Goal: Task Accomplishment & Management: Manage account settings

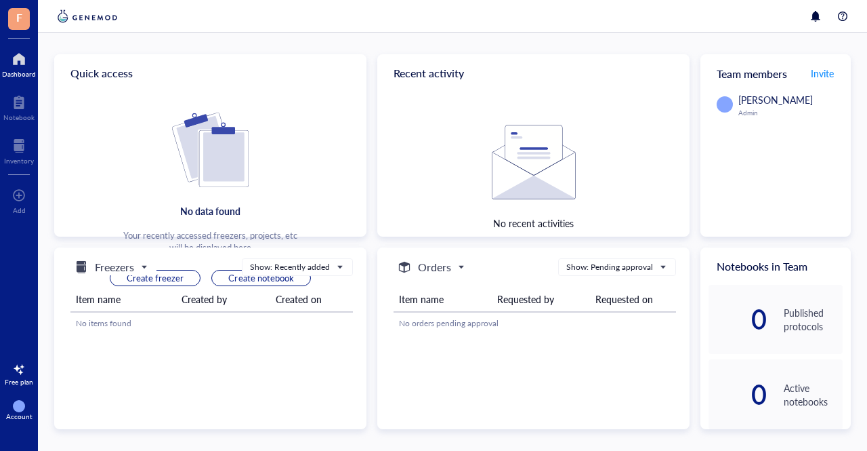
click at [18, 21] on span "F" at bounding box center [19, 17] width 6 height 17
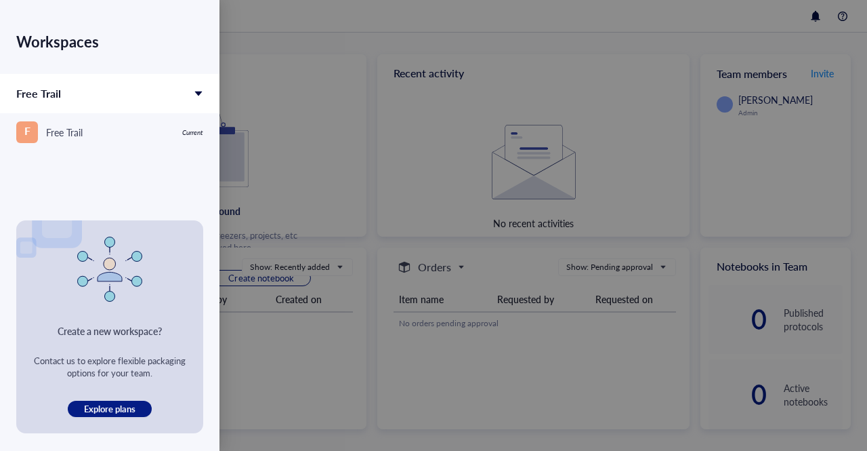
click at [257, 37] on div at bounding box center [433, 225] width 867 height 451
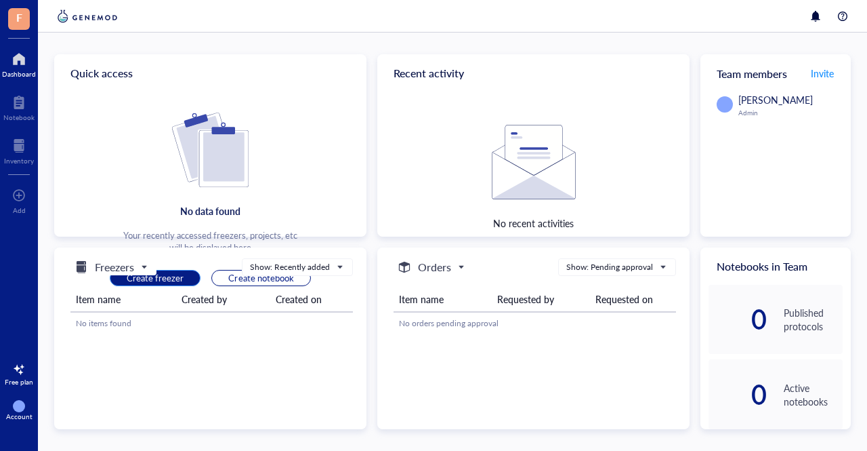
click at [174, 273] on span "Create freezer" at bounding box center [155, 278] width 57 height 12
click at [178, 280] on span "Create freezer" at bounding box center [155, 278] width 57 height 12
click at [142, 260] on span "Freezers" at bounding box center [109, 267] width 73 height 16
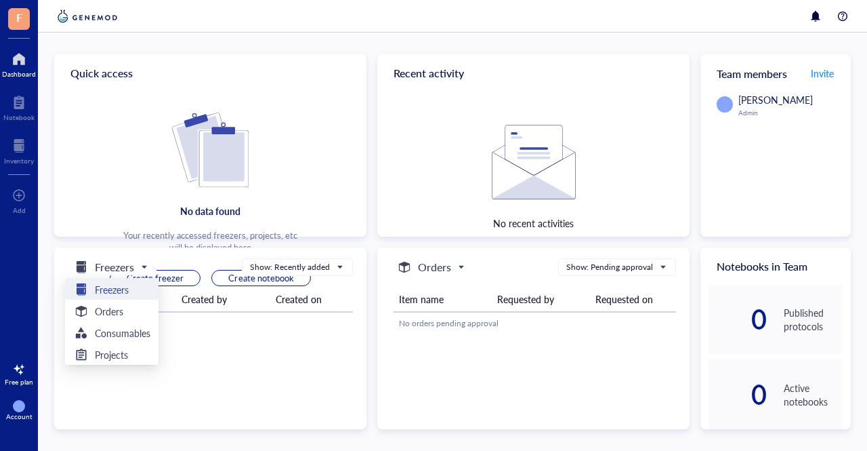
click at [115, 291] on h5 "Freezers" at bounding box center [112, 289] width 34 height 15
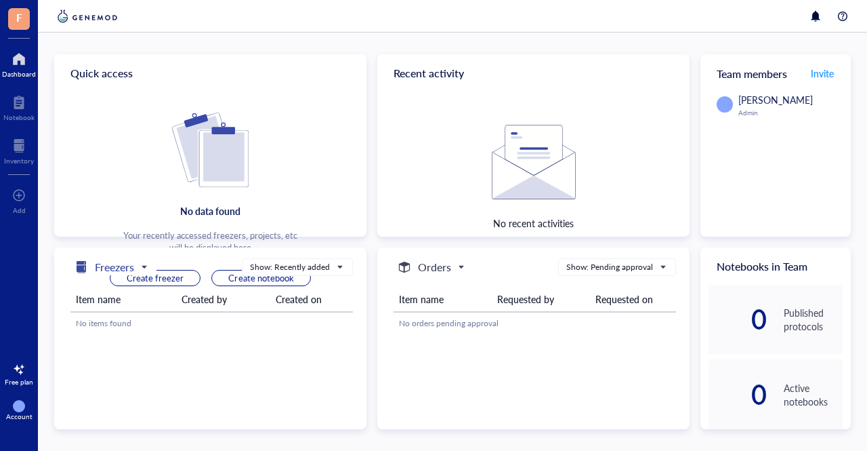
click at [121, 259] on h5 "Freezers" at bounding box center [114, 267] width 39 height 16
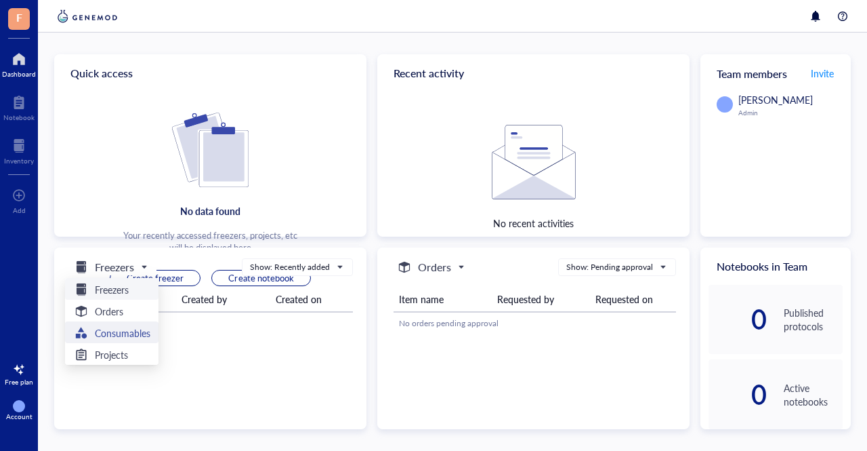
click at [122, 329] on h5 "Consumables" at bounding box center [123, 332] width 56 height 15
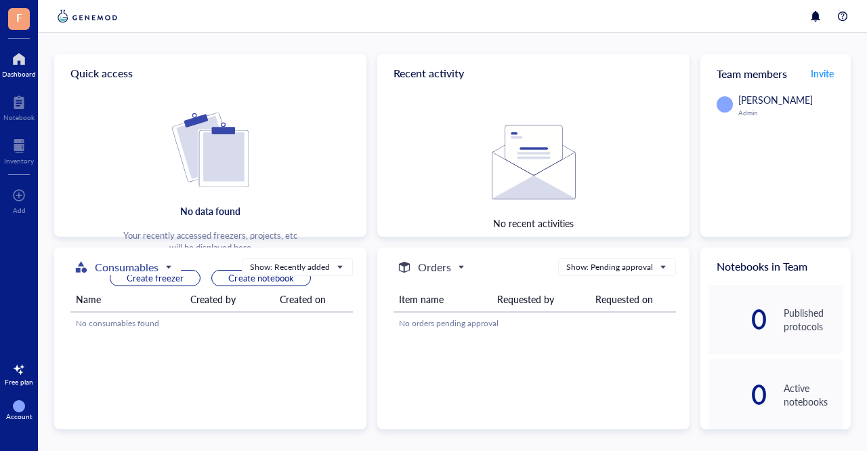
click at [150, 264] on h5 "Consumables" at bounding box center [127, 267] width 64 height 16
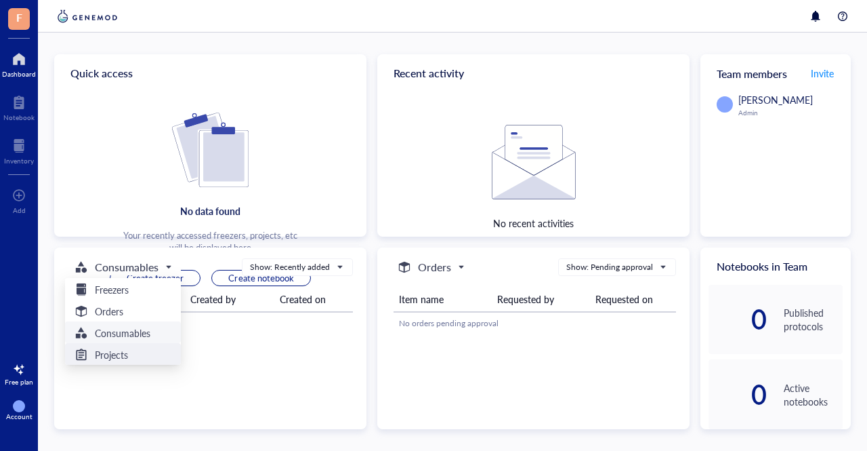
click at [119, 344] on div "Projects" at bounding box center [123, 354] width 116 height 22
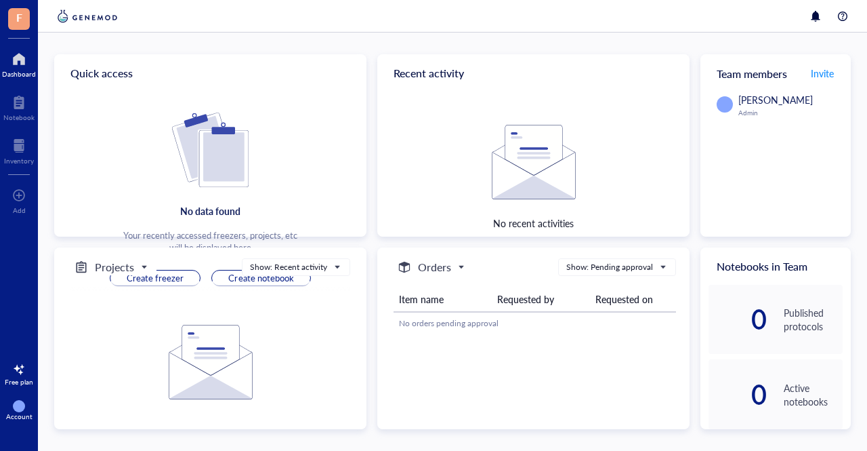
click at [136, 265] on span "Projects" at bounding box center [109, 267] width 73 height 16
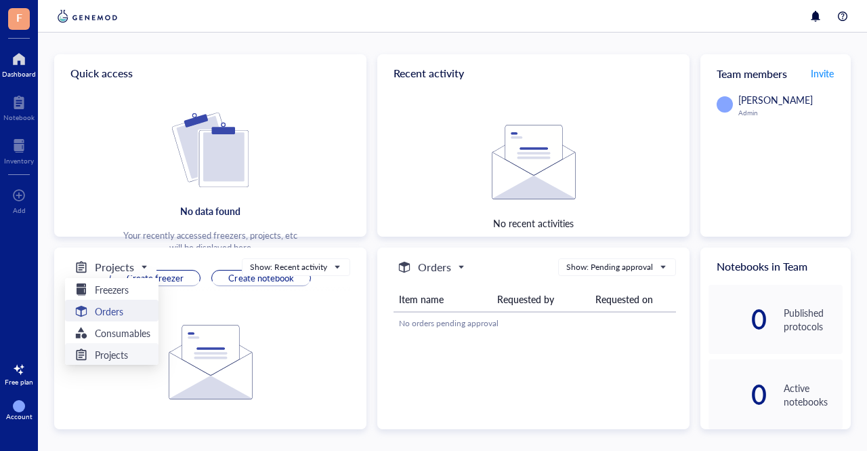
click at [126, 310] on div "Orders" at bounding box center [111, 311] width 77 height 16
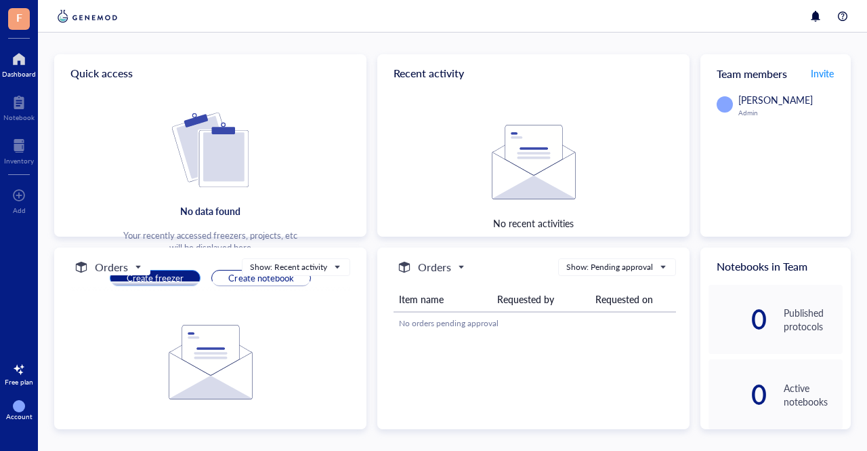
click at [164, 277] on span "Create freezer" at bounding box center [155, 278] width 57 height 12
click at [173, 278] on span "Create freezer" at bounding box center [155, 278] width 57 height 12
click at [14, 63] on div at bounding box center [19, 59] width 34 height 22
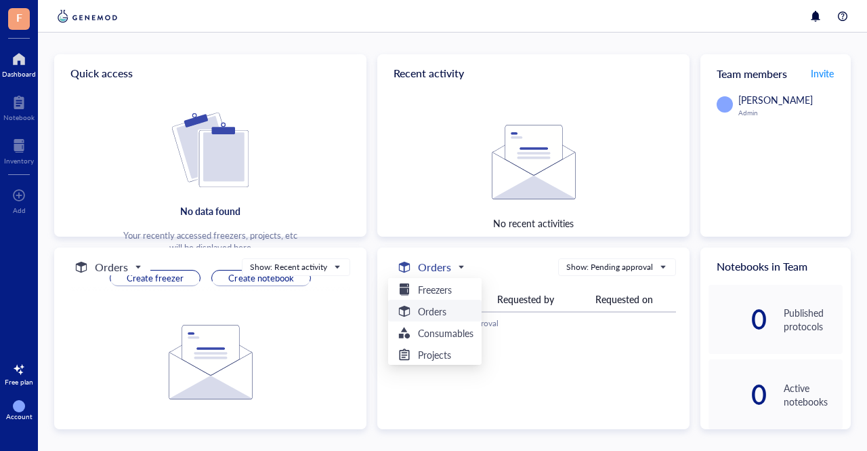
click at [438, 269] on h5 "Orders" at bounding box center [434, 267] width 33 height 16
click at [444, 291] on h5 "Freezers" at bounding box center [435, 289] width 34 height 15
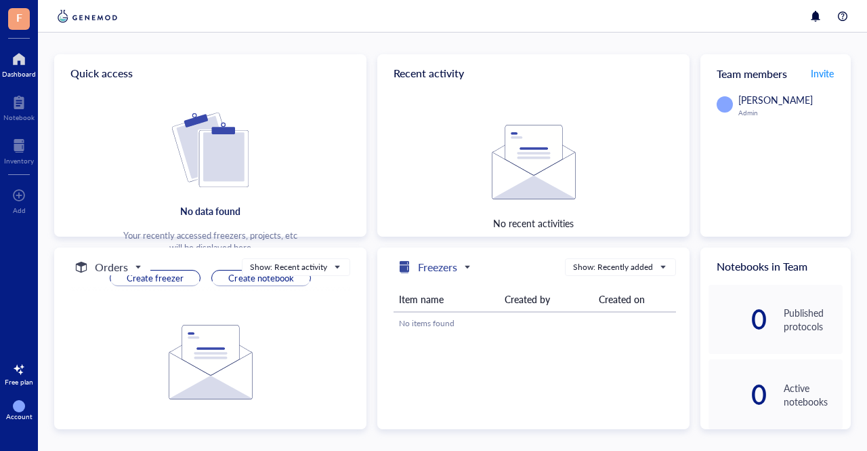
click at [448, 269] on h5 "Freezers" at bounding box center [437, 267] width 39 height 16
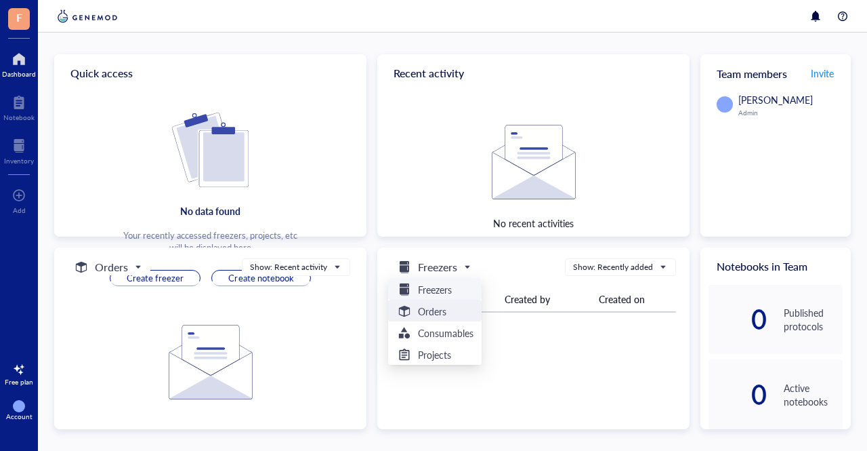
click at [432, 318] on div "Orders" at bounding box center [435, 310] width 94 height 22
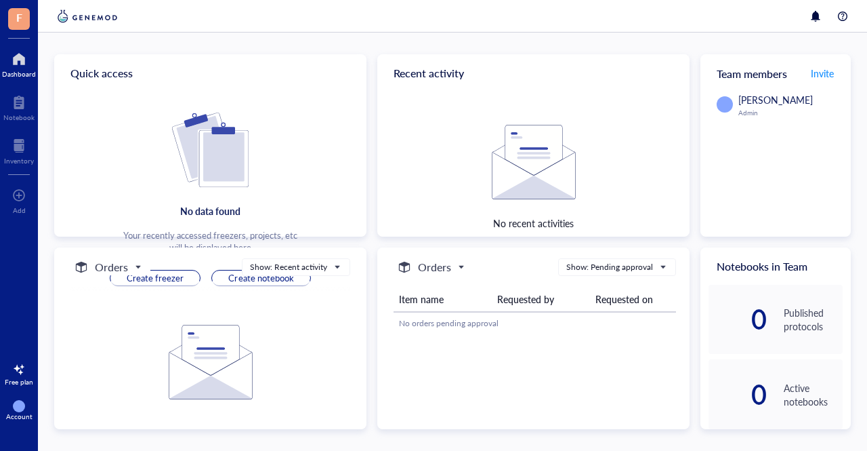
click at [173, 281] on div at bounding box center [210, 286] width 280 height 11
click at [169, 274] on span "Create freezer" at bounding box center [155, 278] width 57 height 12
click at [8, 147] on div at bounding box center [19, 146] width 30 height 22
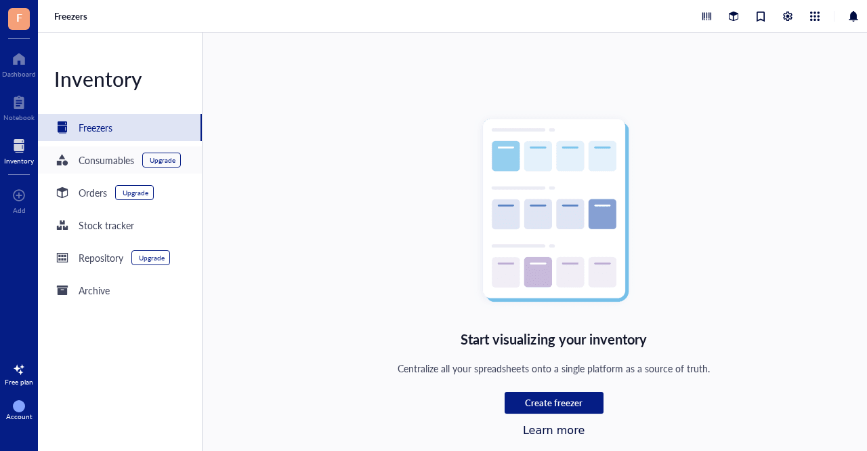
click at [107, 161] on div "Consumables" at bounding box center [107, 159] width 56 height 15
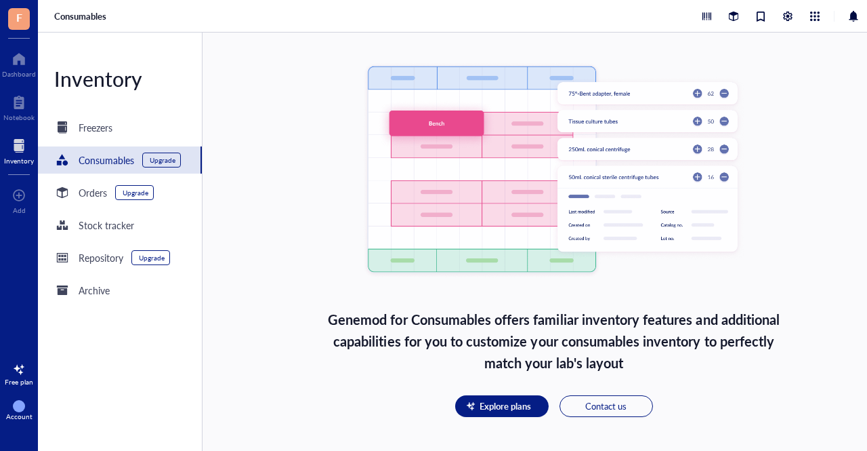
scroll to position [108, 0]
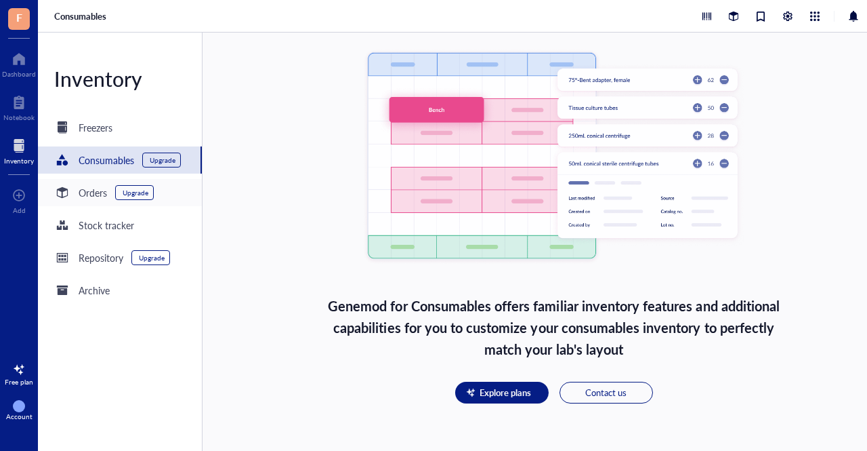
click at [92, 196] on div "Orders" at bounding box center [93, 192] width 28 height 15
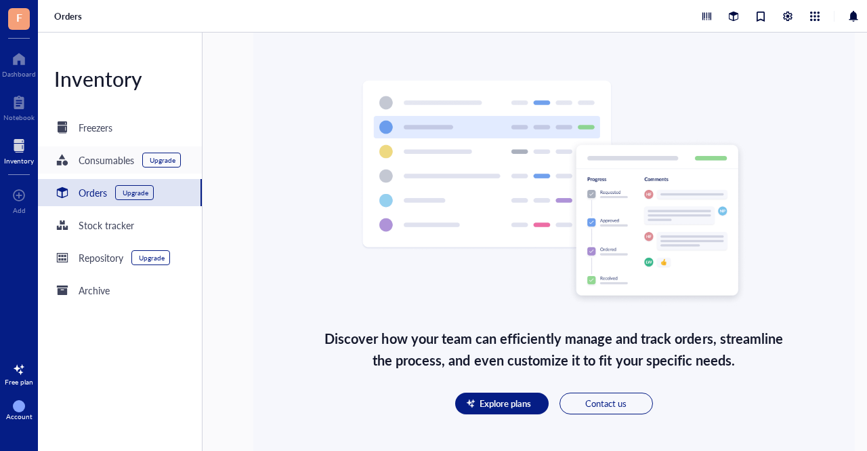
click at [83, 162] on div "Consumables" at bounding box center [107, 159] width 56 height 15
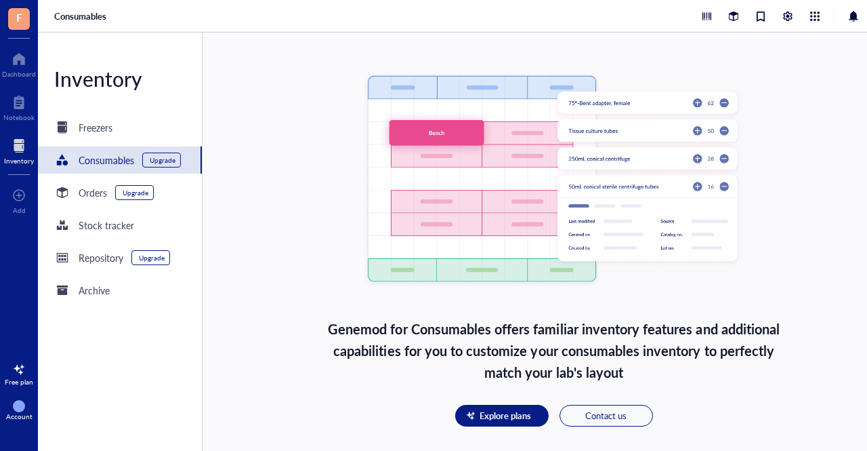
scroll to position [95, 0]
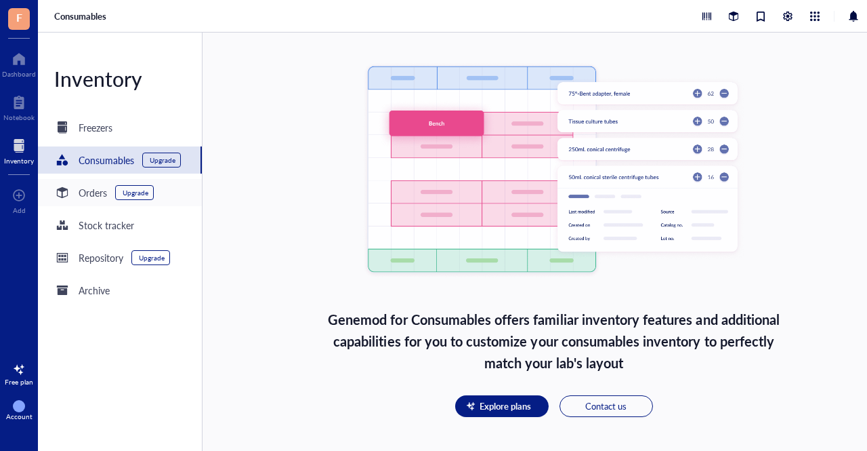
click at [95, 201] on div "Orders Upgrade" at bounding box center [120, 192] width 164 height 27
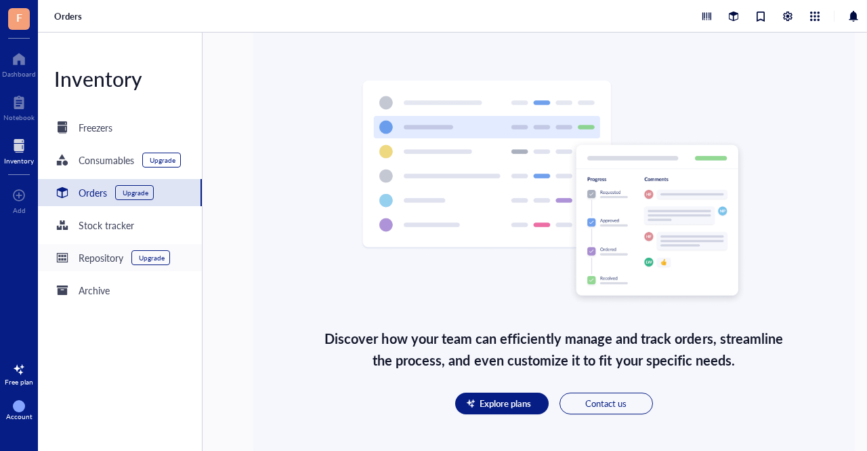
click at [99, 260] on div "Repository" at bounding box center [101, 257] width 45 height 15
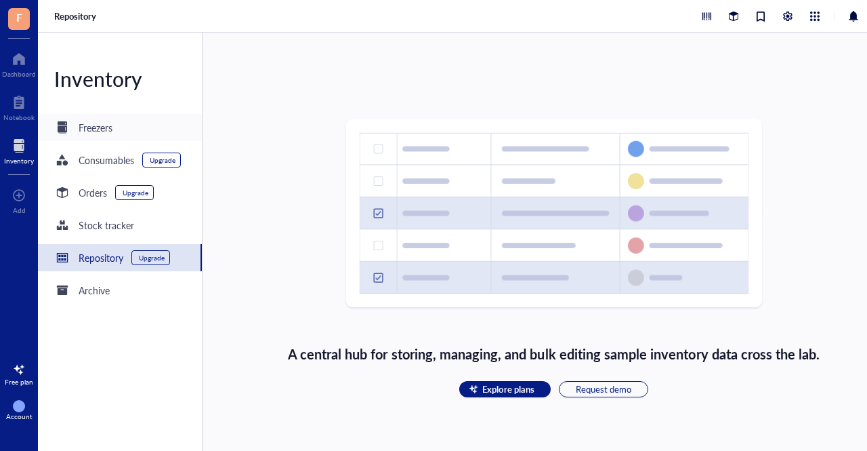
click at [110, 125] on div "Freezers" at bounding box center [96, 127] width 34 height 15
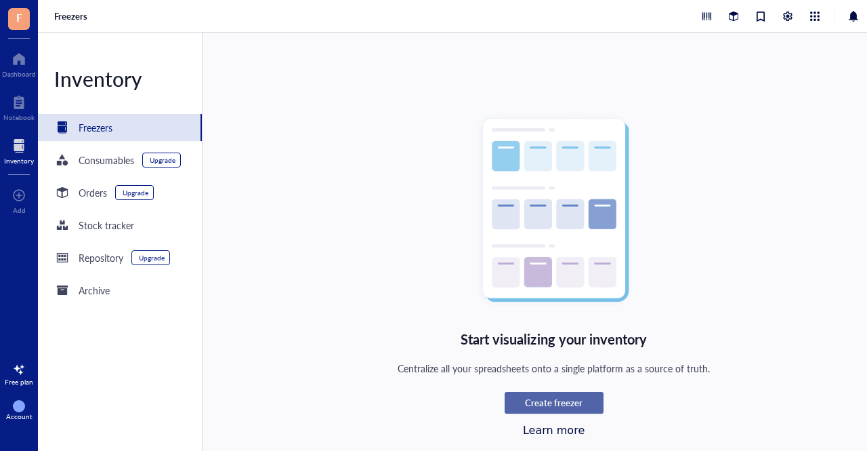
click at [547, 403] on span "Create freezer" at bounding box center [554, 402] width 58 height 12
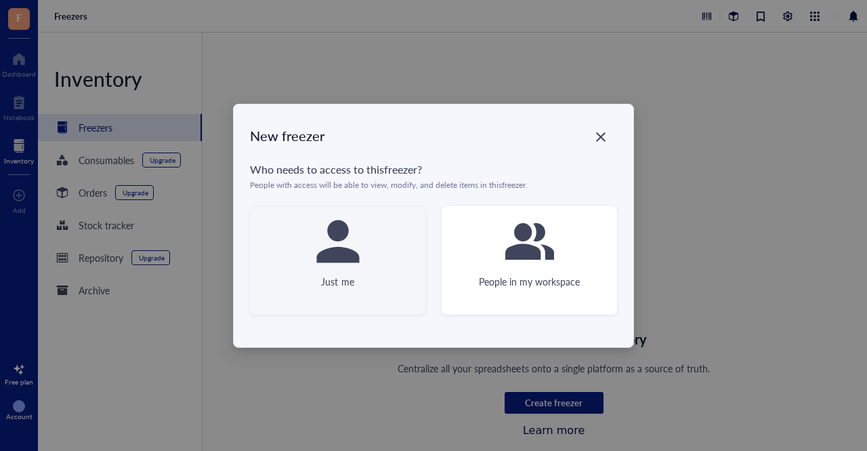
click at [391, 295] on div "Just me" at bounding box center [337, 260] width 175 height 108
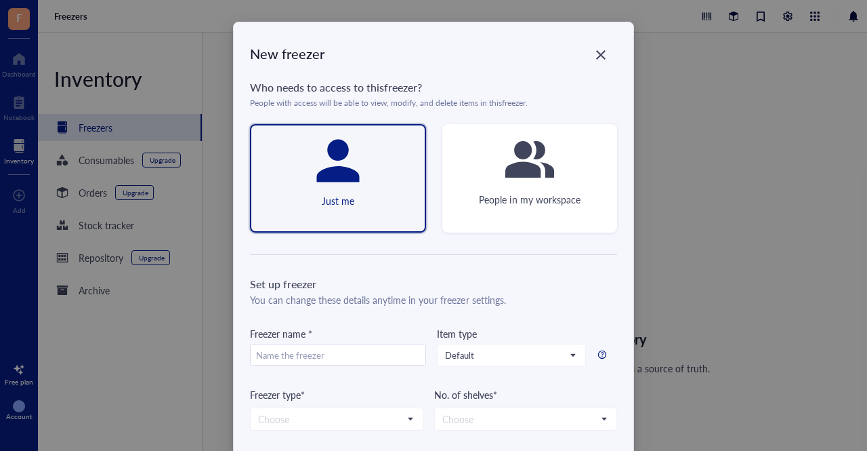
scroll to position [129, 0]
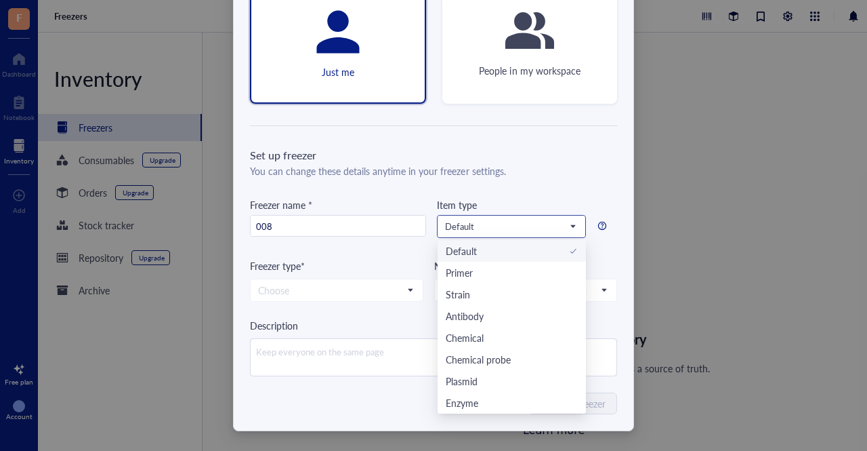
click at [533, 220] on span "Default" at bounding box center [510, 226] width 130 height 12
type input "008"
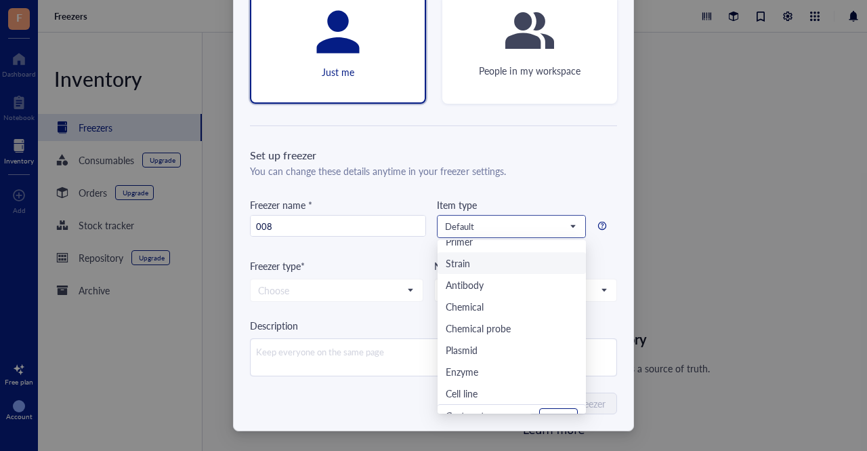
scroll to position [43, 0]
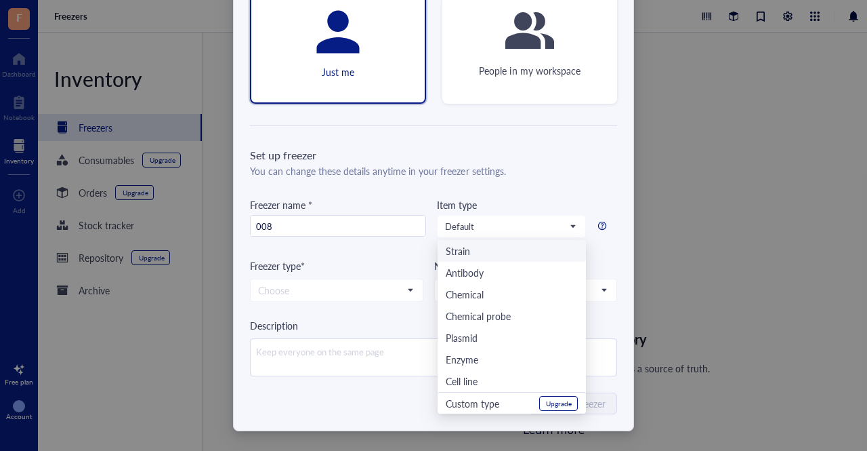
click at [519, 175] on div "You can change these details anytime in your freezer settings." at bounding box center [433, 170] width 367 height 15
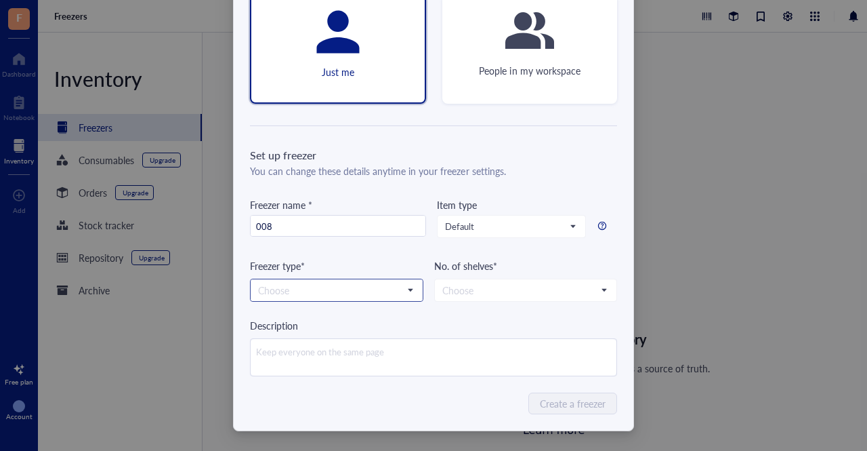
click at [324, 293] on input "search" at bounding box center [330, 290] width 145 height 20
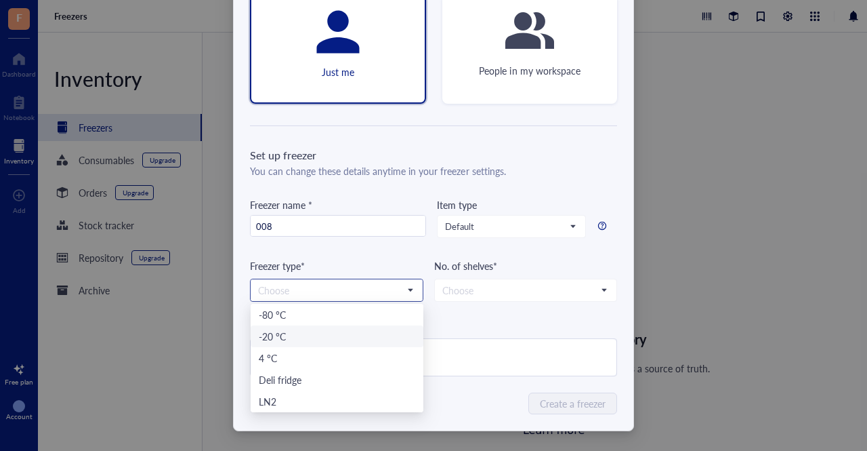
click at [309, 331] on div "-20 °C" at bounding box center [337, 336] width 157 height 15
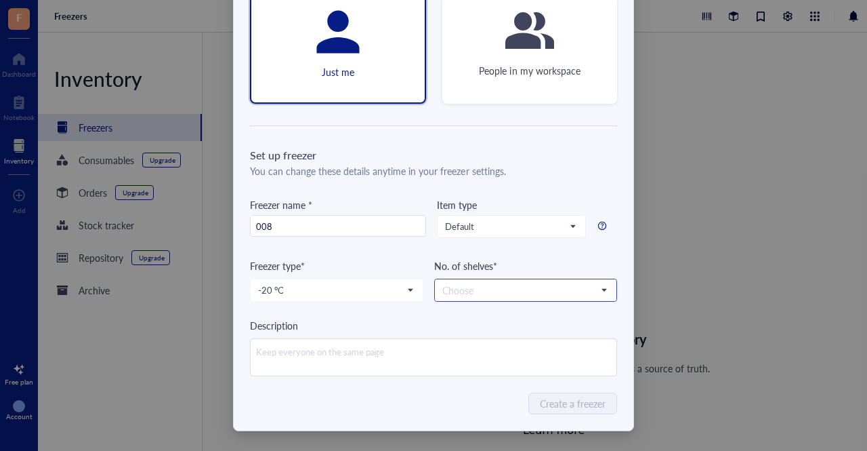
click at [471, 294] on input "search" at bounding box center [519, 290] width 154 height 20
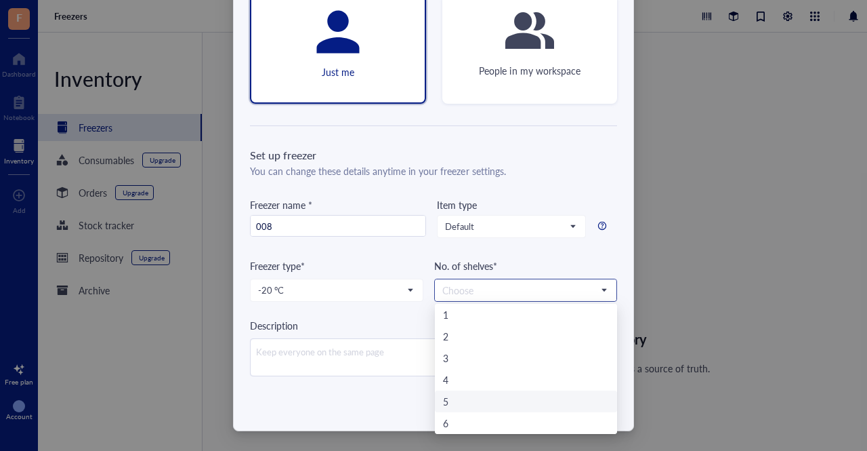
click at [466, 400] on div "5" at bounding box center [526, 401] width 166 height 15
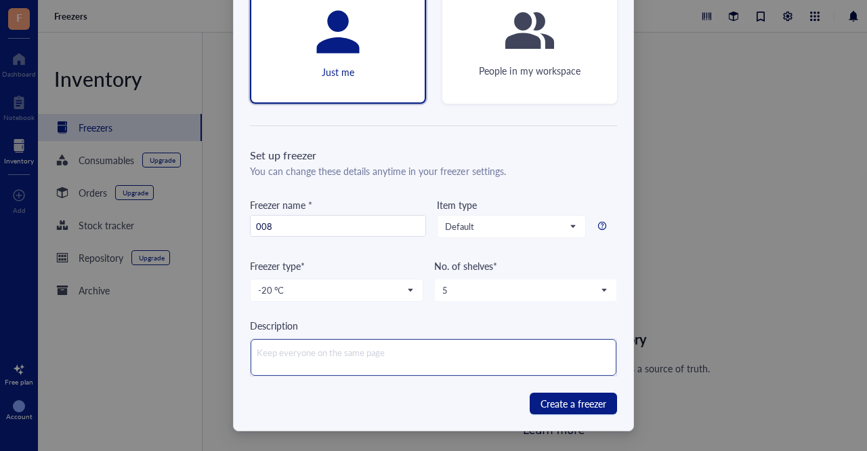
click at [392, 359] on textarea at bounding box center [434, 357] width 366 height 37
type textarea "L"
type textarea "Le"
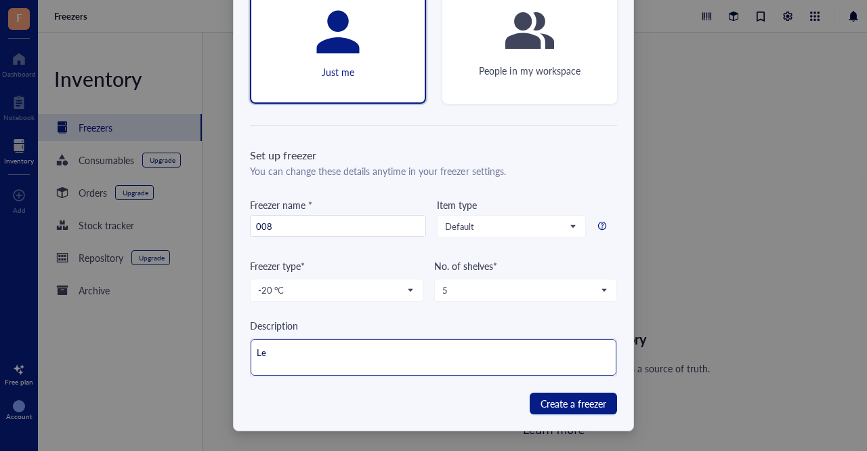
type textarea "Let"
type textarea "Lets"
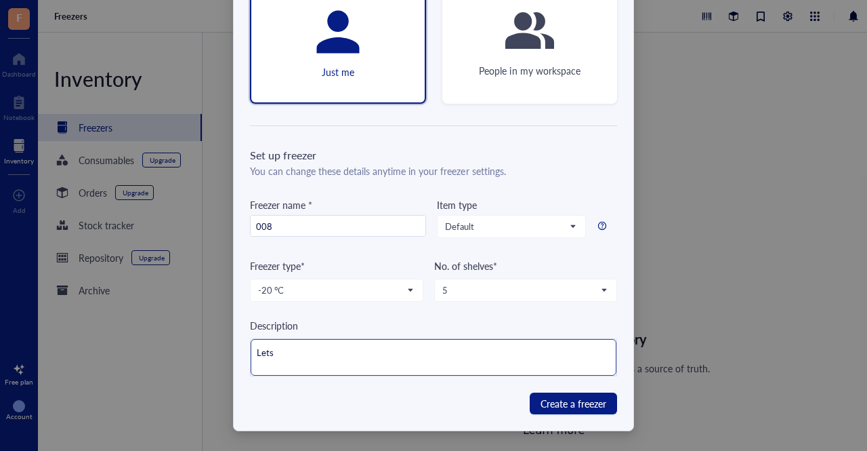
type textarea "Lets"
type textarea "Lets g"
type textarea "Lets gi"
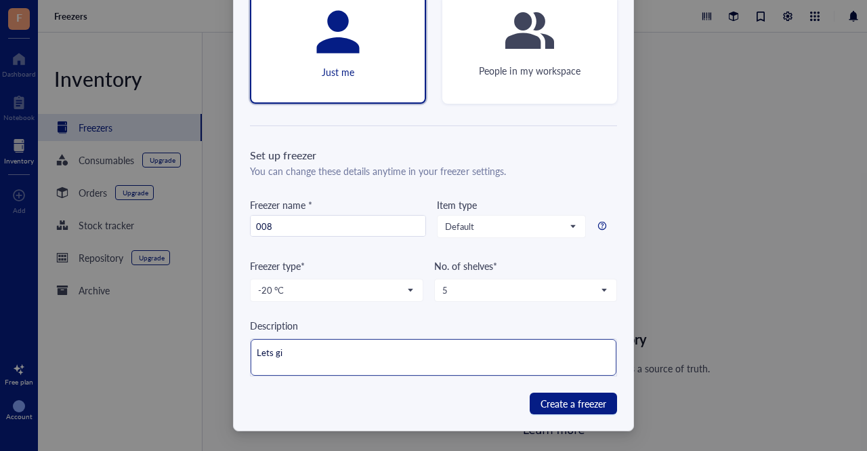
type textarea "Lets giv"
type textarea "Lets give"
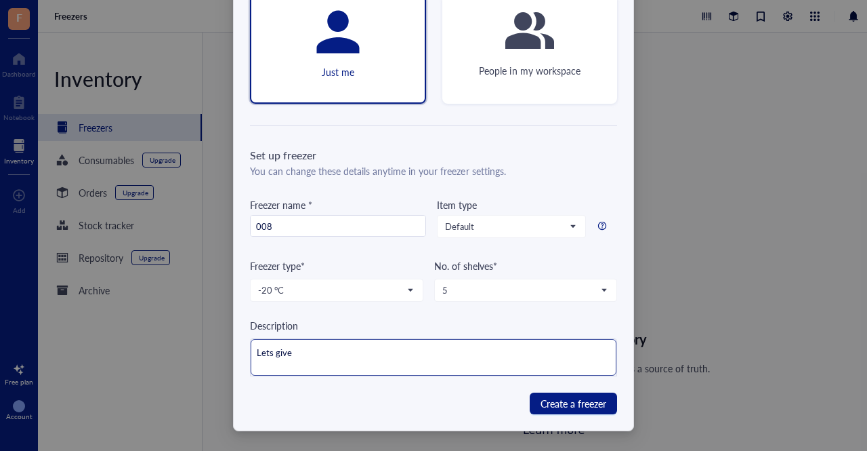
type textarea "Lets give"
type textarea "Lets give i"
type textarea "Lets give it"
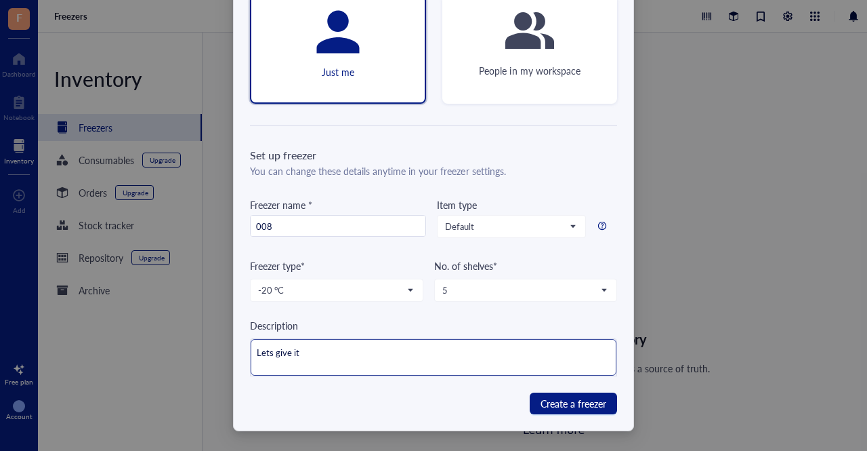
type textarea "Lets give it"
type textarea "Lets give it a"
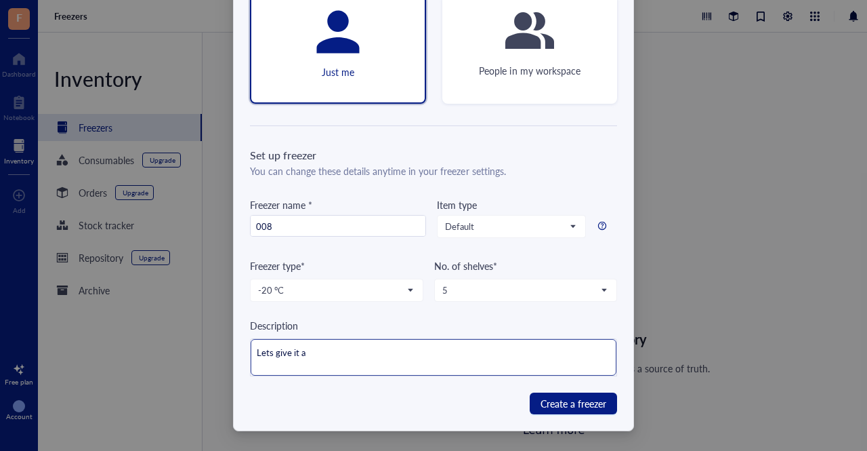
type textarea "Lets give it a"
type textarea "Lets give it a t"
type textarea "Lets give it a tr"
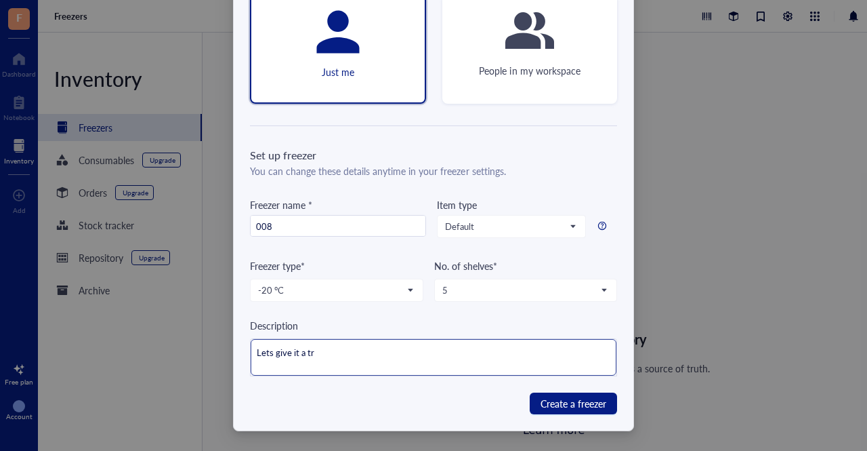
type textarea "Lets give it a try"
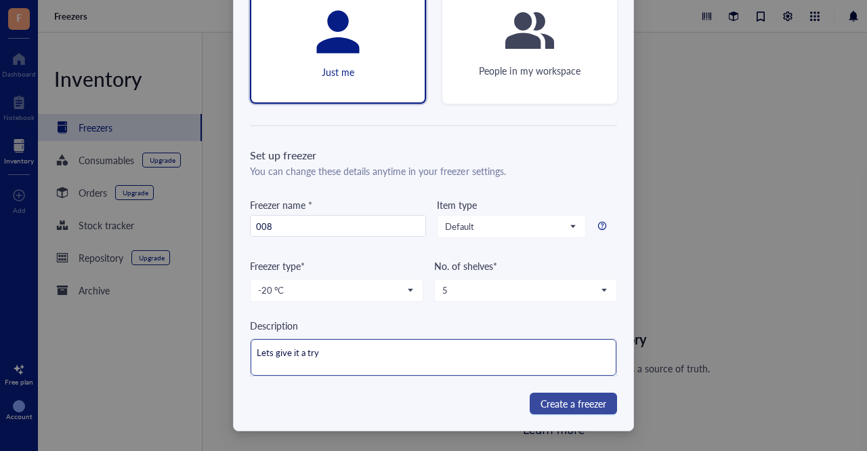
type textarea "Lets give it a try"
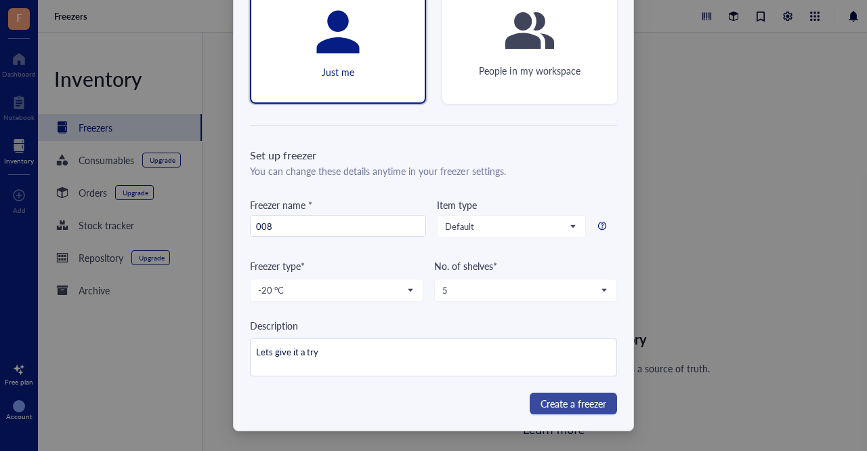
click at [584, 402] on span "Create a freezer" at bounding box center [574, 403] width 66 height 15
type textarea "Keep everyone on the same page"
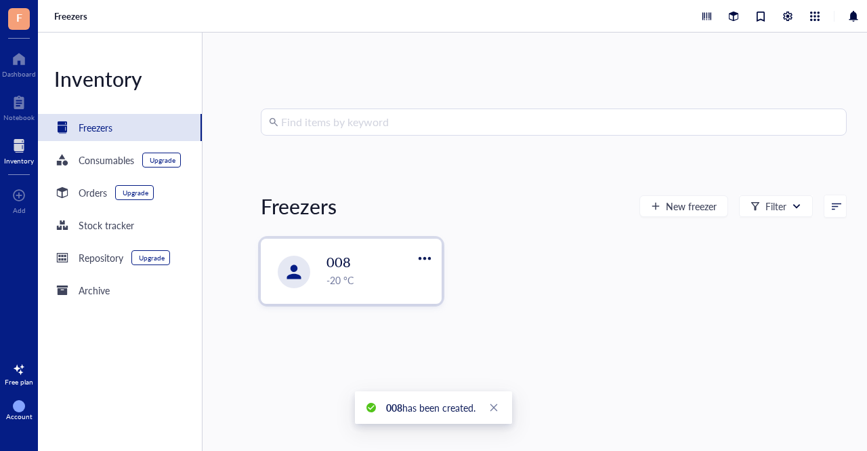
click at [366, 257] on div "008" at bounding box center [372, 261] width 91 height 19
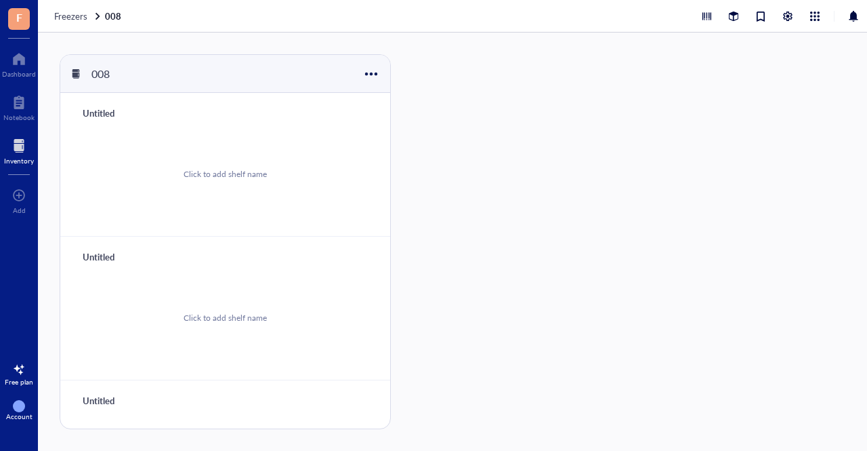
click at [235, 170] on div "Click to add shelf name" at bounding box center [225, 174] width 83 height 12
type input "S"
type input "q"
type input "Quarintine"
click at [103, 264] on div "Untitled" at bounding box center [117, 256] width 81 height 19
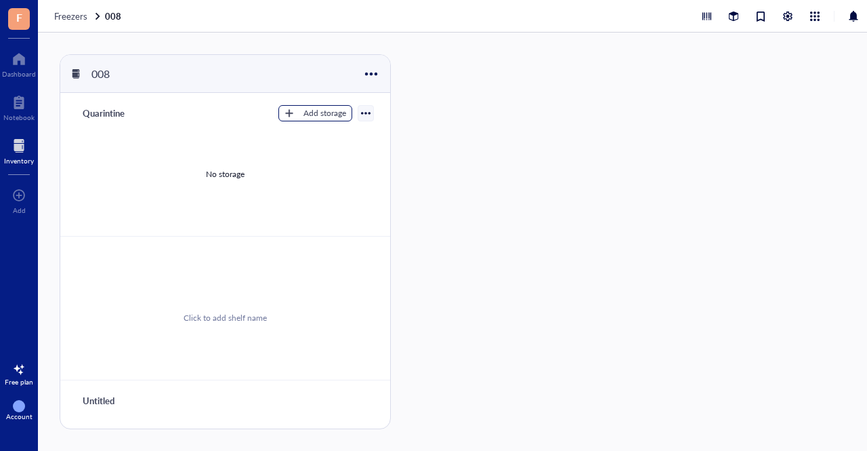
click at [310, 108] on div "Add storage" at bounding box center [325, 113] width 43 height 12
click at [308, 134] on span "Rack" at bounding box center [322, 135] width 77 height 15
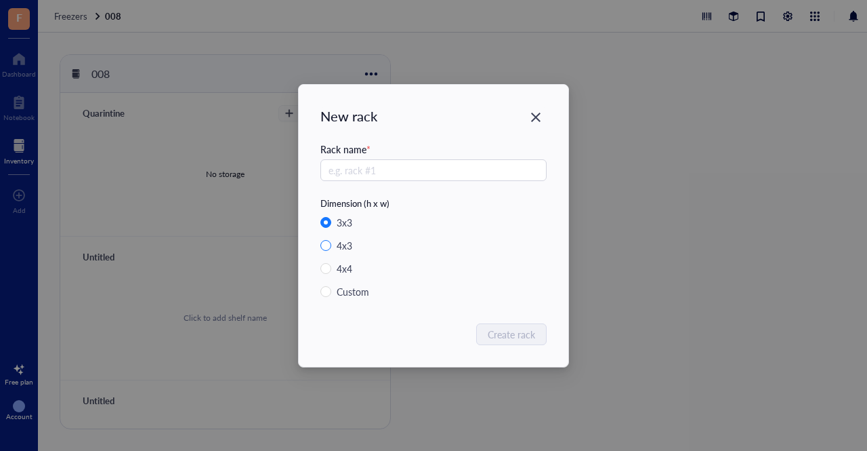
click at [352, 247] on div "4 x 3" at bounding box center [345, 245] width 16 height 15
click at [331, 247] on input "4 x 3" at bounding box center [325, 245] width 11 height 11
radio input "true"
radio input "false"
click at [351, 270] on div "4 x 4" at bounding box center [345, 268] width 16 height 15
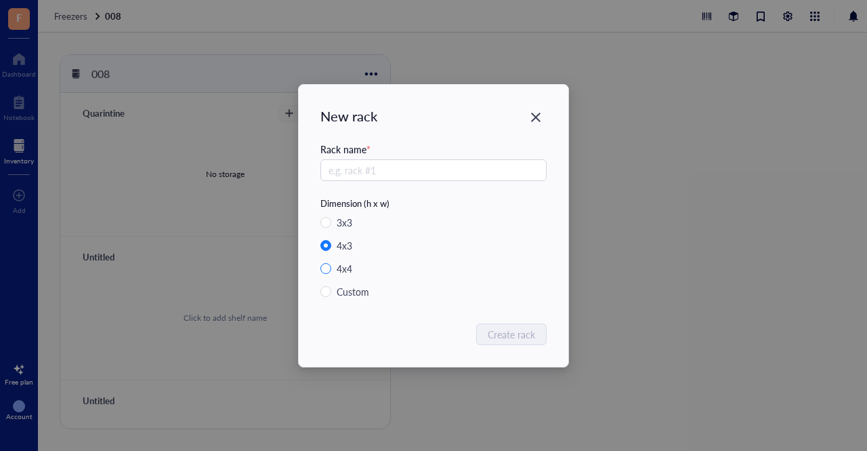
click at [331, 270] on input "4 x 4" at bounding box center [325, 268] width 11 height 11
radio input "true"
radio input "false"
click at [359, 170] on input "text" at bounding box center [433, 170] width 226 height 22
click at [363, 289] on div "Custom" at bounding box center [353, 291] width 33 height 15
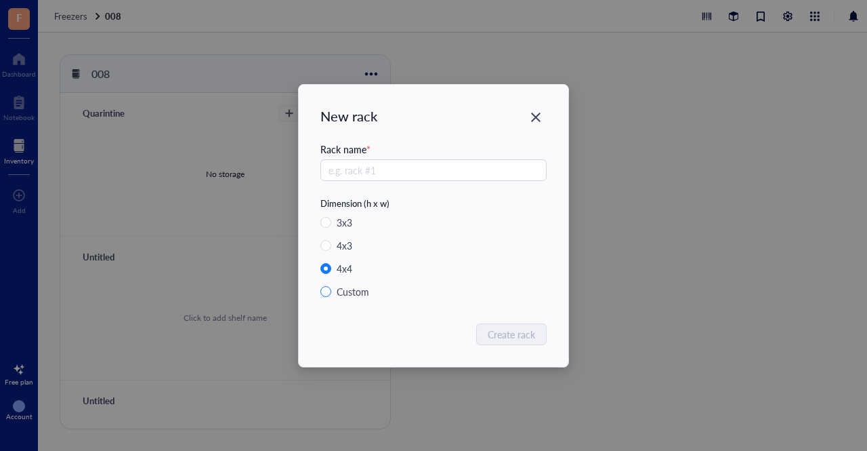
click at [331, 289] on input "Custom" at bounding box center [325, 291] width 11 height 11
radio input "true"
radio input "false"
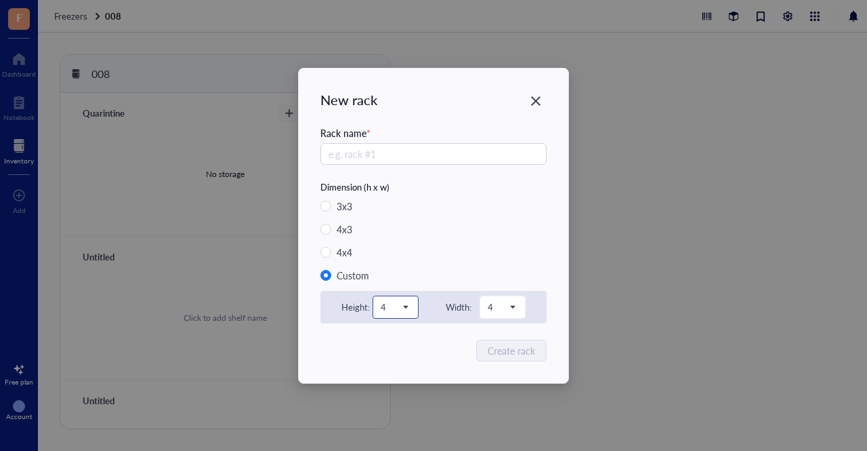
click at [406, 312] on span "4" at bounding box center [394, 307] width 27 height 12
click at [392, 213] on div "5" at bounding box center [395, 217] width 29 height 15
click at [522, 304] on div "4" at bounding box center [502, 307] width 45 height 22
click at [493, 207] on div "5" at bounding box center [502, 218] width 45 height 22
click at [405, 152] on input "text" at bounding box center [433, 154] width 226 height 22
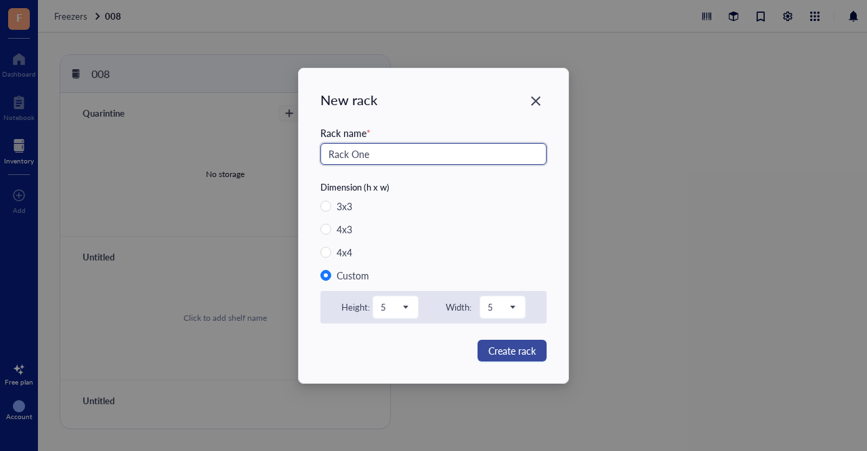
type input "Rack One"
click at [503, 353] on span "Create rack" at bounding box center [512, 350] width 47 height 15
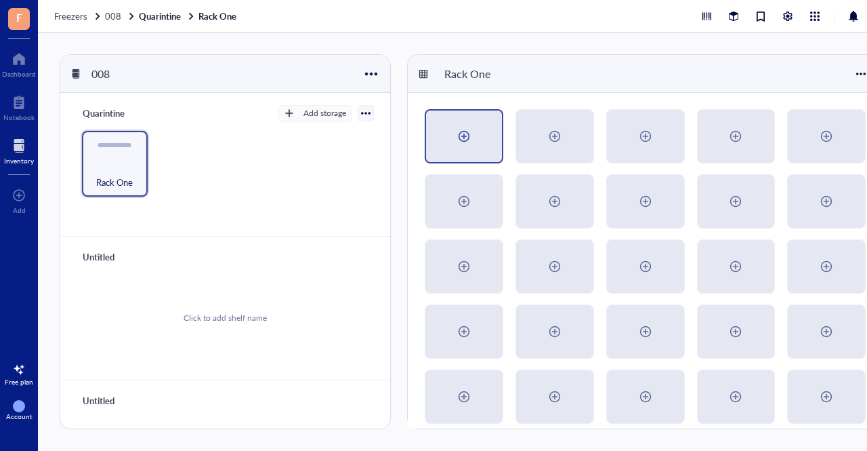
scroll to position [11, 0]
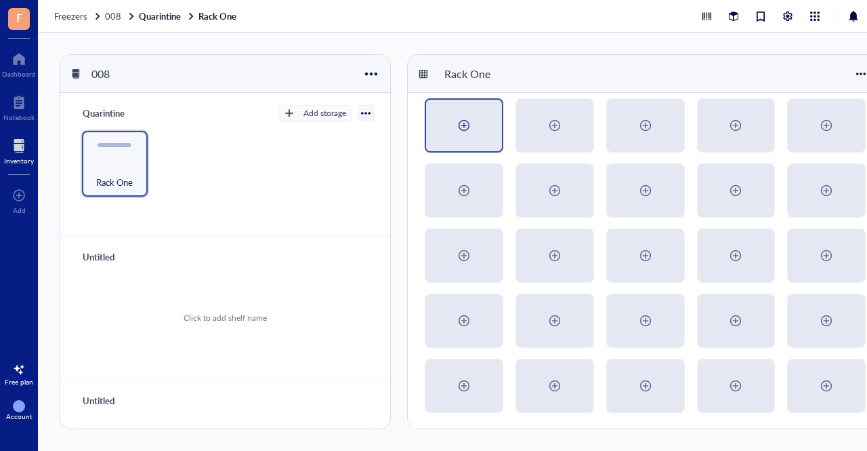
click at [495, 136] on div at bounding box center [464, 125] width 76 height 51
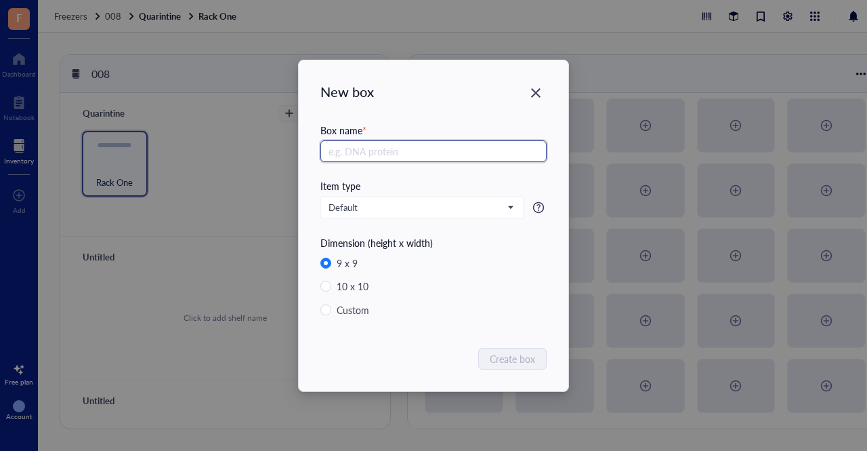
click at [449, 147] on input "text" at bounding box center [433, 151] width 226 height 22
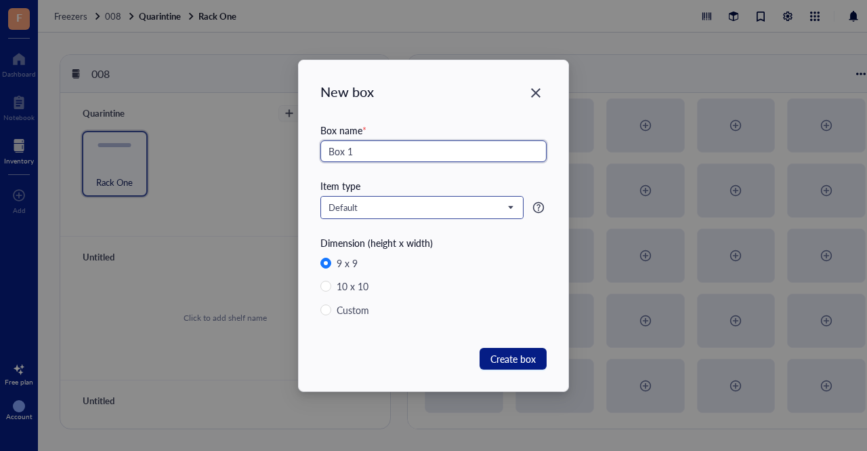
click at [435, 210] on span "Default" at bounding box center [421, 207] width 184 height 12
type input "Box 1"
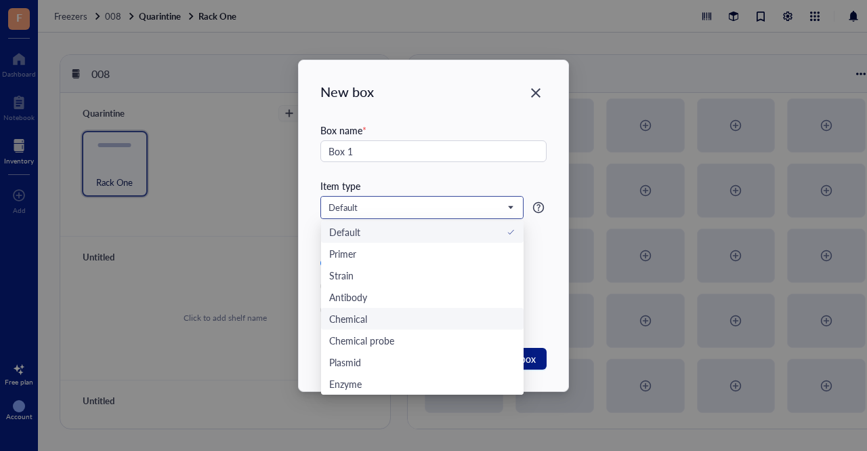
scroll to position [43, 0]
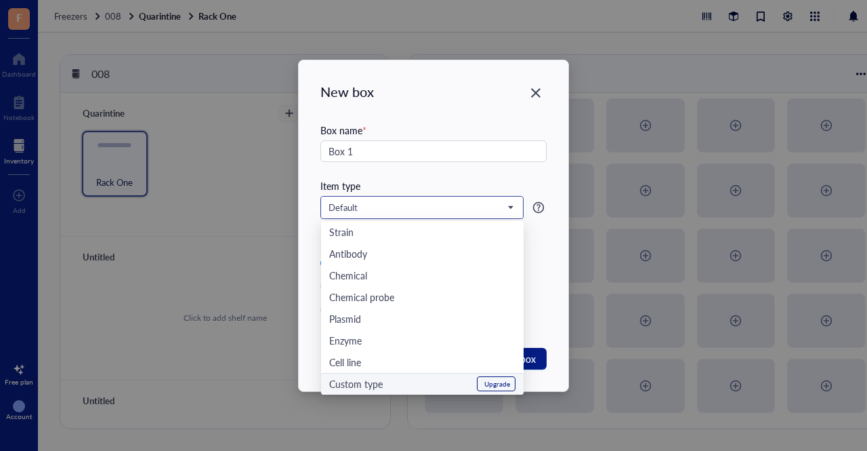
click at [389, 377] on div "Custom type Upgrade" at bounding box center [422, 383] width 186 height 15
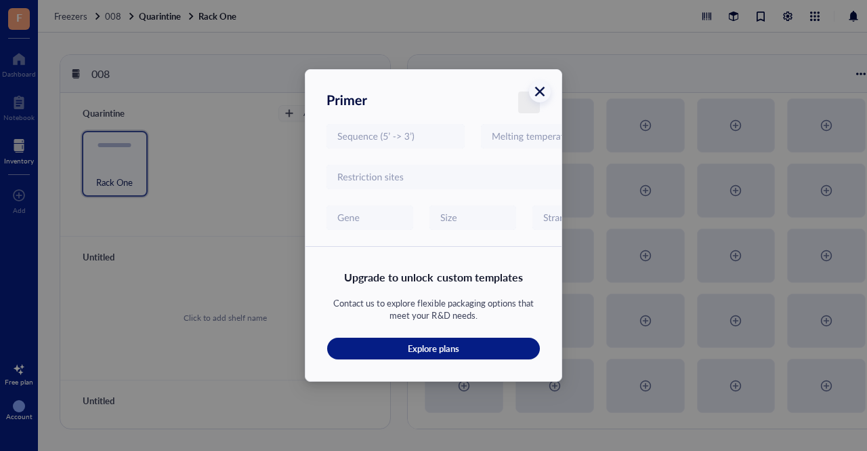
click at [533, 96] on div "Close" at bounding box center [540, 92] width 22 height 22
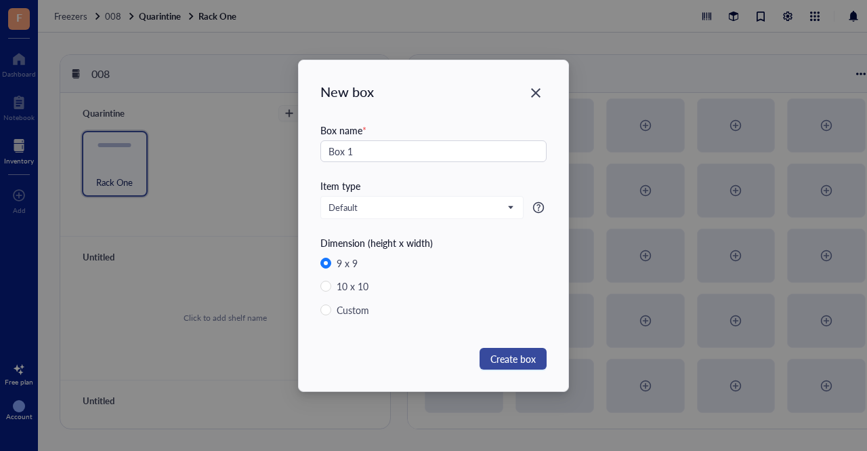
click at [504, 354] on span "Create box" at bounding box center [513, 358] width 45 height 15
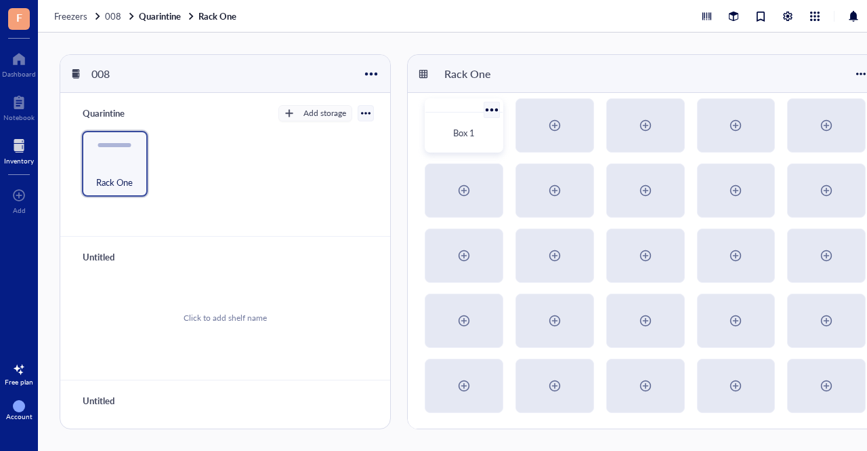
click at [480, 133] on div "Box 1" at bounding box center [464, 133] width 56 height 14
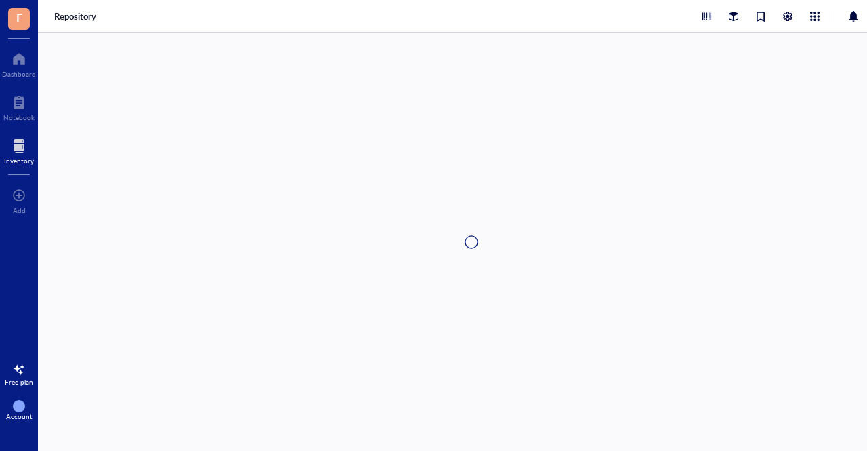
type textarea "Keep everyone on the same page…"
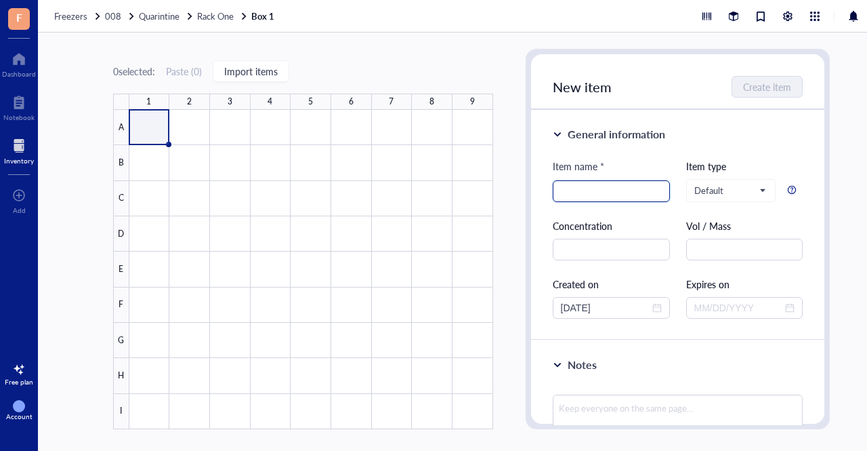
click at [626, 199] on input "search" at bounding box center [611, 191] width 101 height 20
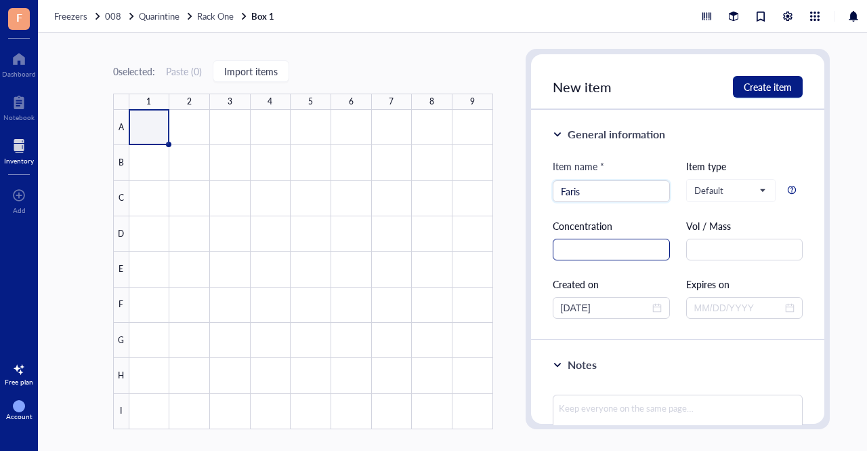
type input "Faris"
click at [575, 251] on input "text" at bounding box center [611, 250] width 117 height 22
type input "4"
click at [696, 255] on input "text" at bounding box center [744, 250] width 117 height 22
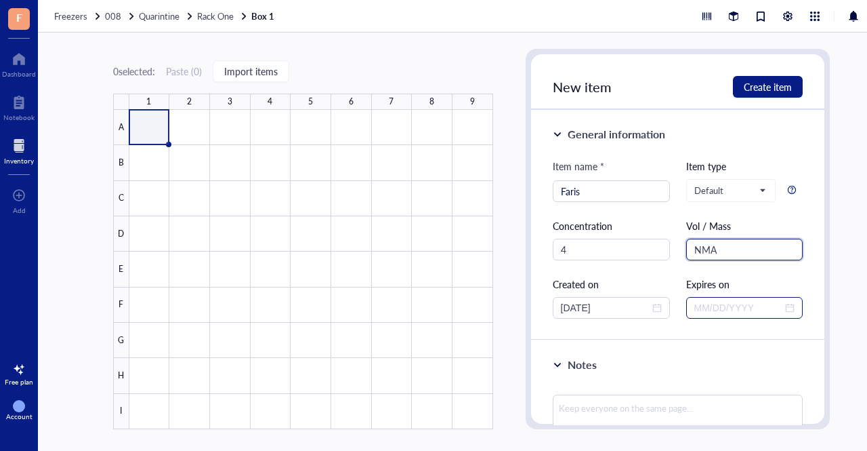
click at [782, 306] on div at bounding box center [745, 307] width 101 height 15
type input "NMA"
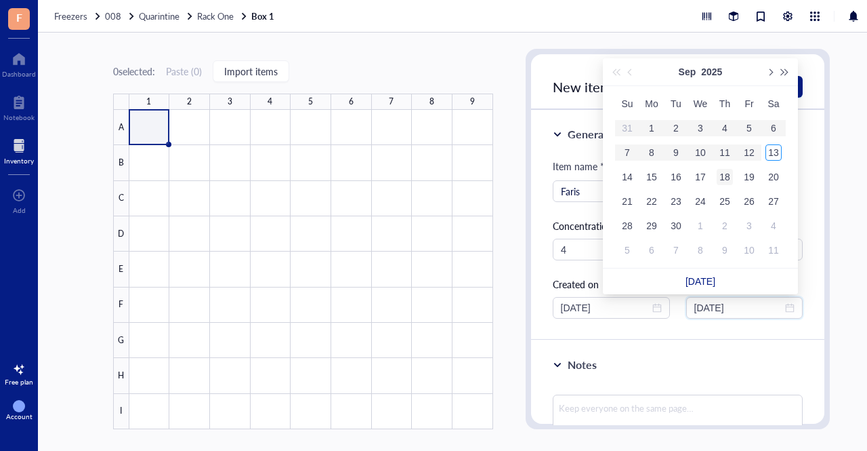
type input "09/18/2025"
click at [729, 179] on div "18" at bounding box center [725, 177] width 16 height 16
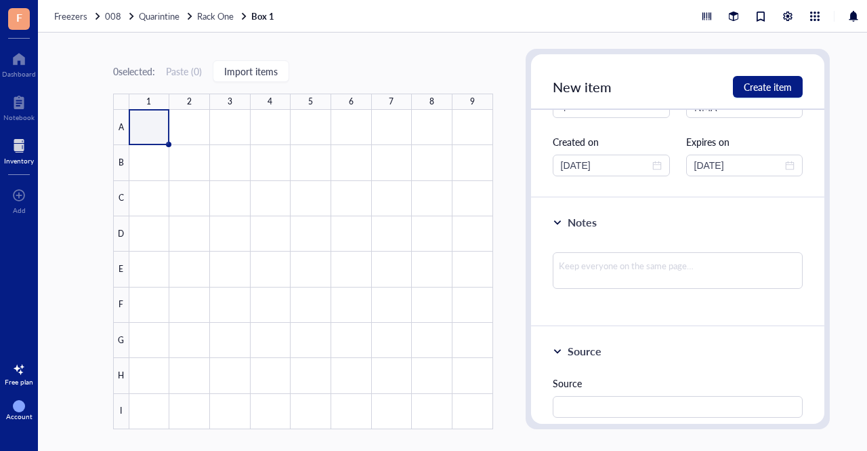
scroll to position [143, 0]
click at [636, 260] on textarea at bounding box center [678, 269] width 251 height 37
type textarea "k"
type textarea "kE"
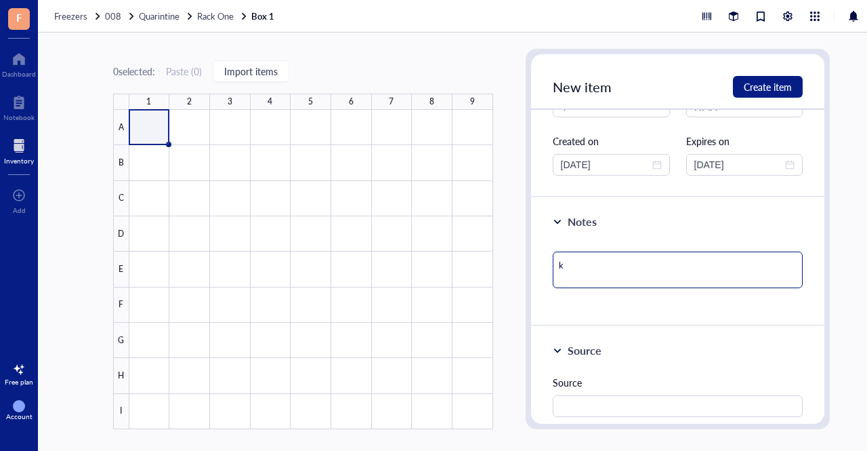
type textarea "kE"
type textarea "kEE"
type textarea "kEEP"
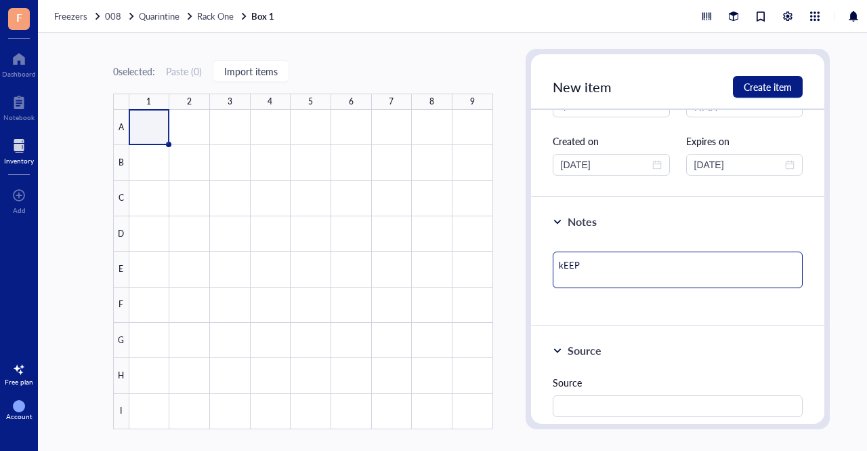
type textarea "kEEP"
type textarea "kEEP Y"
type textarea "kEEP YO"
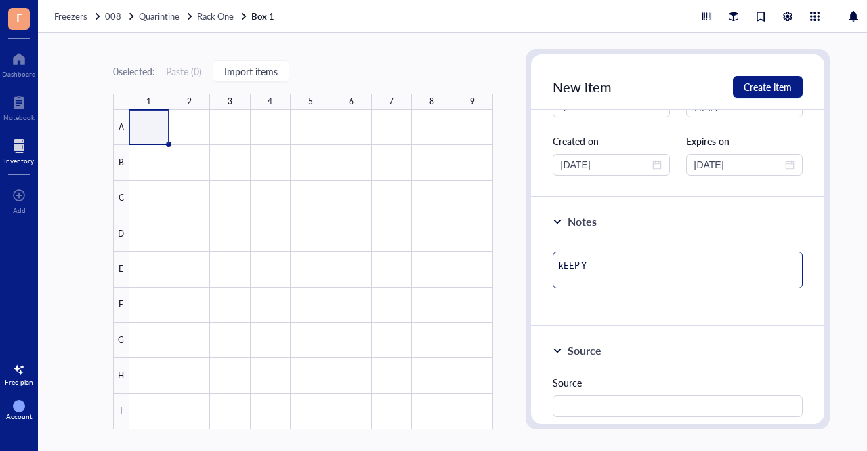
type textarea "kEEP YO"
type textarea "kEEP YOU"
type textarea "kEEP YO"
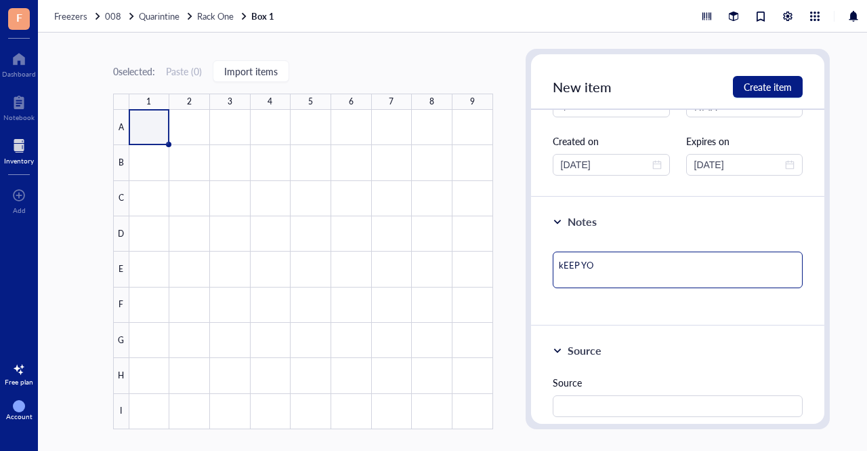
type textarea "kEEP Y"
type textarea "kEEP"
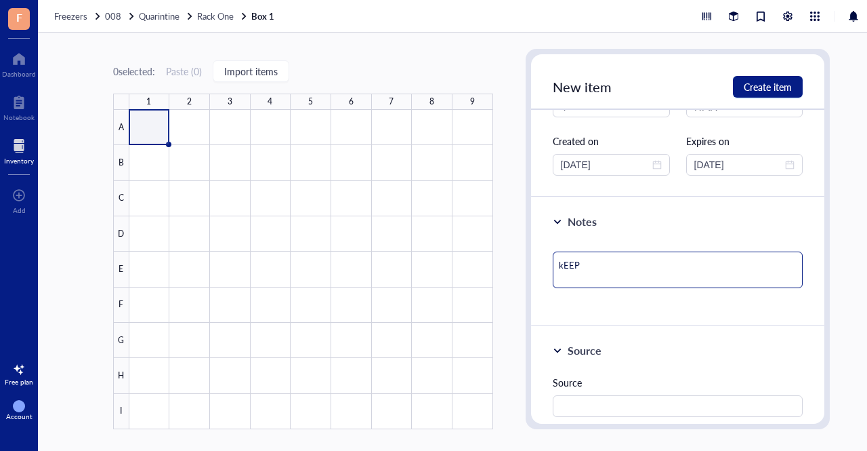
type textarea "kEEP"
type textarea "kEE"
type textarea "kE"
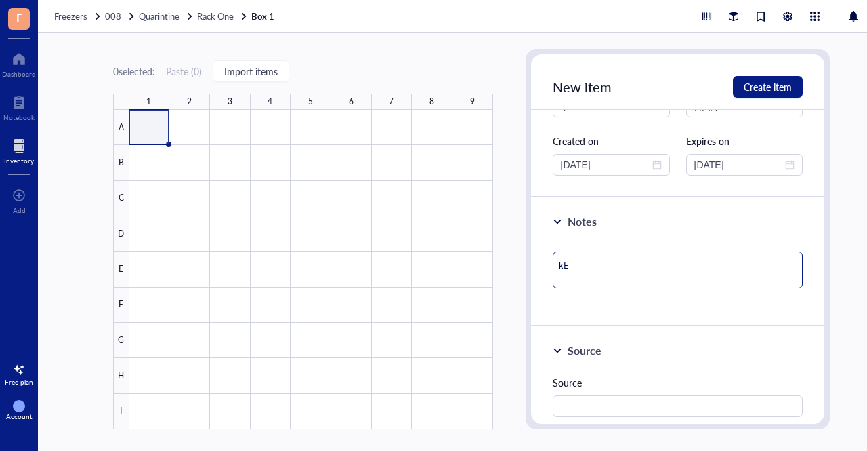
type textarea "k"
type textarea "Keep everyone on the same page…"
type textarea "K"
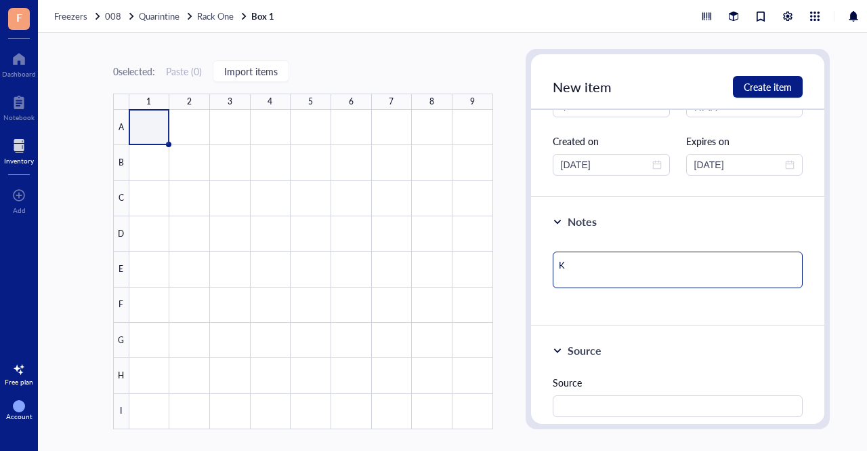
type textarea "Ke"
type textarea "Kee"
type textarea "Keep"
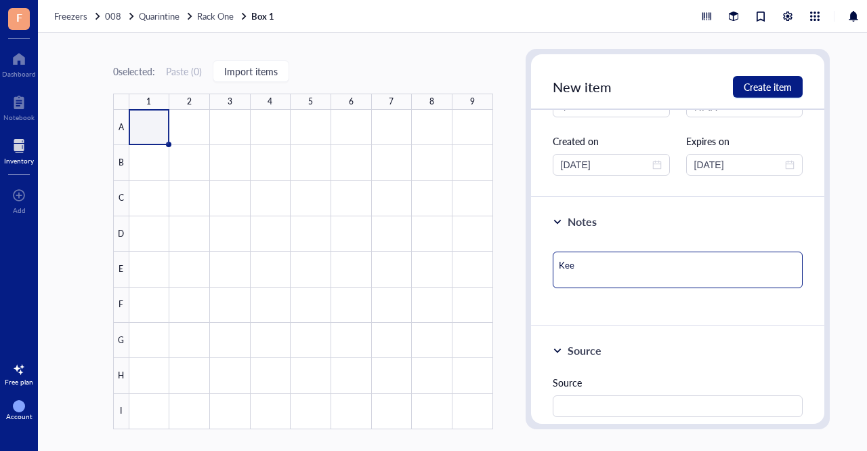
type textarea "Keep"
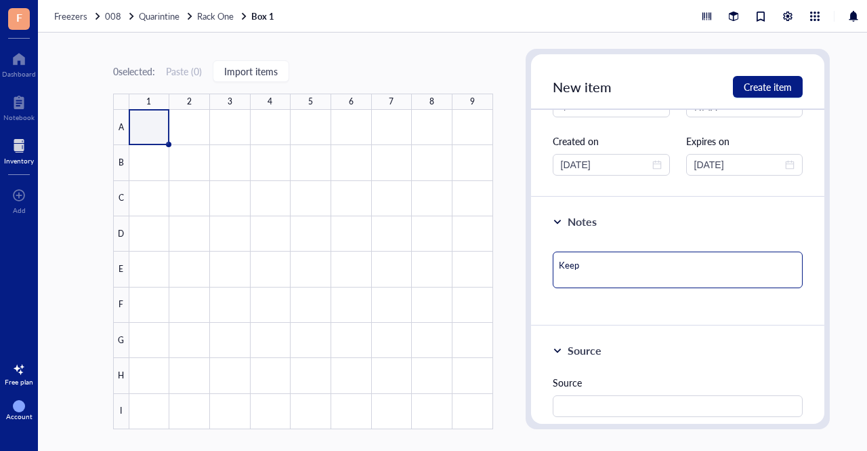
type textarea "Keeps"
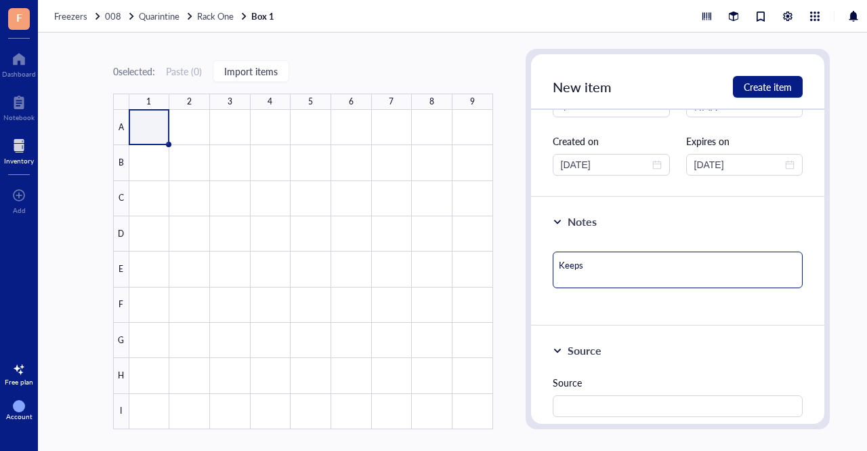
type textarea "Keeps"
type textarea "Keep"
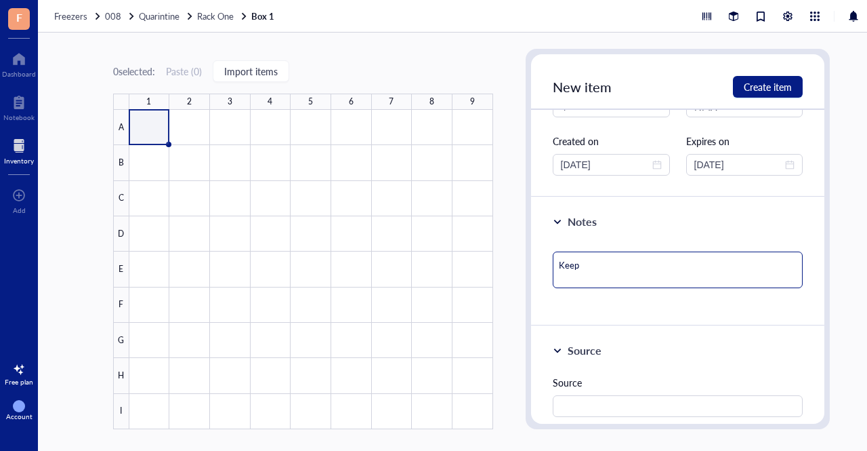
type textarea "Keep y"
type textarea "Keep yo"
type textarea "Keep you"
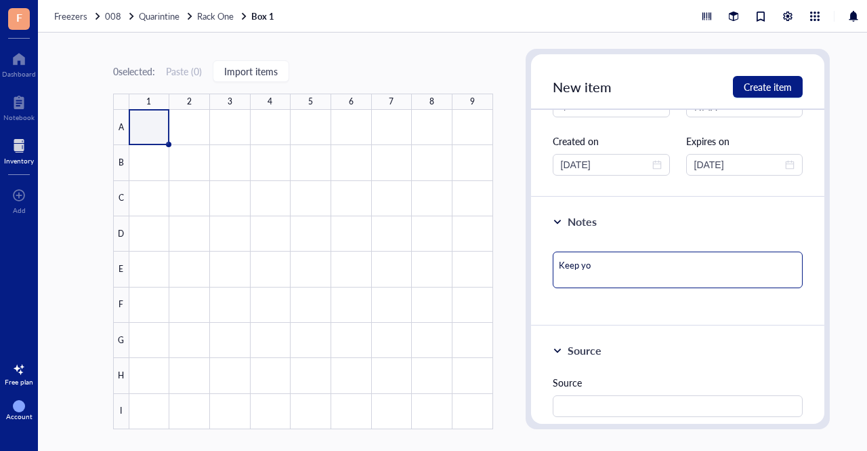
type textarea "Keep you"
type textarea "Keep your"
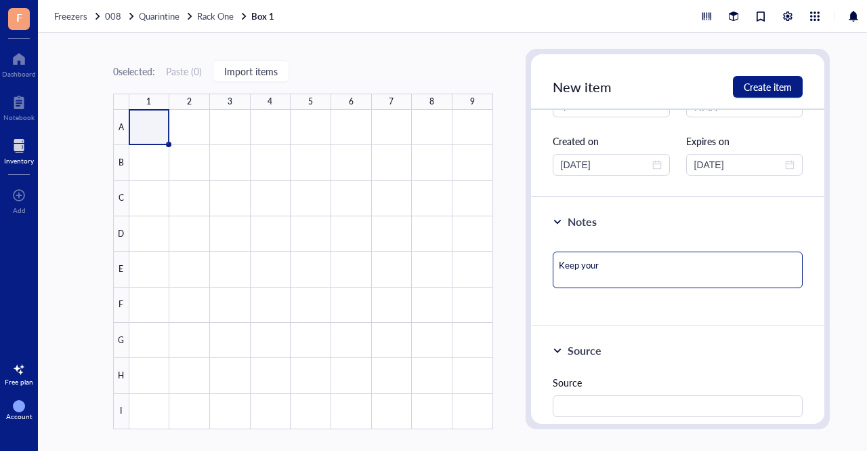
type textarea "Keep your h"
type textarea "Keep your ha"
type textarea "Keep your han"
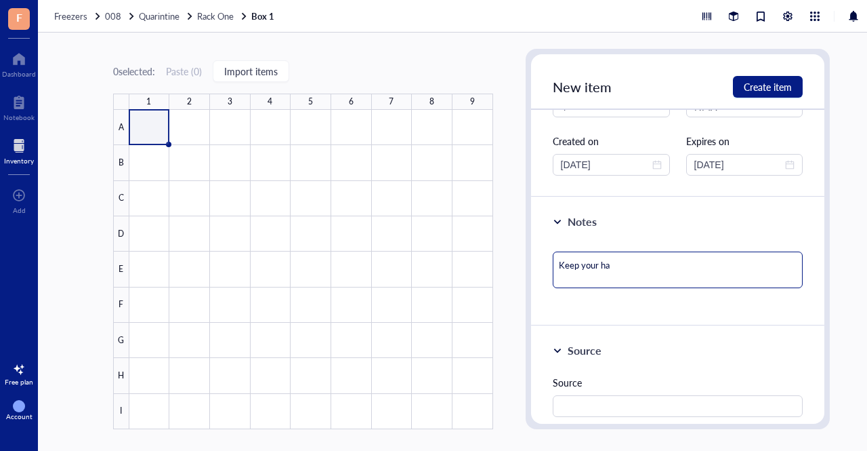
type textarea "Keep your han"
type textarea "Keep your hand"
type textarea "Keep your hands"
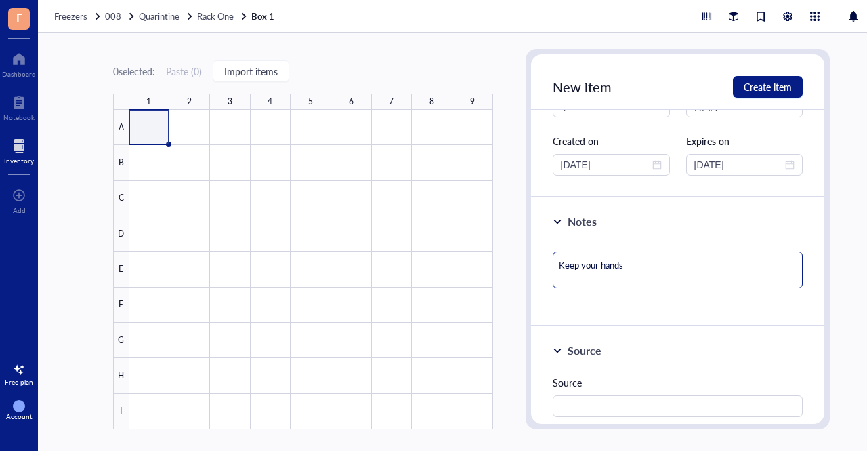
type textarea "Keep your hands h"
type textarea "Keep your hands"
type textarea "Keep your hands o"
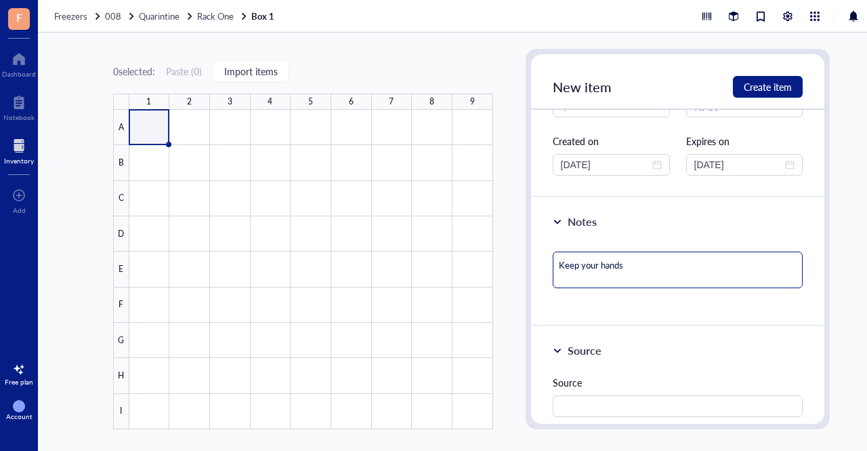
type textarea "Keep your hands o"
type textarea "Keep your hands of"
type textarea "Keep your hands off"
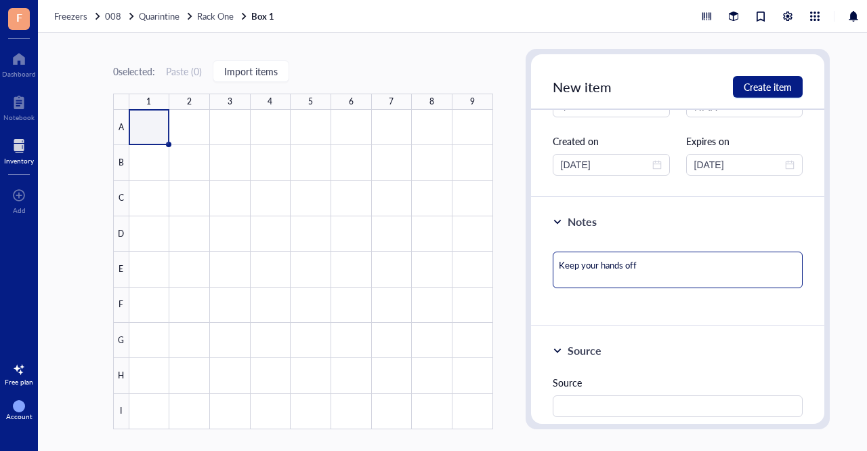
type textarea "Keep your hands off"
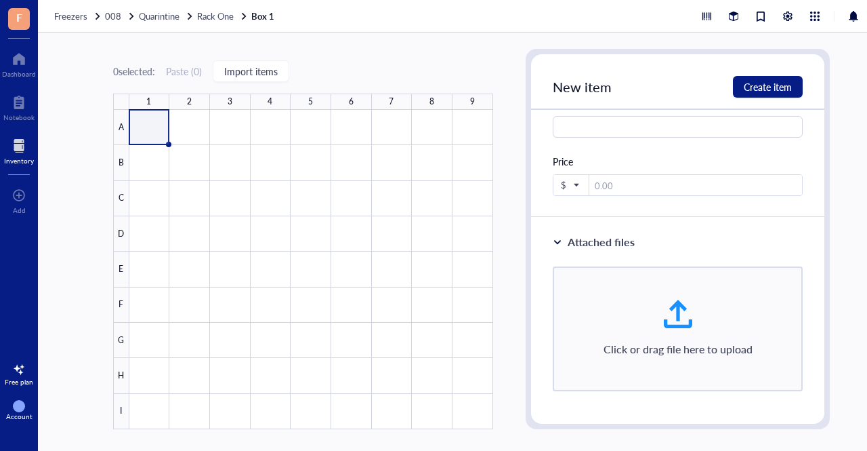
scroll to position [598, 0]
type textarea "Keep your hands off"
click at [763, 89] on span "Create item" at bounding box center [768, 86] width 48 height 11
type textarea "Keep everyone on the same page…"
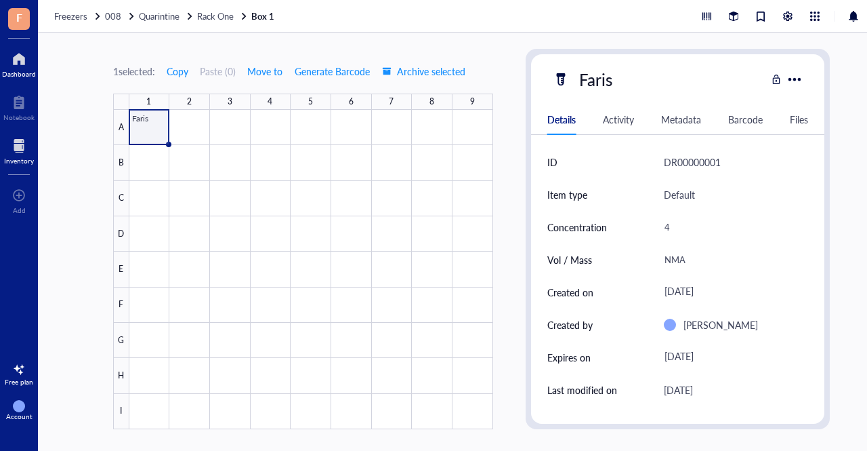
click at [15, 62] on div at bounding box center [19, 59] width 34 height 22
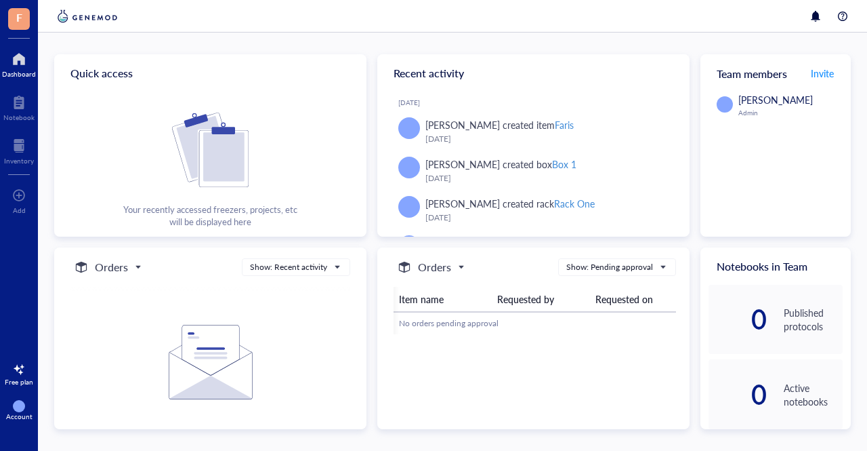
scroll to position [0, 9]
click at [23, 155] on div at bounding box center [19, 146] width 30 height 22
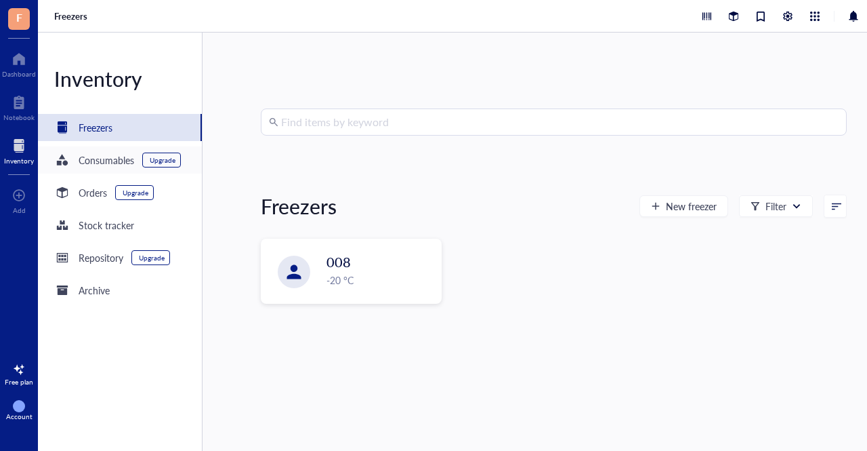
click at [112, 161] on div "Consumables" at bounding box center [107, 159] width 56 height 15
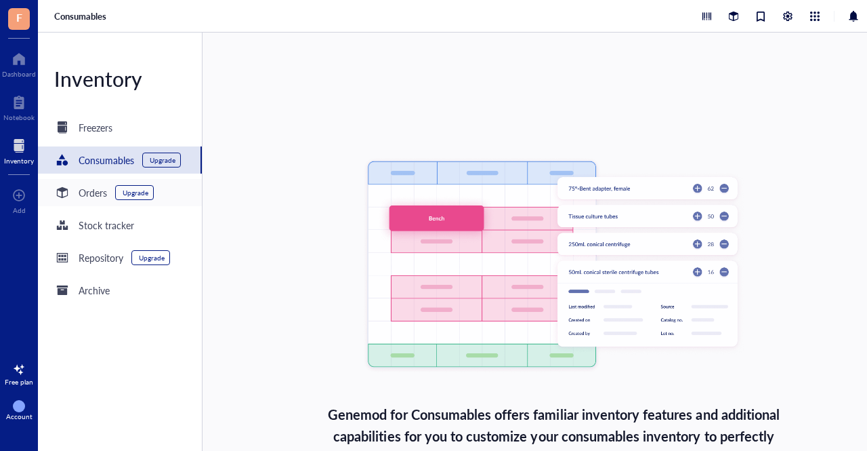
click at [97, 193] on div "Orders" at bounding box center [93, 192] width 28 height 15
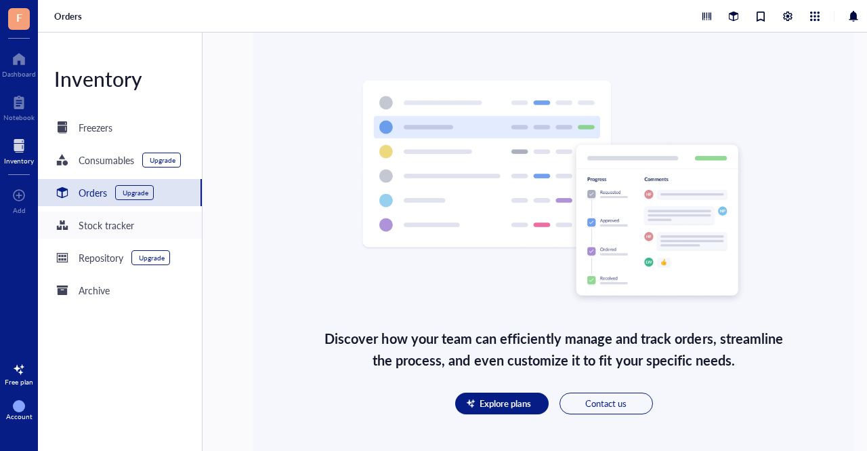
click at [95, 221] on div "Stock tracker" at bounding box center [107, 225] width 56 height 15
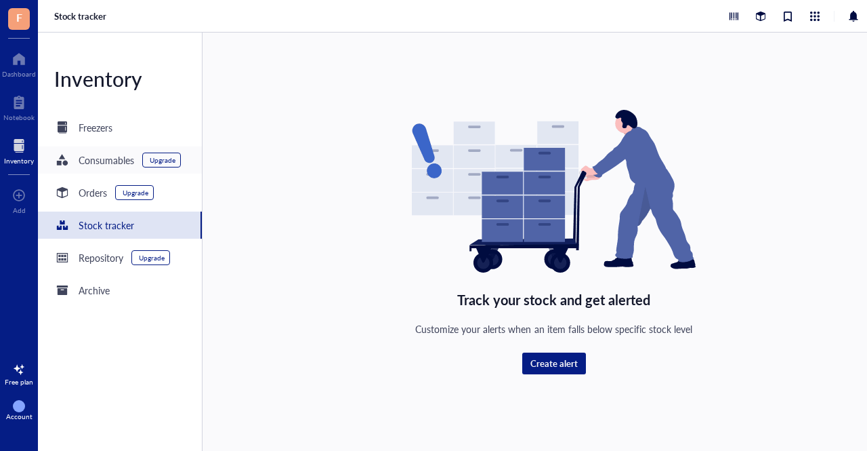
click at [83, 166] on div "Consumables" at bounding box center [107, 159] width 56 height 15
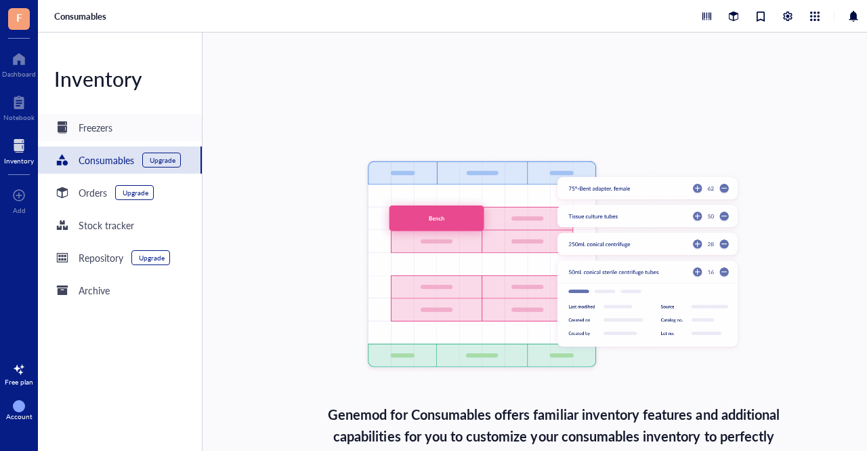
click at [77, 138] on div "Freezers" at bounding box center [120, 127] width 164 height 27
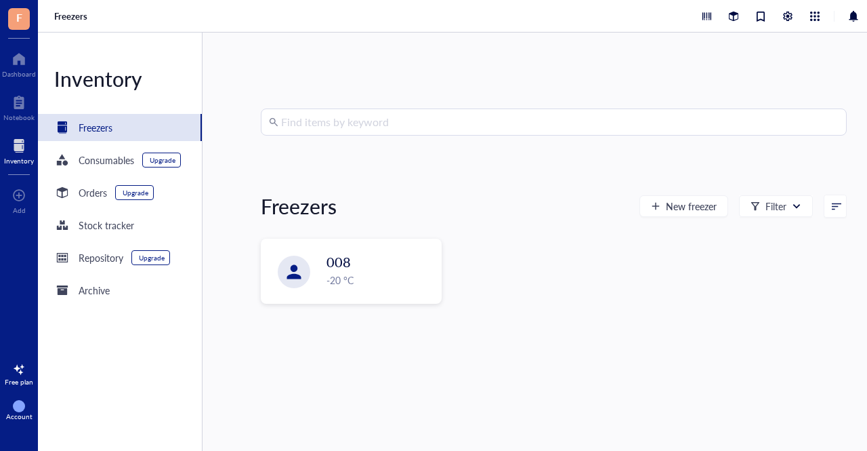
click at [98, 128] on div "Freezers" at bounding box center [96, 127] width 34 height 15
click at [343, 278] on div "-20 °C" at bounding box center [379, 280] width 105 height 15
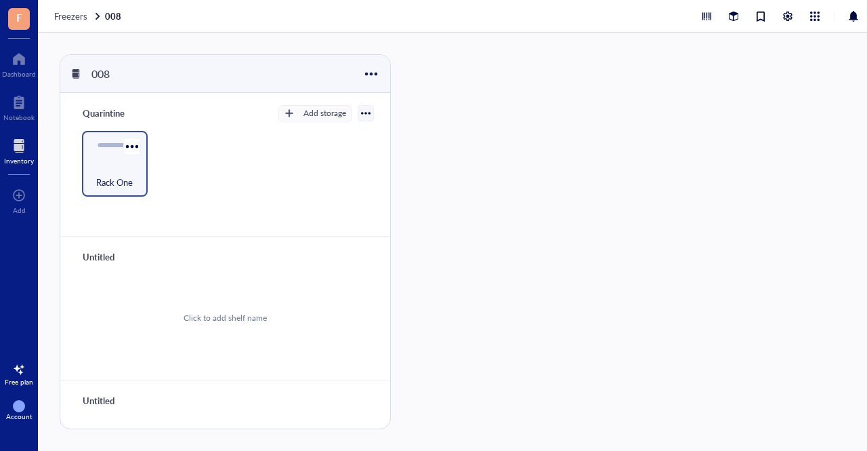
click at [134, 178] on div "Rack One" at bounding box center [115, 175] width 52 height 30
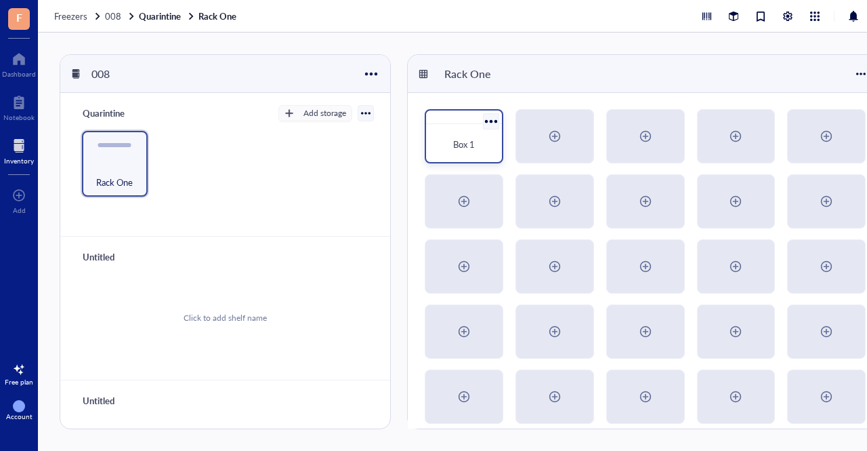
click at [463, 136] on div "Box 1" at bounding box center [464, 144] width 65 height 30
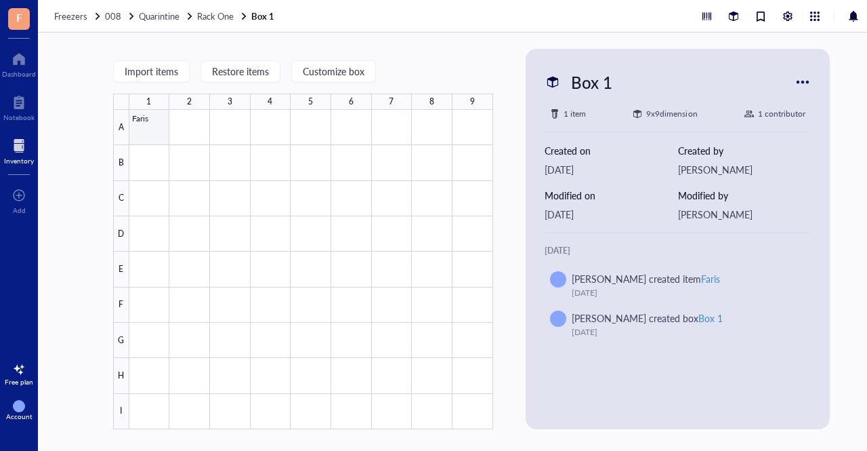
click at [153, 121] on div at bounding box center [311, 269] width 364 height 319
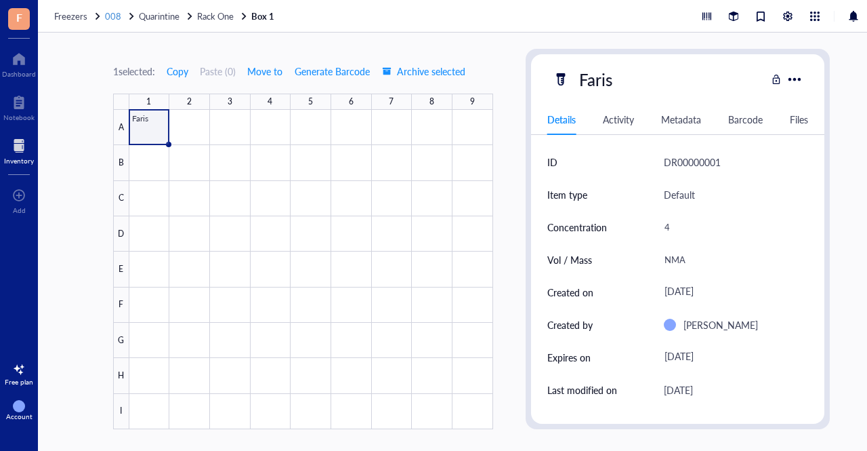
click at [110, 12] on span "008" at bounding box center [113, 15] width 16 height 13
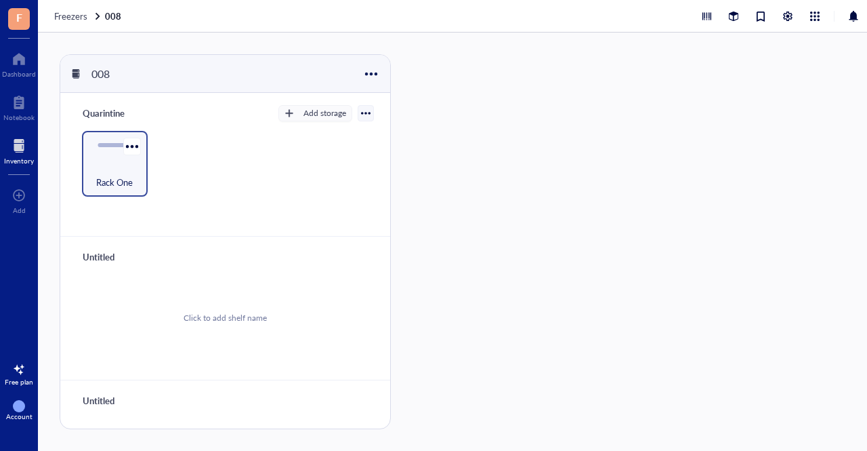
click at [117, 171] on div "Rack One" at bounding box center [115, 175] width 52 height 30
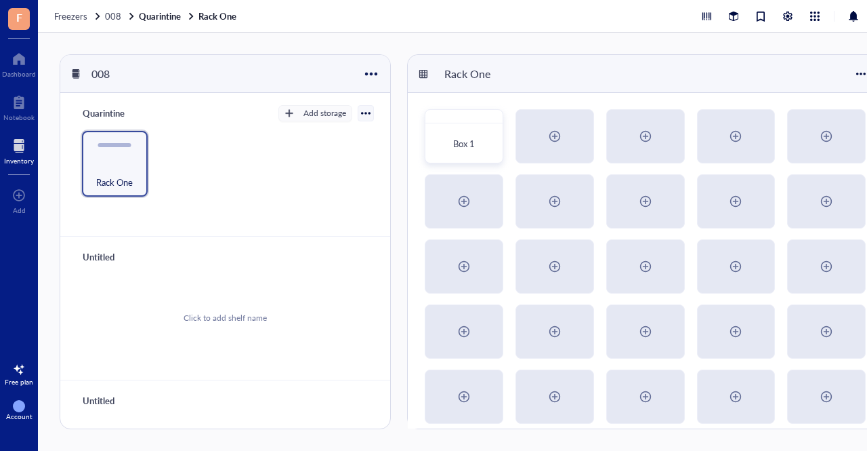
click at [125, 298] on div "Click to add shelf name" at bounding box center [225, 317] width 297 height 102
type input "kv"
click at [361, 261] on div at bounding box center [365, 256] width 9 height 9
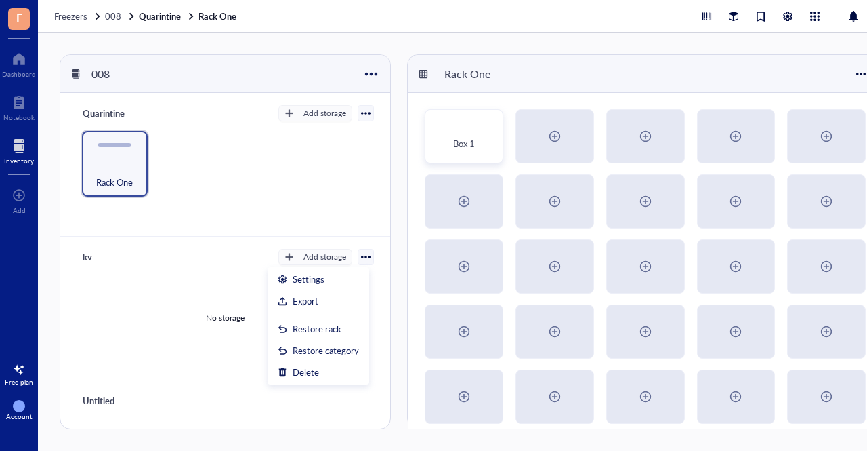
click at [196, 285] on div "No storage" at bounding box center [225, 317] width 297 height 102
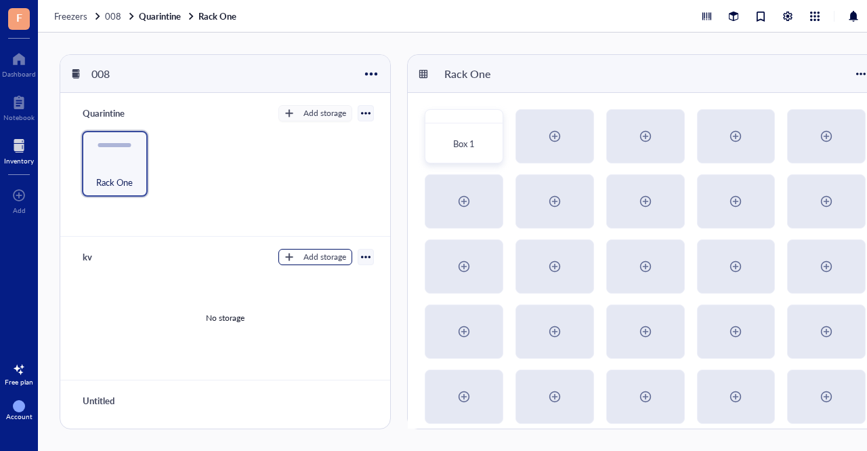
click at [313, 257] on div "Add storage" at bounding box center [325, 257] width 43 height 12
click at [308, 303] on span "Category" at bounding box center [322, 300] width 77 height 15
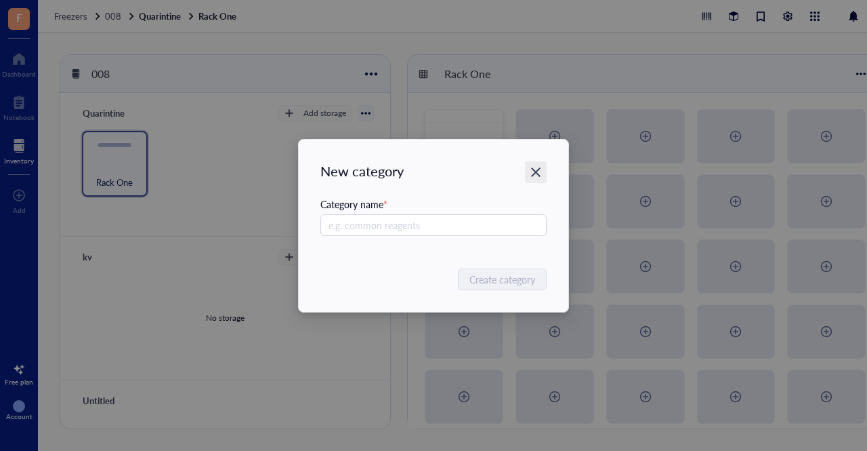
click at [543, 170] on div "Close" at bounding box center [536, 172] width 22 height 22
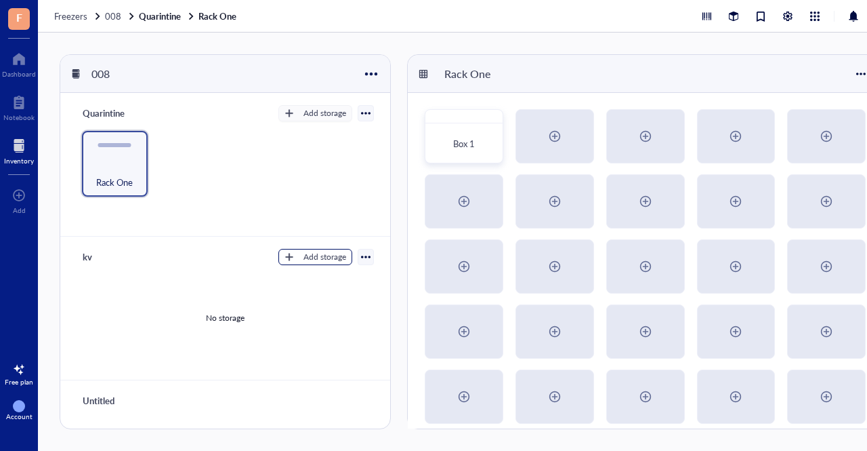
click at [305, 255] on div "Add storage" at bounding box center [325, 257] width 43 height 12
click at [285, 281] on span "Rack" at bounding box center [322, 279] width 77 height 15
radio input "true"
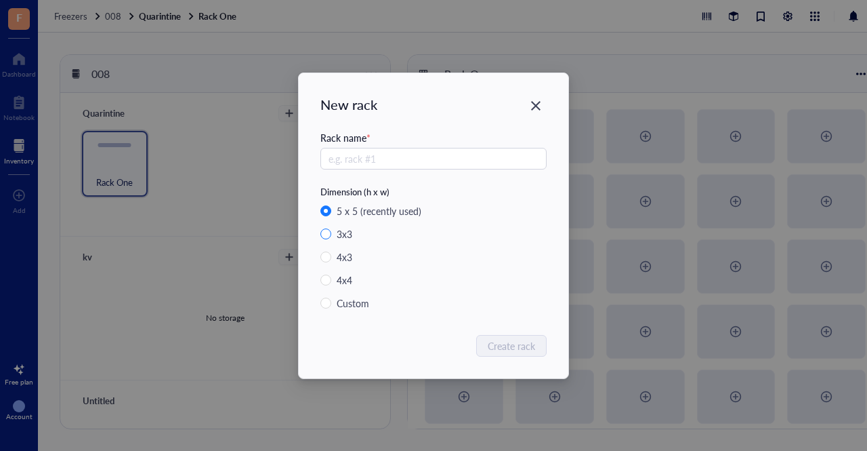
click at [347, 236] on div "3 x 3" at bounding box center [345, 233] width 16 height 15
click at [331, 236] on input "3 x 3" at bounding box center [325, 233] width 11 height 11
radio input "true"
radio input "false"
click at [382, 150] on input "text" at bounding box center [433, 159] width 226 height 22
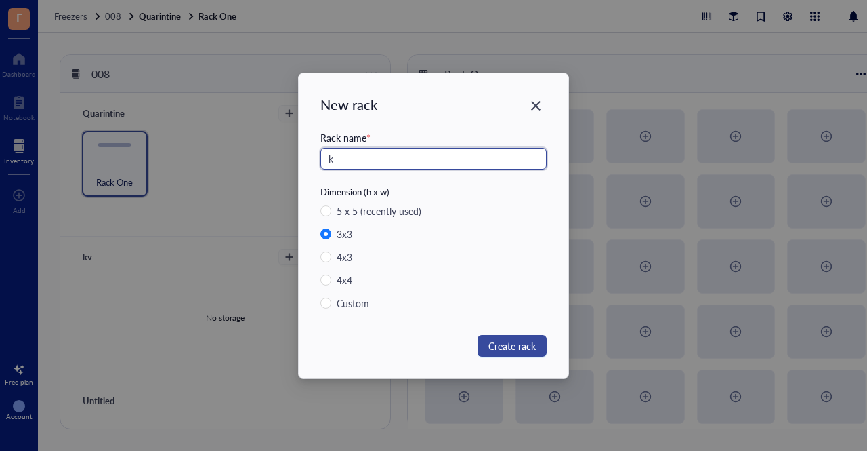
type input "k"
click at [495, 352] on span "Create rack" at bounding box center [512, 345] width 47 height 15
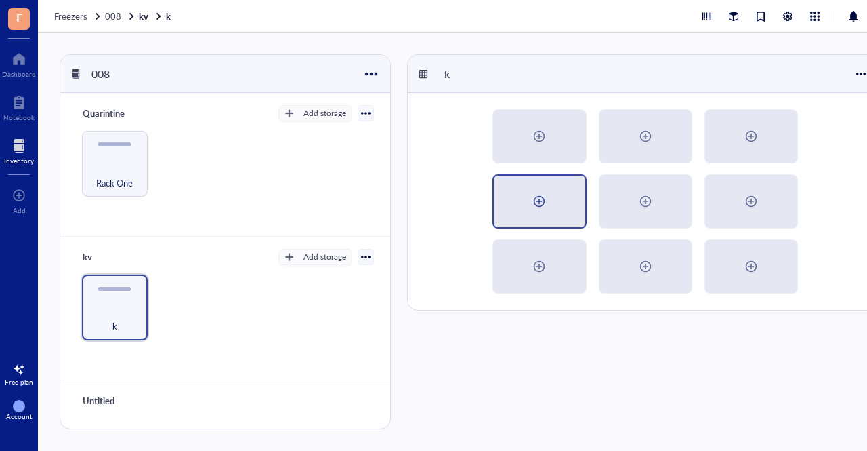
click at [545, 197] on div at bounding box center [540, 201] width 22 height 22
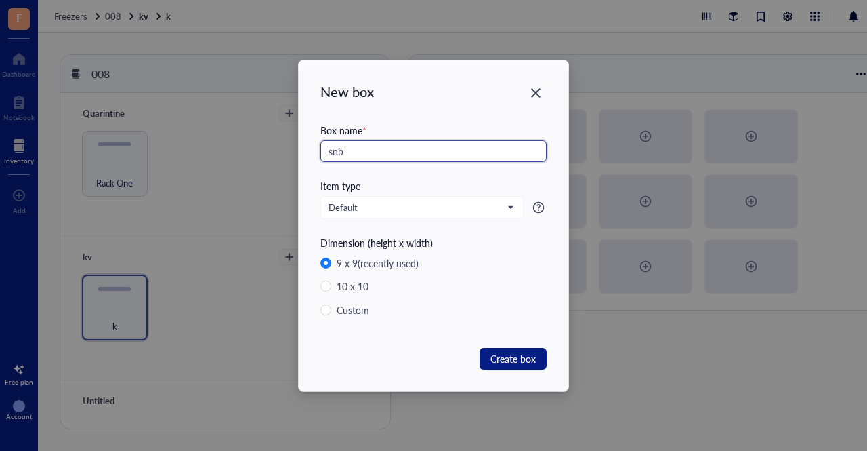
type input "snb"
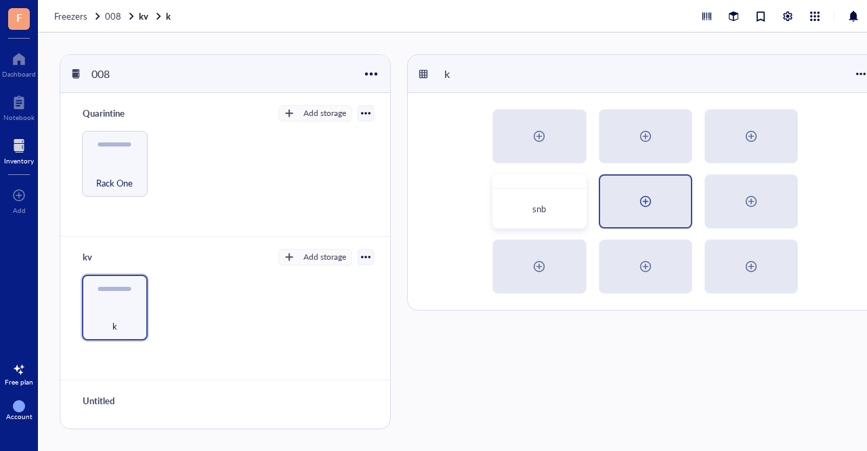
click at [649, 207] on div at bounding box center [646, 201] width 22 height 22
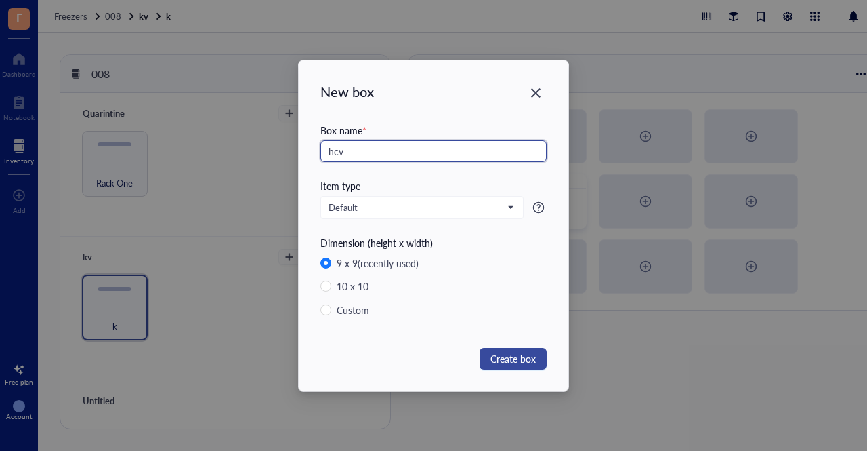
type input "hcv"
click at [515, 354] on span "Create box" at bounding box center [513, 358] width 45 height 15
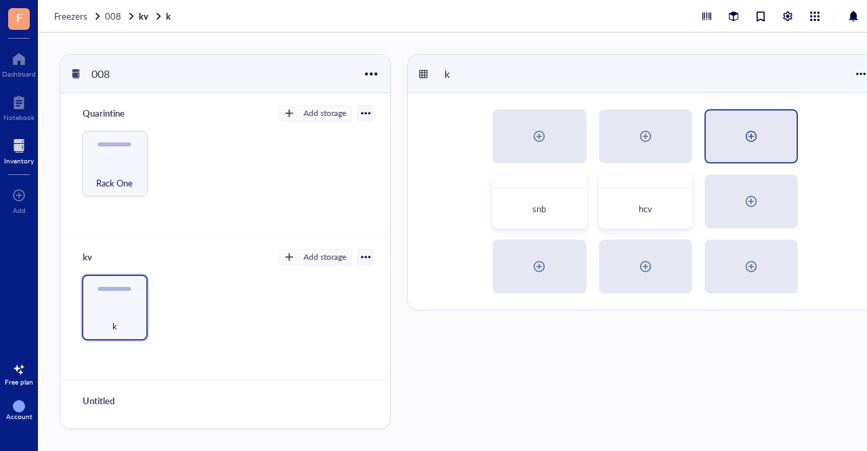
click at [753, 136] on div at bounding box center [752, 136] width 22 height 22
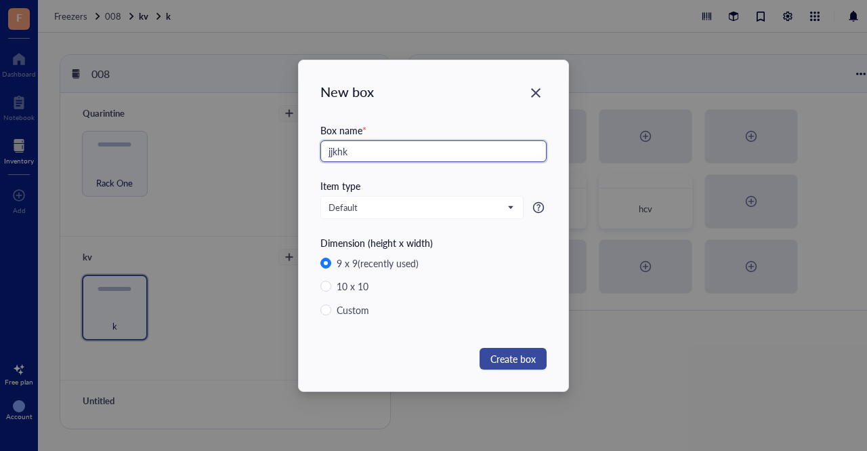
type input "jjkhk"
click at [505, 356] on span "Create box" at bounding box center [513, 358] width 45 height 15
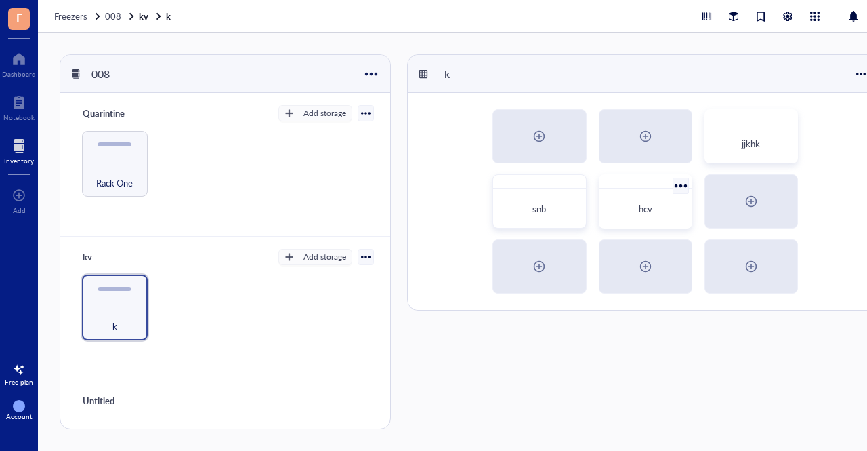
click at [640, 202] on span "hcv" at bounding box center [646, 208] width 14 height 13
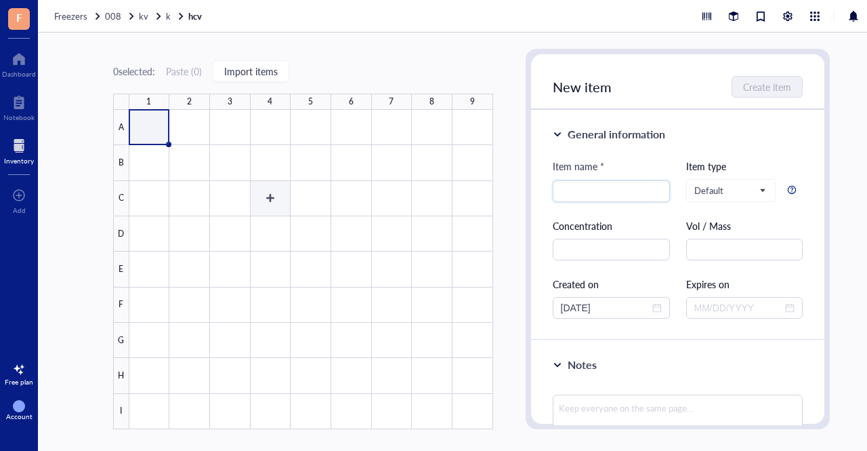
click at [251, 184] on div at bounding box center [311, 269] width 364 height 319
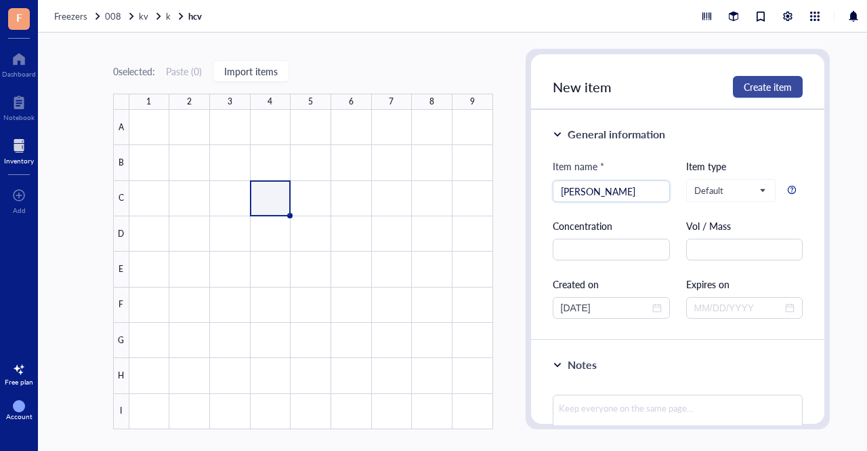
type input "[PERSON_NAME]"
click at [771, 85] on span "Create item" at bounding box center [768, 86] width 48 height 11
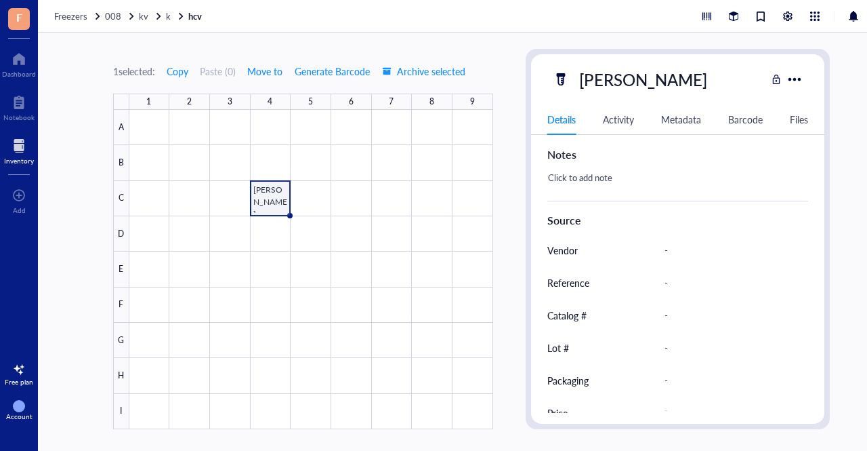
scroll to position [318, 0]
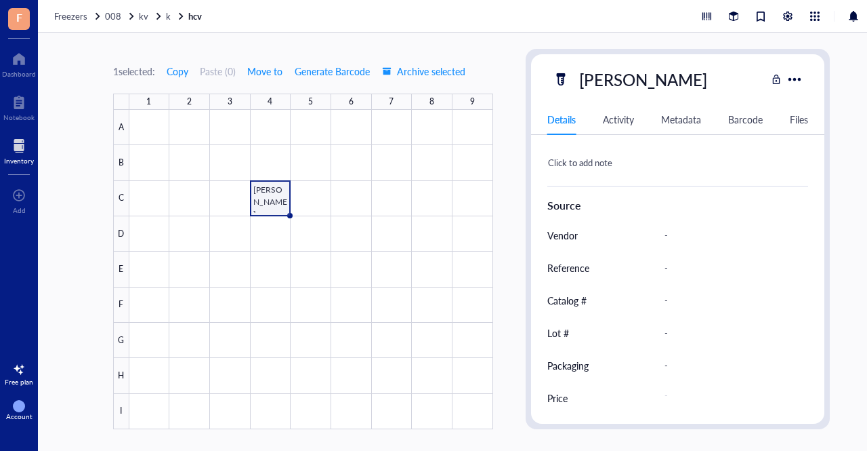
click at [737, 117] on div "Barcode" at bounding box center [745, 119] width 35 height 15
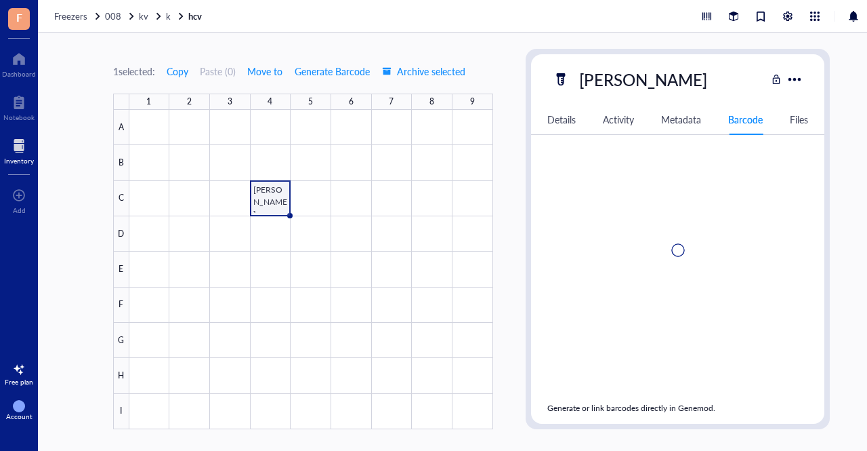
scroll to position [0, 0]
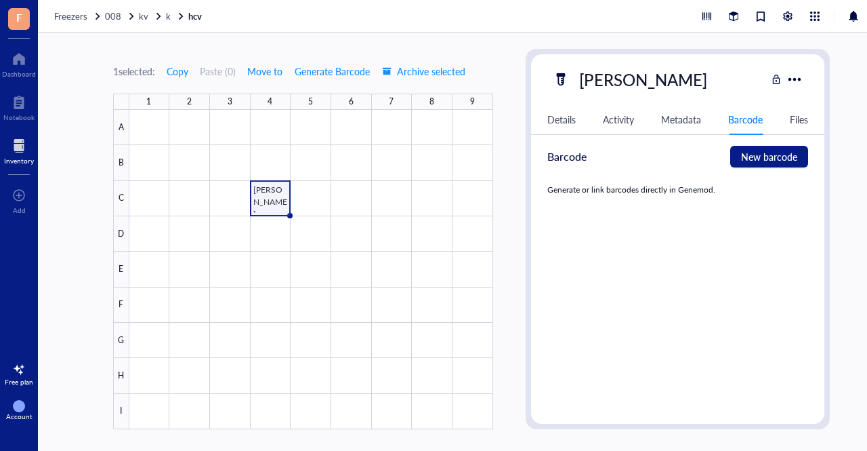
click at [264, 46] on div "1 selected: Copy Paste ( 0 ) Move to Generate Barcode Archive selected 1 2 3 4 …" at bounding box center [471, 242] width 867 height 418
click at [18, 58] on div at bounding box center [19, 59] width 34 height 22
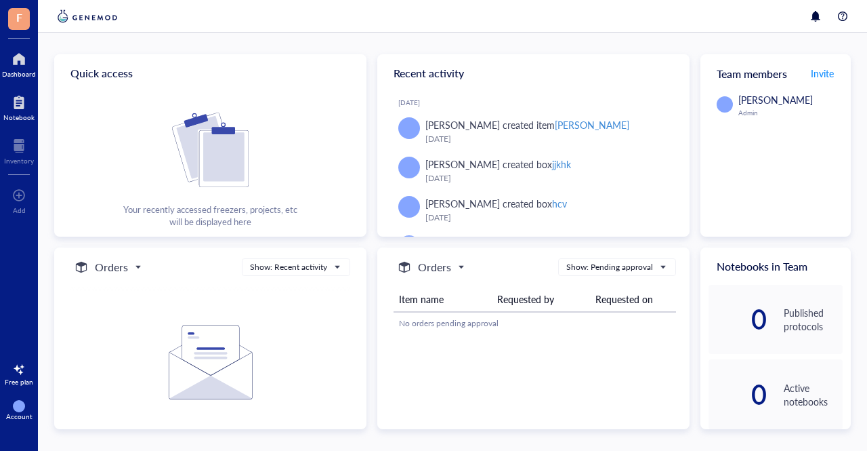
click at [15, 93] on div at bounding box center [18, 102] width 31 height 22
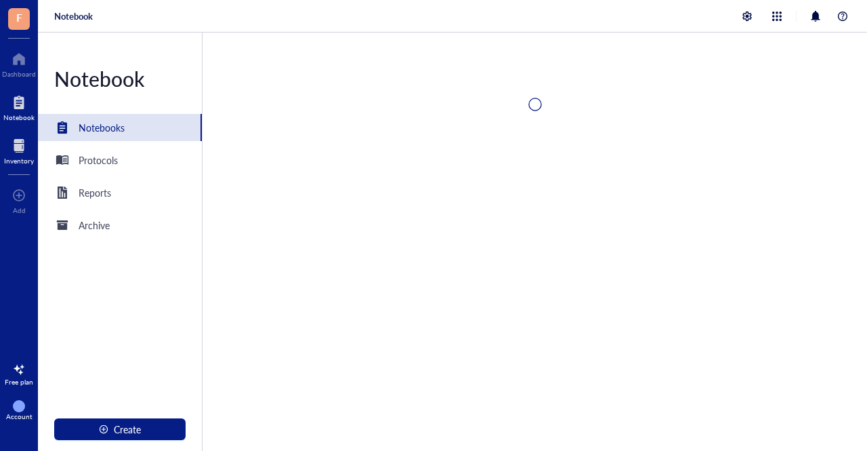
click at [12, 152] on div at bounding box center [19, 146] width 30 height 22
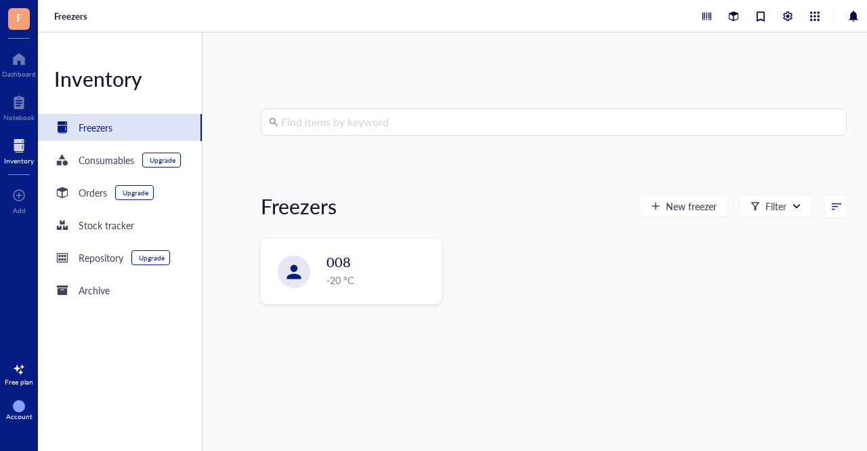
click at [318, 121] on input "search" at bounding box center [560, 122] width 558 height 26
type input "K"
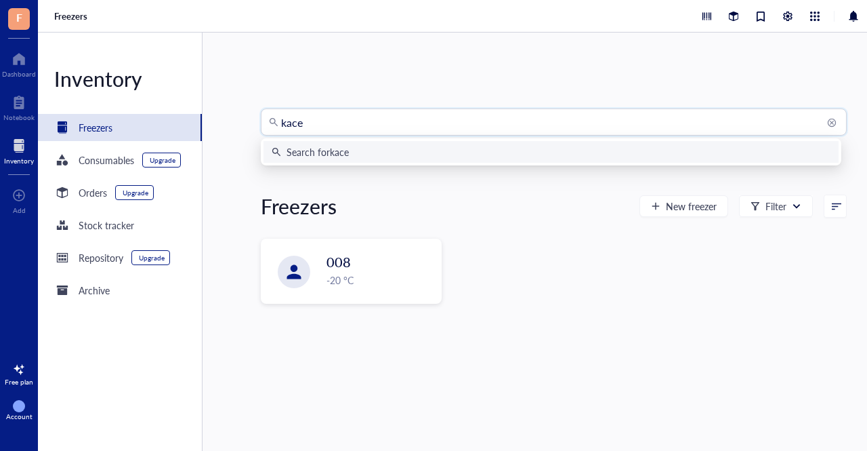
type input "[PERSON_NAME]"
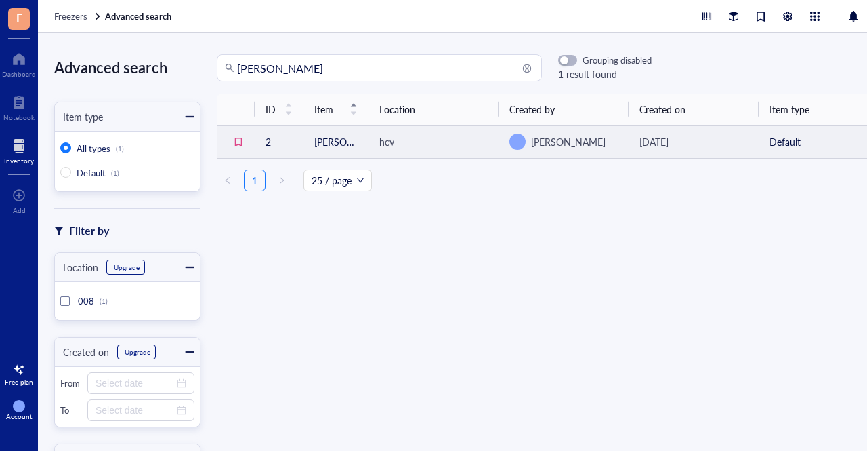
click at [356, 146] on td "[PERSON_NAME]" at bounding box center [336, 141] width 65 height 33
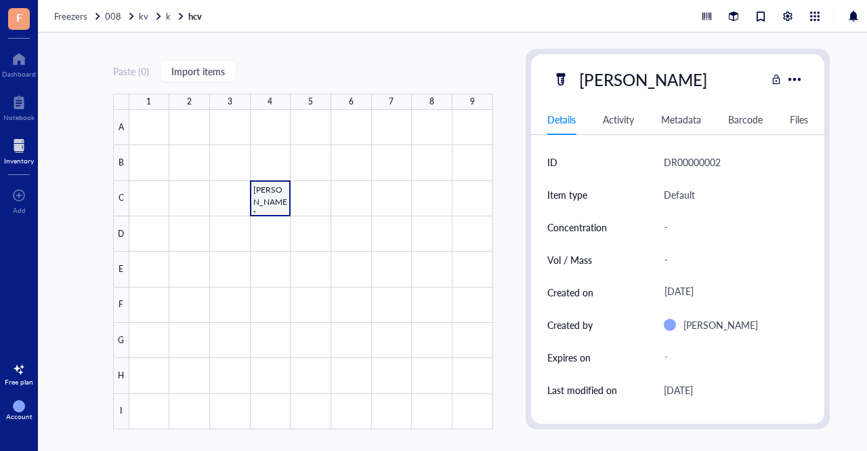
click at [616, 121] on div "Activity" at bounding box center [618, 119] width 31 height 15
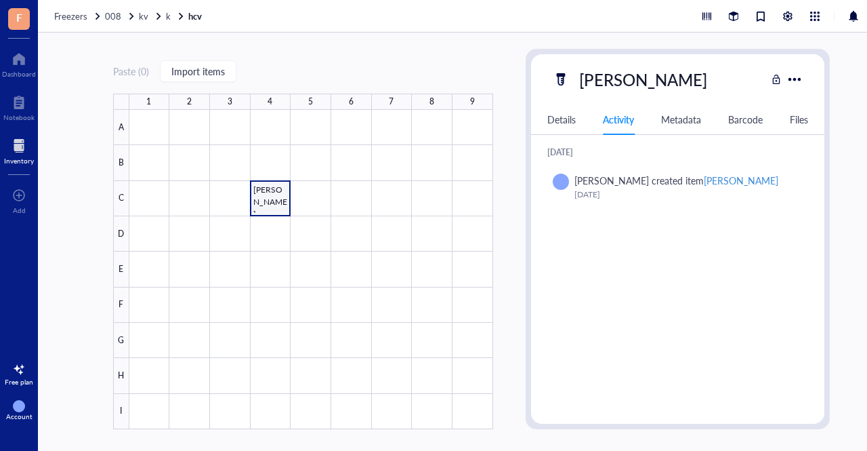
click at [563, 129] on div "Details Activity Metadata Barcode Files" at bounding box center [678, 119] width 294 height 30
click at [564, 119] on div "Details" at bounding box center [561, 119] width 28 height 15
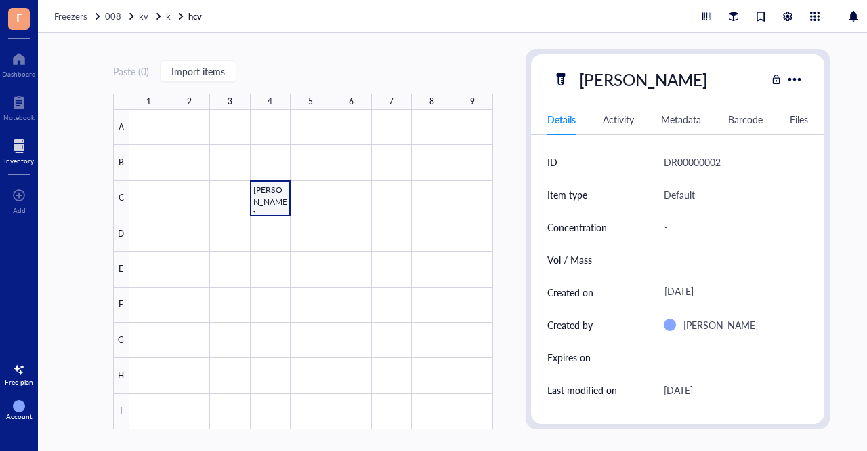
click at [778, 83] on div "[PERSON_NAME]" at bounding box center [678, 79] width 294 height 28
click at [777, 80] on div at bounding box center [776, 79] width 9 height 9
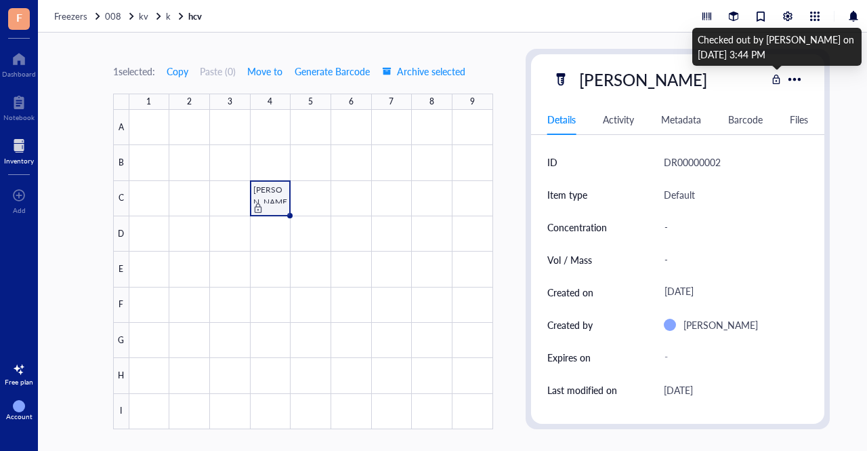
click at [778, 82] on div at bounding box center [776, 79] width 9 height 9
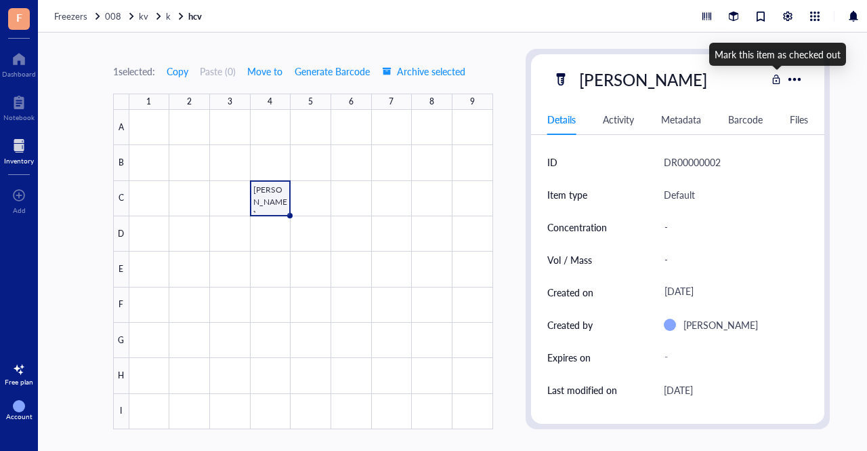
click at [778, 82] on div at bounding box center [776, 79] width 9 height 9
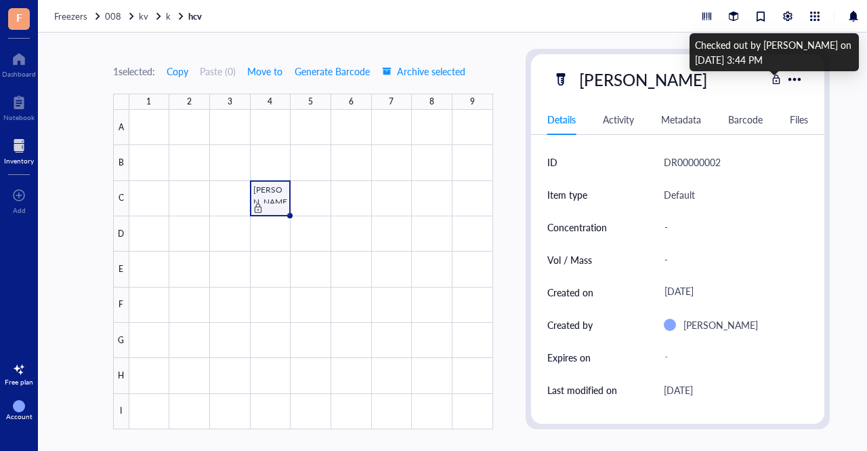
click at [778, 82] on div at bounding box center [776, 79] width 9 height 9
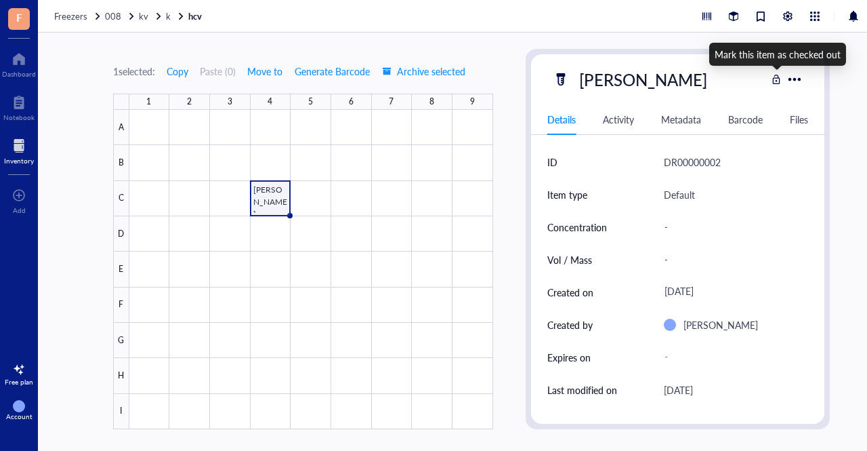
click at [778, 82] on div at bounding box center [776, 79] width 9 height 9
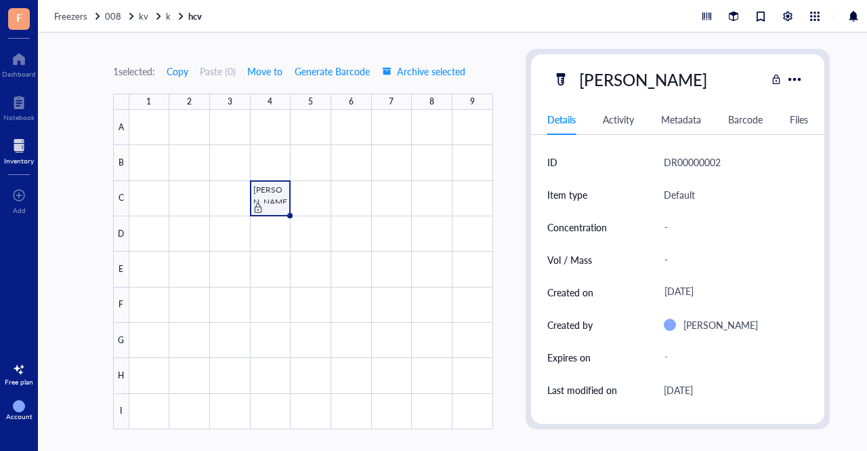
click at [282, 197] on div at bounding box center [311, 269] width 364 height 319
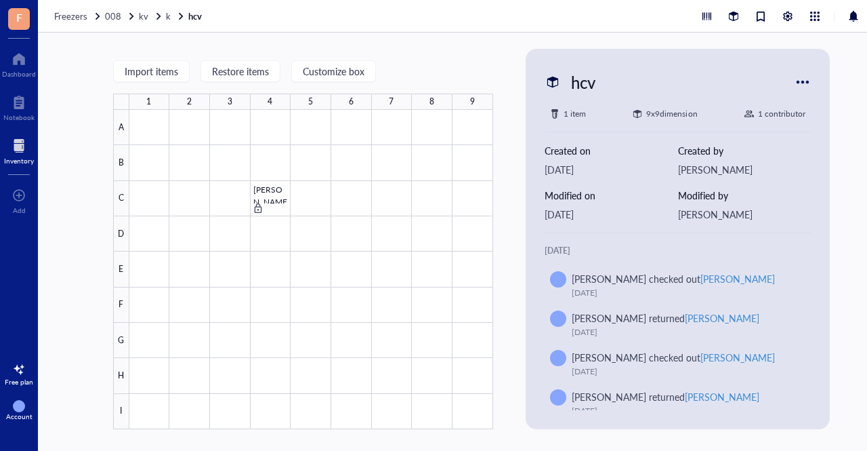
click at [809, 76] on div at bounding box center [803, 82] width 22 height 22
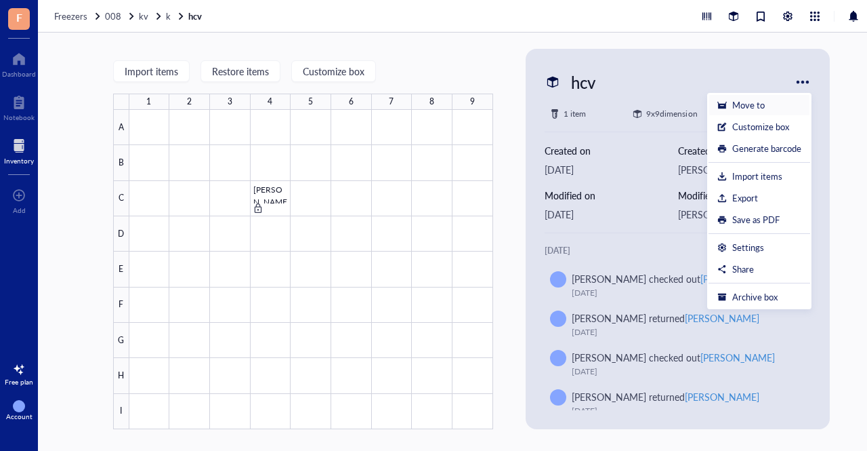
click at [771, 104] on div "Move to" at bounding box center [760, 105] width 84 height 12
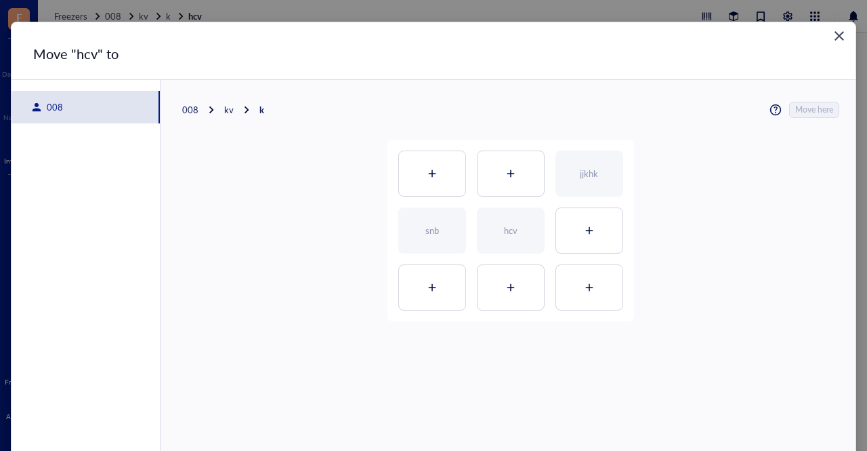
click at [840, 22] on div "Move "hcv" to 008 008 kv k Move here jjkhk snb hcv" at bounding box center [434, 256] width 844 height 469
click at [829, 37] on div "Close" at bounding box center [840, 36] width 22 height 22
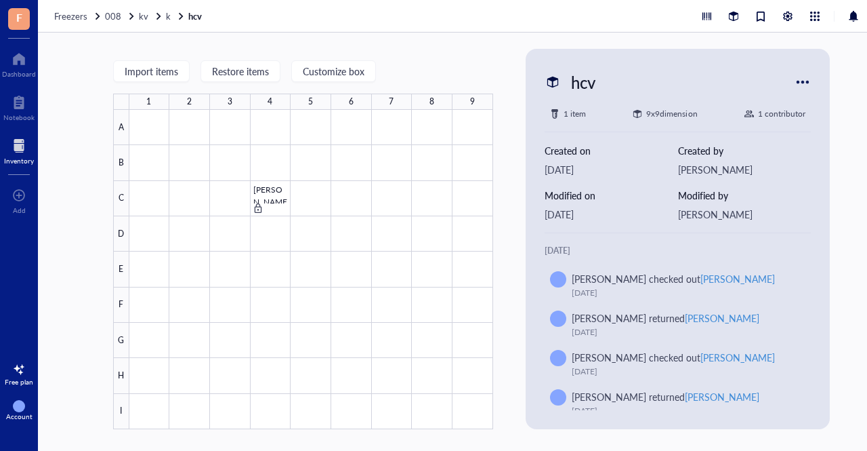
click at [805, 82] on div at bounding box center [803, 82] width 22 height 22
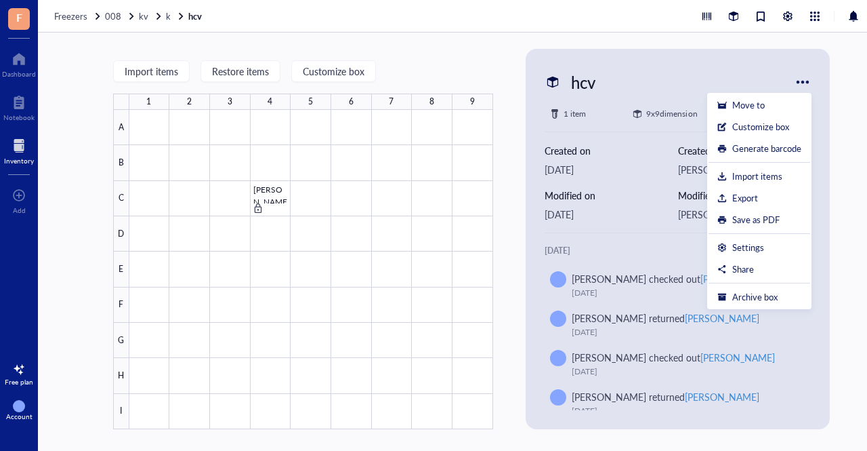
click at [813, 73] on div at bounding box center [803, 82] width 22 height 22
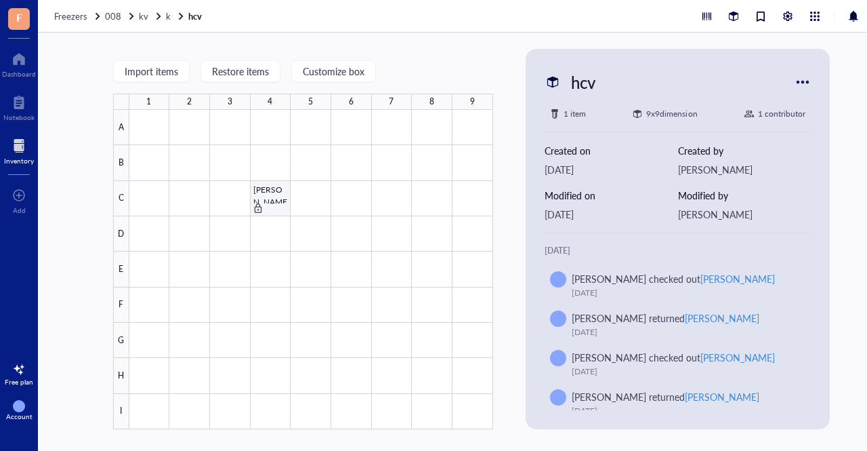
click at [264, 212] on div at bounding box center [311, 269] width 364 height 319
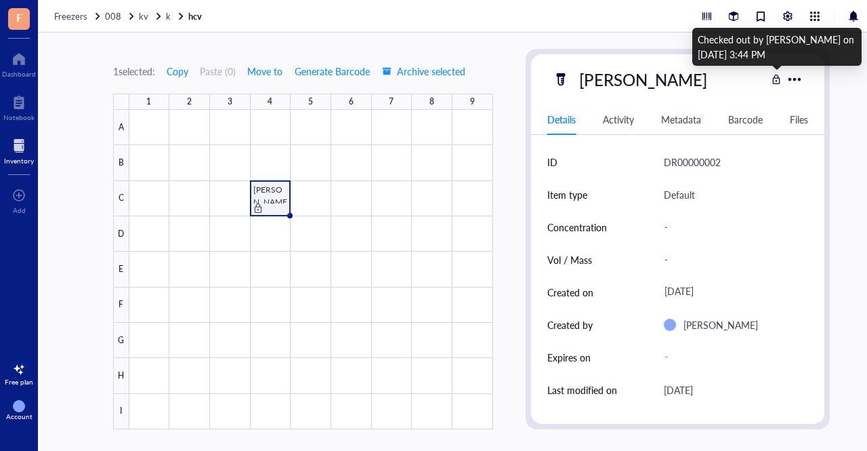
click at [781, 79] on div at bounding box center [776, 79] width 9 height 9
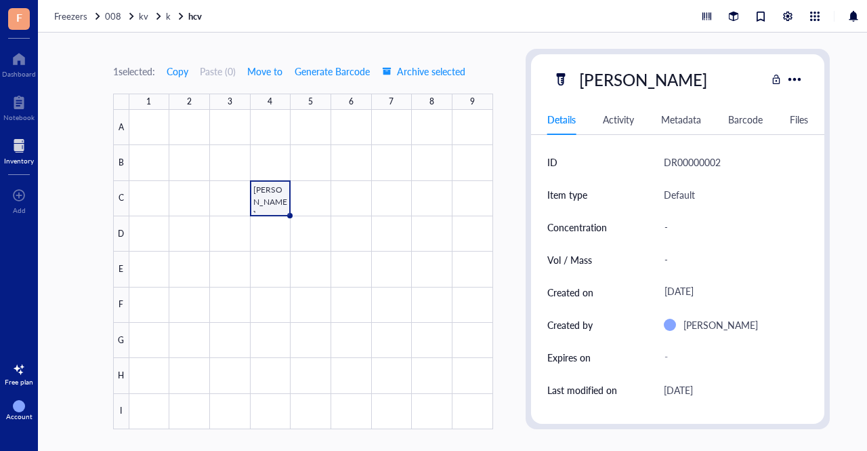
click at [775, 82] on div at bounding box center [776, 79] width 9 height 9
click at [267, 198] on div at bounding box center [311, 269] width 364 height 319
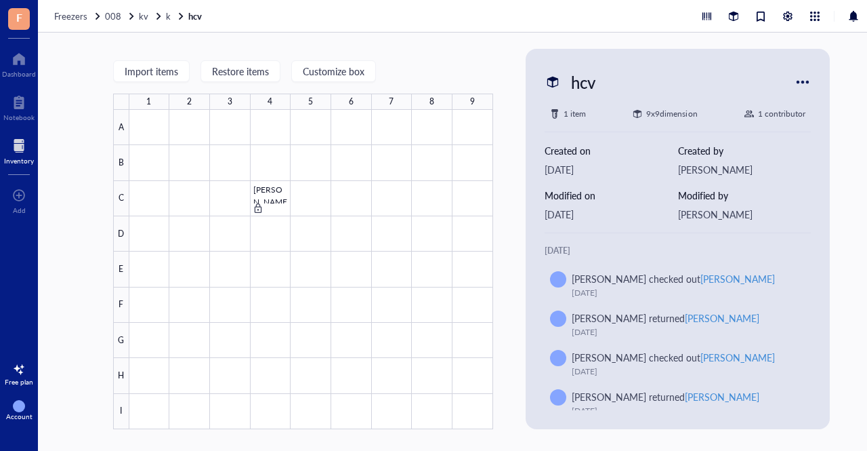
click at [800, 81] on div at bounding box center [803, 82] width 22 height 22
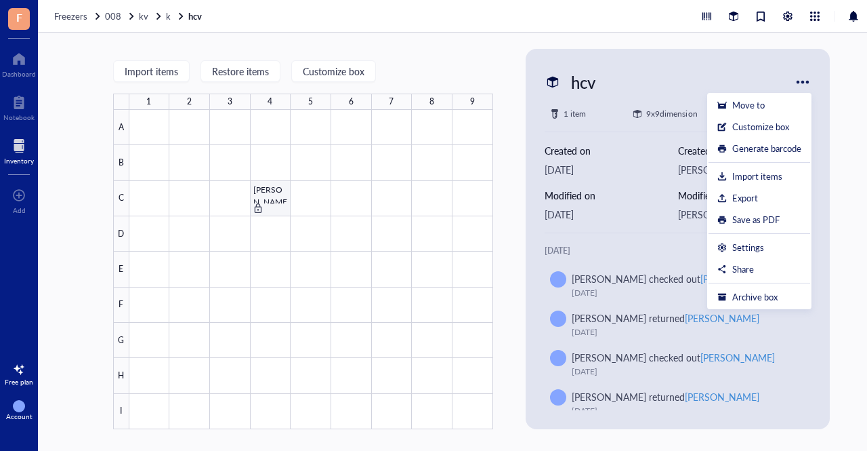
click at [255, 184] on div at bounding box center [311, 269] width 364 height 319
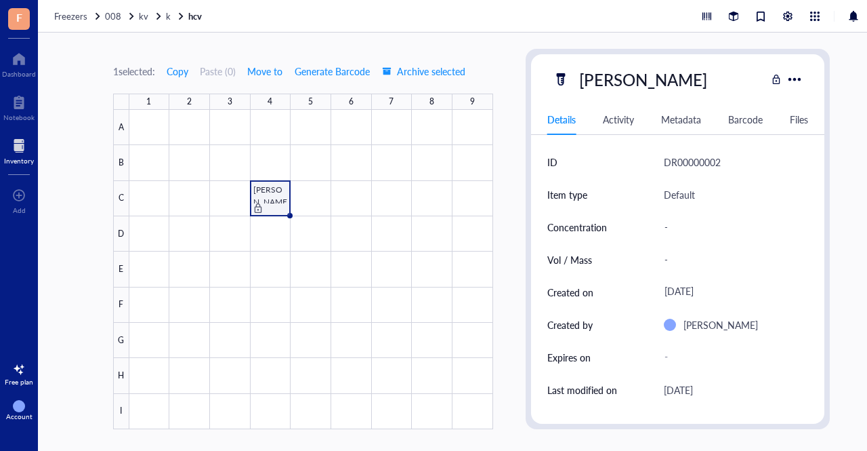
click at [774, 82] on div at bounding box center [776, 79] width 9 height 9
click at [268, 194] on div at bounding box center [311, 269] width 364 height 319
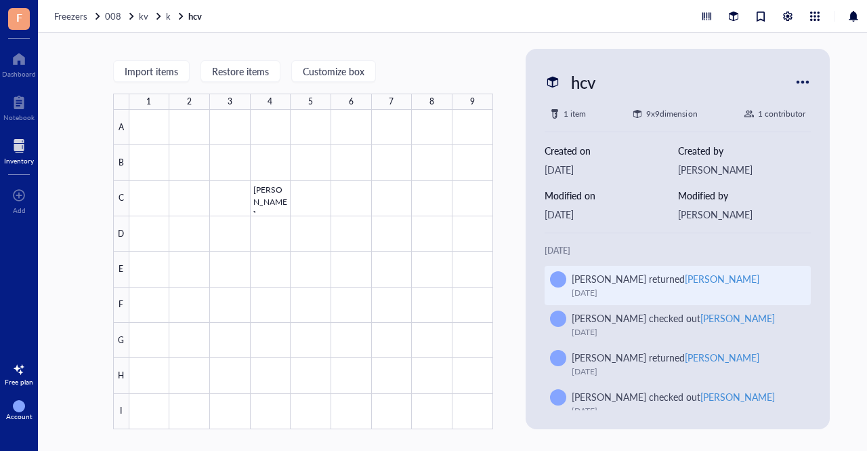
click at [619, 291] on div "[DATE]" at bounding box center [684, 293] width 224 height 14
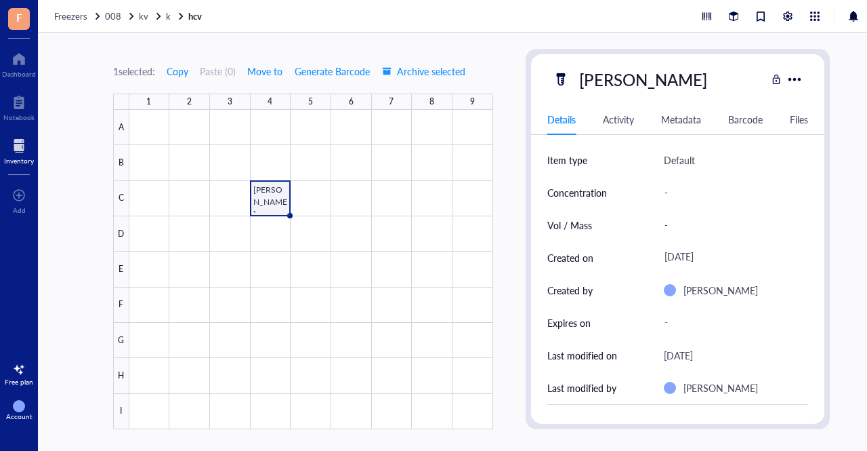
scroll to position [45, 0]
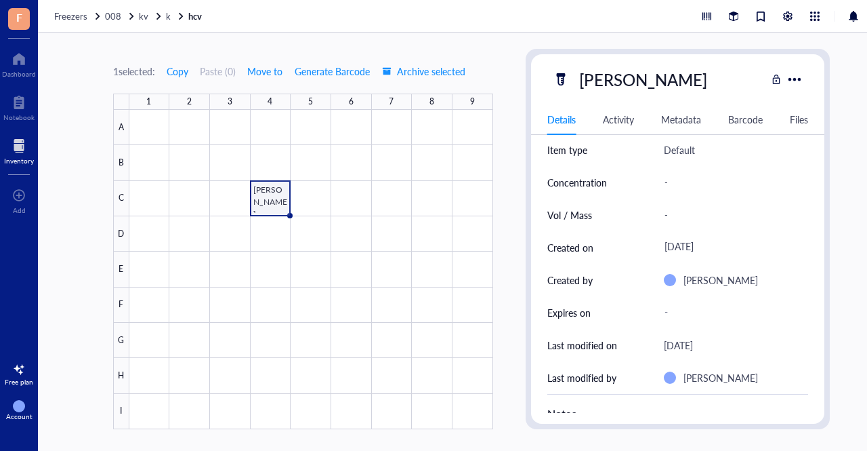
click at [622, 115] on div "Activity" at bounding box center [618, 119] width 31 height 15
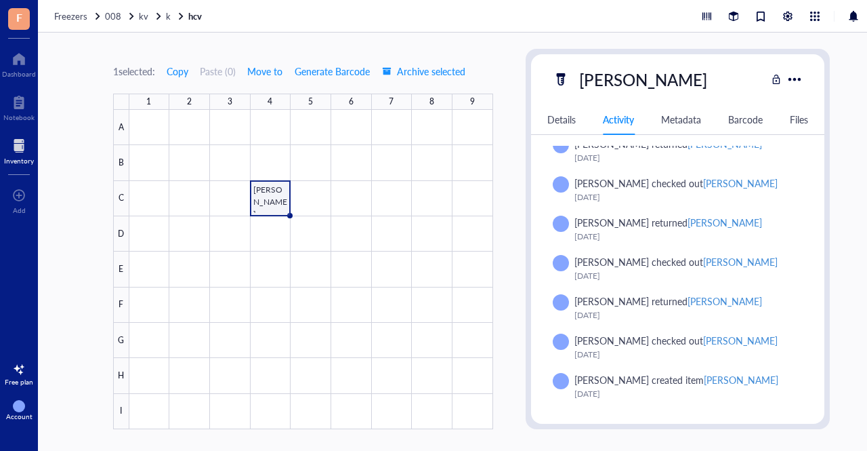
scroll to position [0, 0]
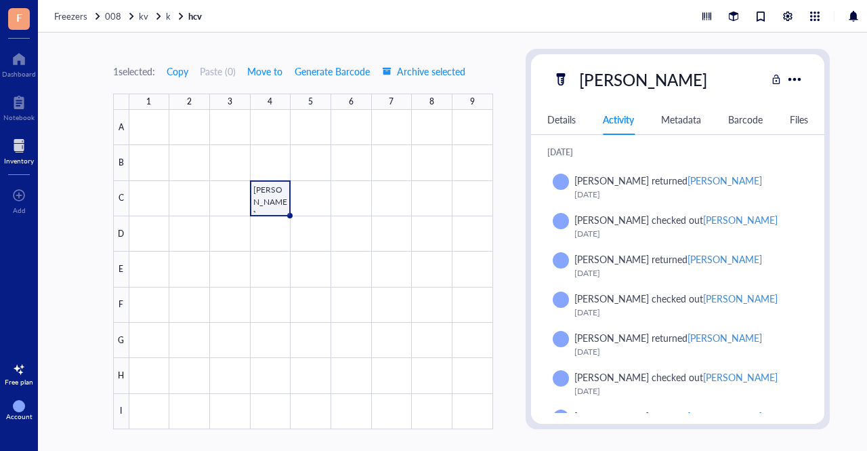
click at [678, 116] on div "Metadata" at bounding box center [681, 119] width 40 height 15
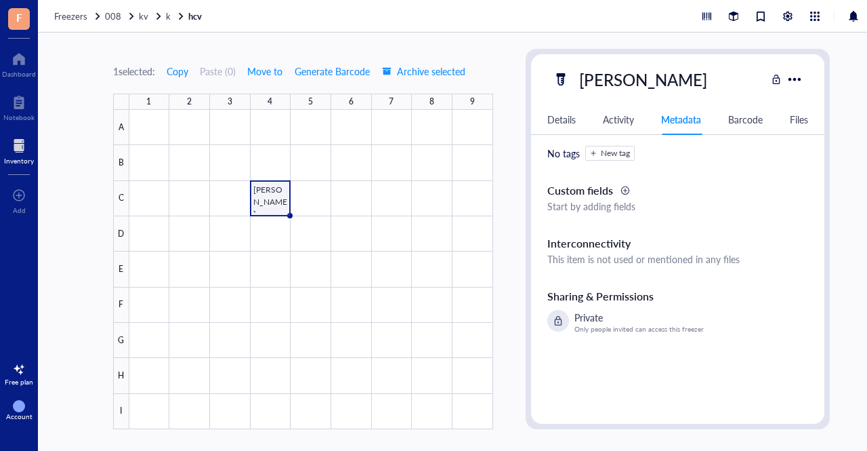
click at [731, 120] on div "Barcode" at bounding box center [745, 119] width 35 height 15
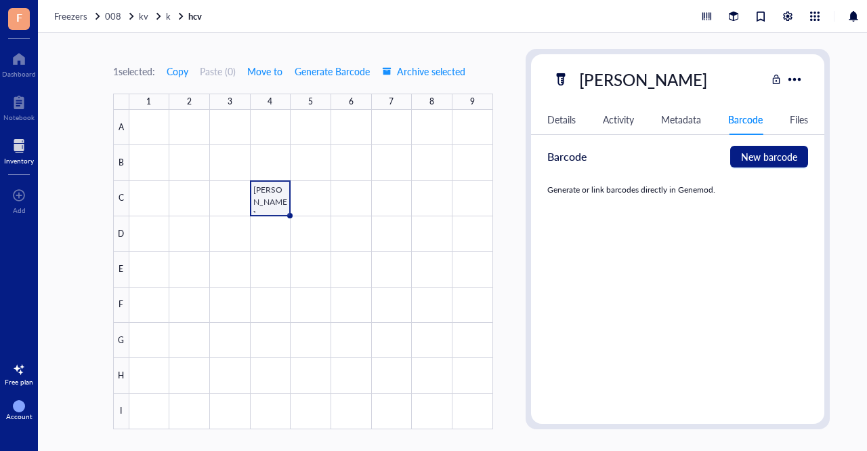
click at [809, 110] on div "Details Activity Metadata Barcode Files" at bounding box center [678, 119] width 294 height 30
click at [808, 113] on div "Files" at bounding box center [799, 119] width 18 height 15
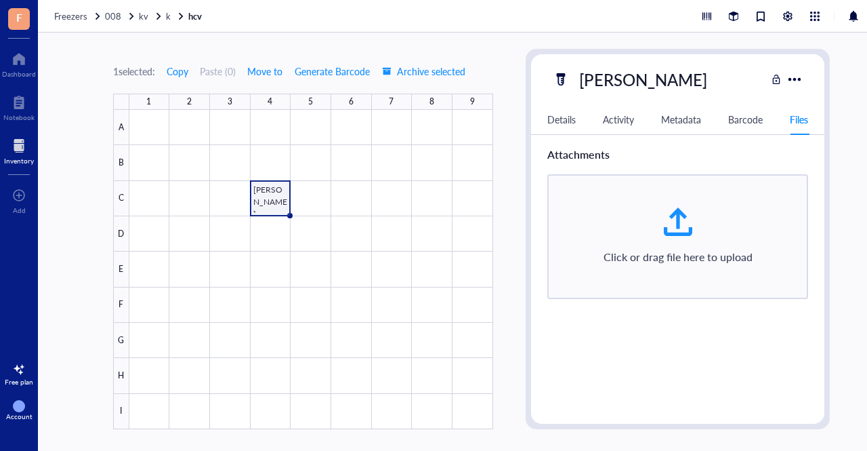
click at [566, 125] on div "Details" at bounding box center [561, 119] width 28 height 15
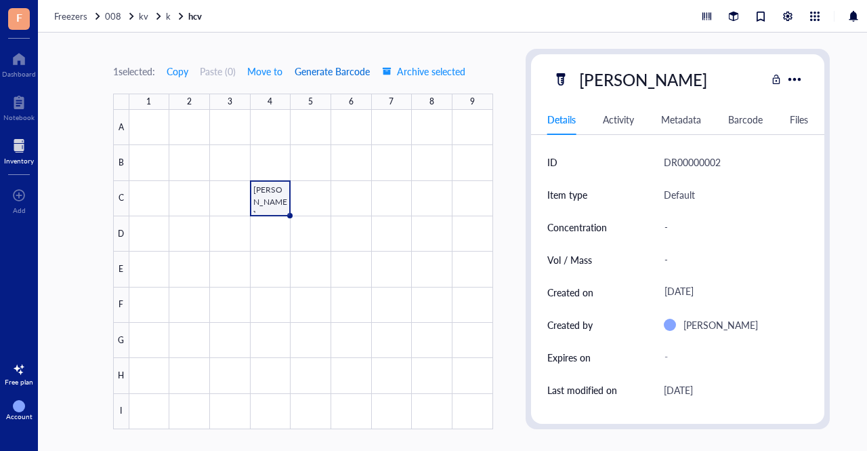
click at [314, 75] on span "Generate Barcode" at bounding box center [332, 71] width 75 height 11
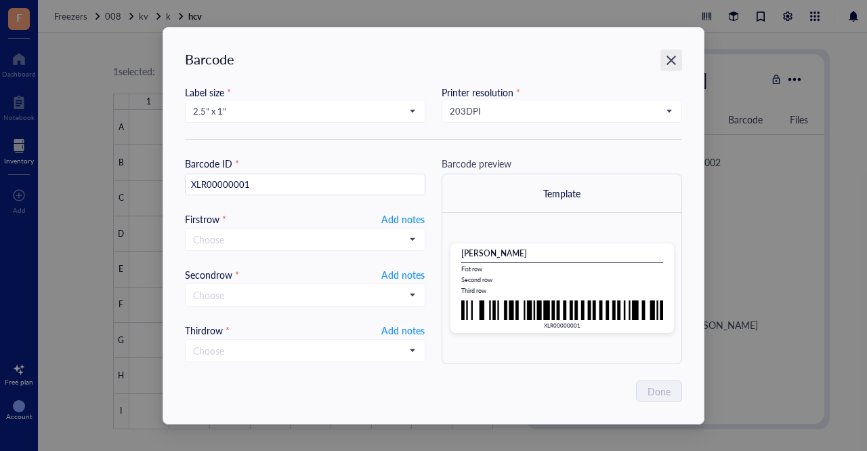
click at [680, 64] on div "Close" at bounding box center [672, 60] width 22 height 22
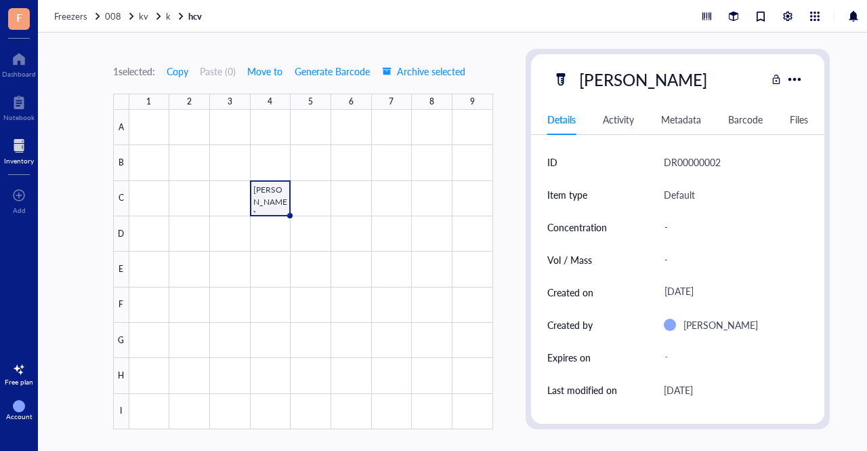
click at [622, 125] on div "Activity" at bounding box center [618, 119] width 31 height 15
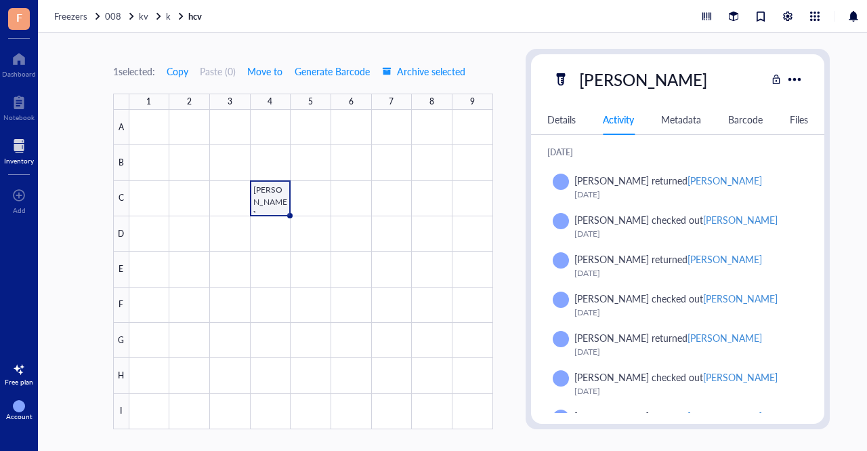
click at [577, 121] on div "Details Activity Metadata Barcode Files" at bounding box center [678, 119] width 294 height 30
click at [566, 120] on div "Details" at bounding box center [561, 119] width 28 height 15
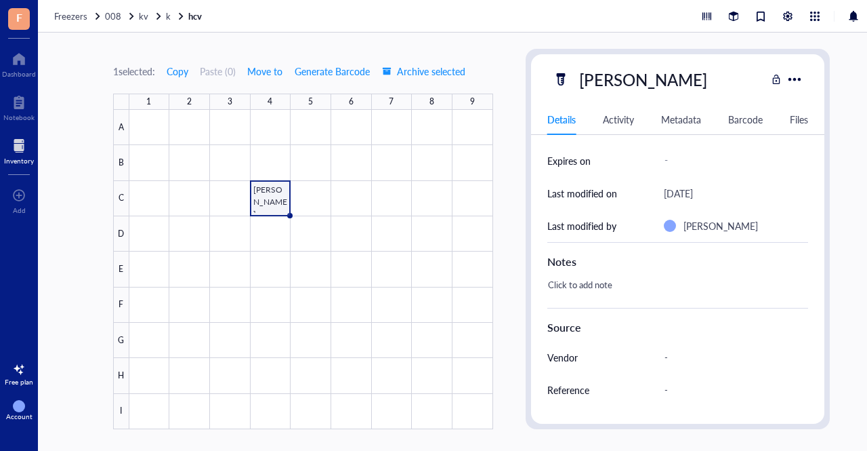
scroll to position [203, 0]
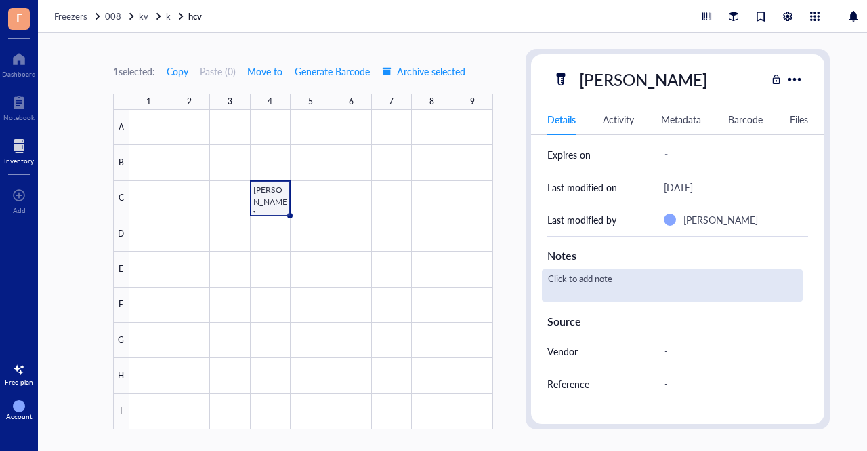
click at [582, 283] on div "Click to add note" at bounding box center [673, 285] width 262 height 33
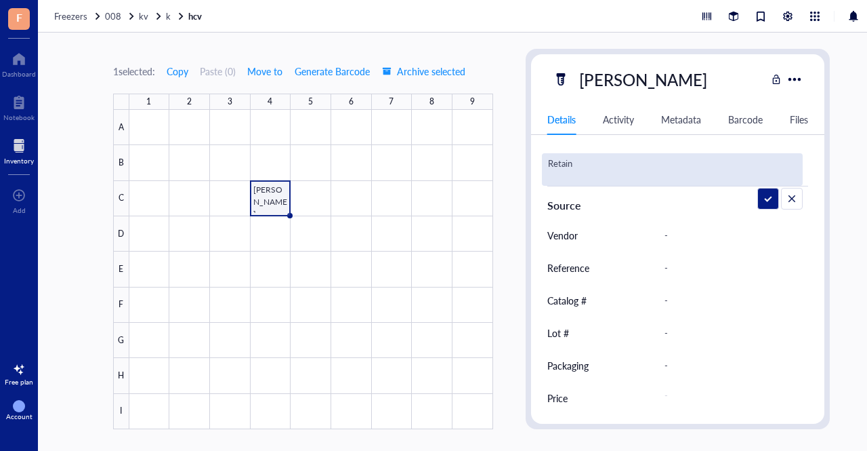
type textarea "Retain"
click at [337, 226] on div at bounding box center [311, 269] width 364 height 319
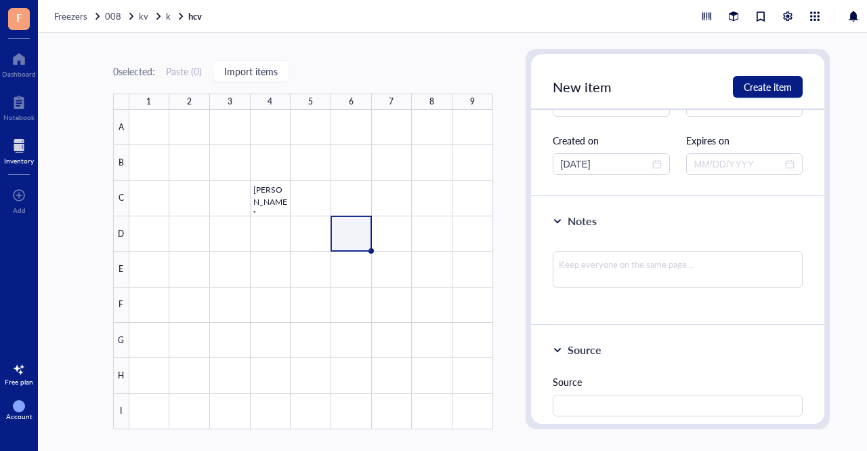
scroll to position [145, 0]
type input "Fati"
click at [623, 274] on textarea at bounding box center [678, 267] width 251 height 37
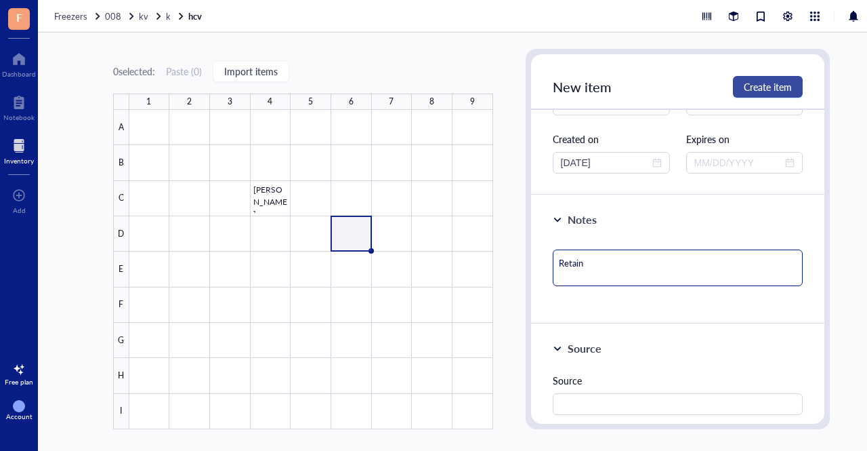
type textarea "Retain"
click at [787, 87] on span "Create item" at bounding box center [768, 86] width 48 height 11
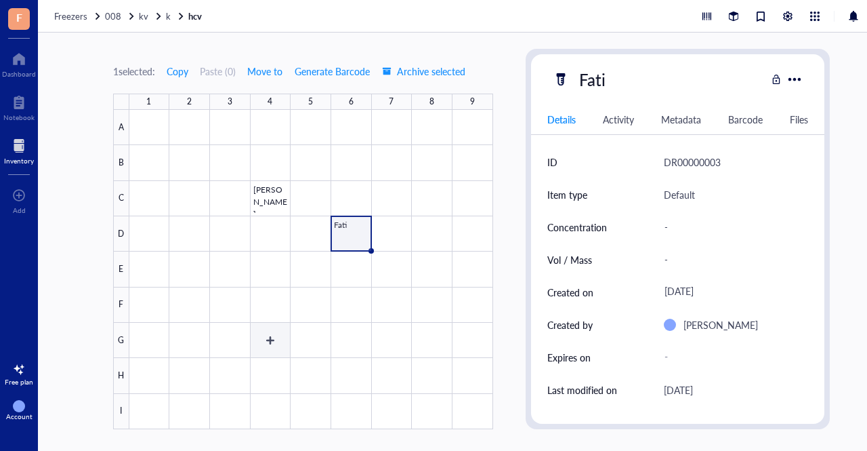
click at [260, 350] on div at bounding box center [311, 269] width 364 height 319
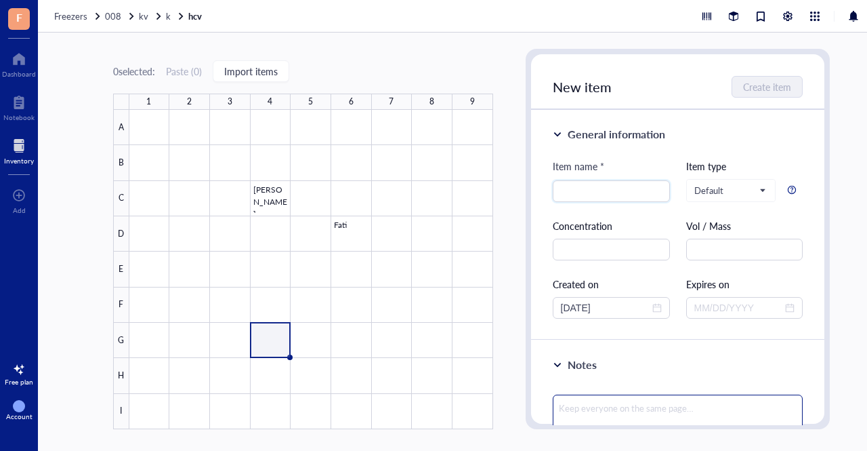
click at [617, 400] on textarea at bounding box center [678, 412] width 251 height 37
type textarea "Retain"
click at [573, 178] on div "Item name *" at bounding box center [611, 170] width 117 height 22
click at [575, 184] on input "search" at bounding box center [611, 191] width 101 height 20
type input "skfldskls"
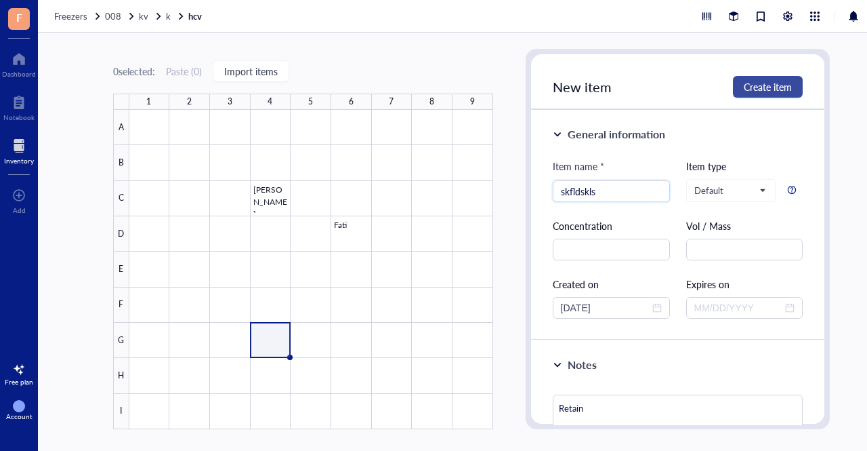
click at [745, 82] on span "Create item" at bounding box center [768, 86] width 48 height 11
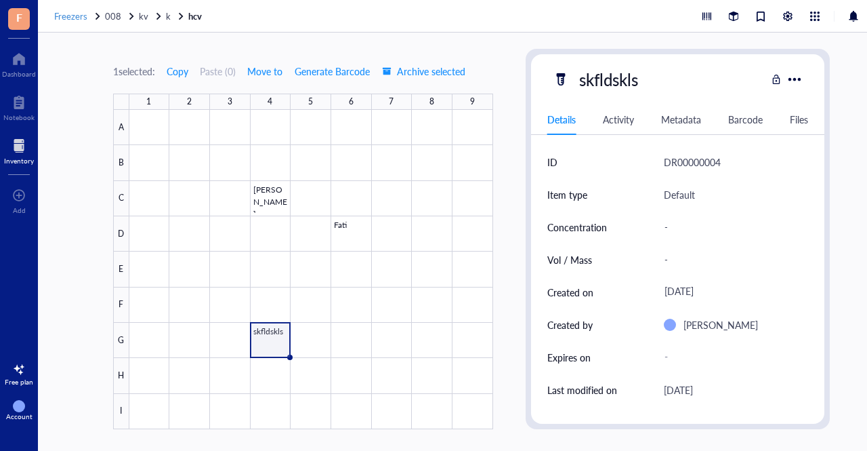
click at [83, 14] on span "Freezers" at bounding box center [70, 15] width 33 height 13
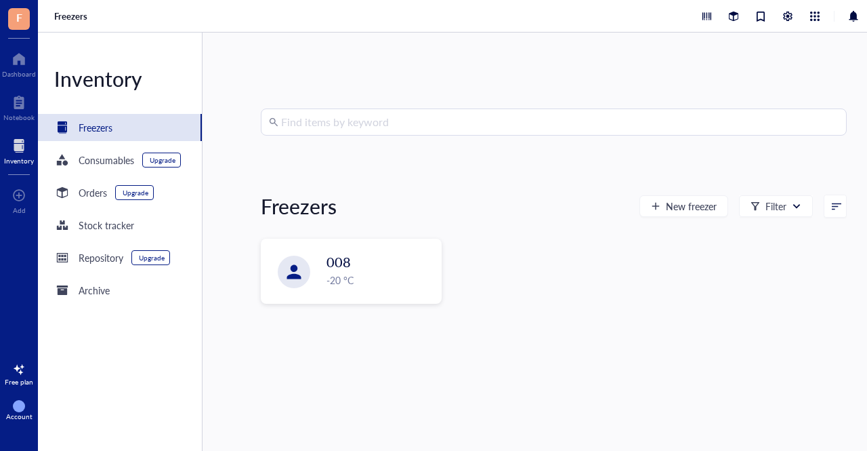
click at [331, 125] on input "search" at bounding box center [560, 122] width 558 height 26
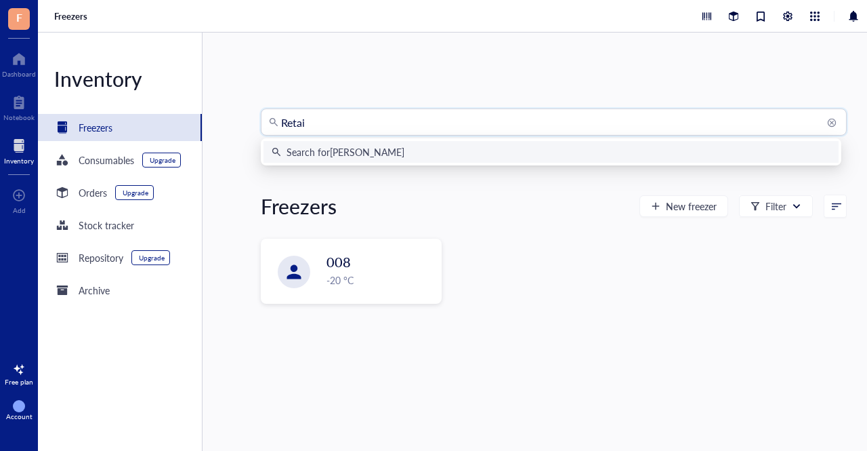
type input "Retain"
click at [348, 151] on div "Search for Retain" at bounding box center [322, 151] width 70 height 15
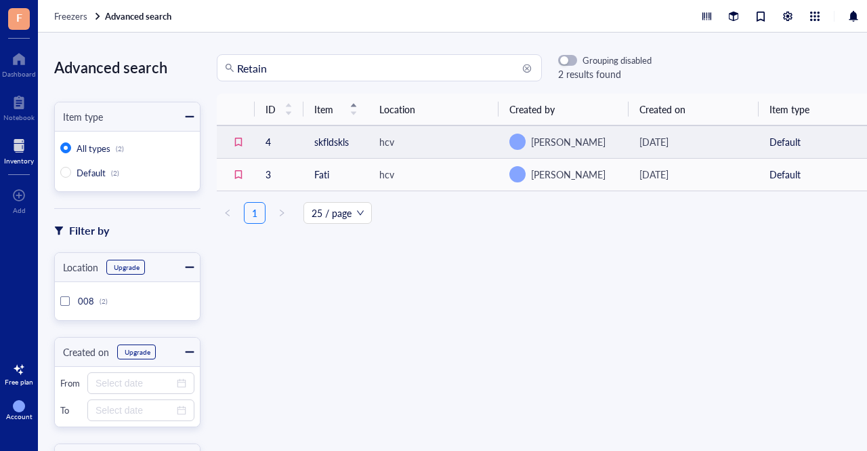
click at [340, 152] on td "skfldskls" at bounding box center [336, 141] width 65 height 33
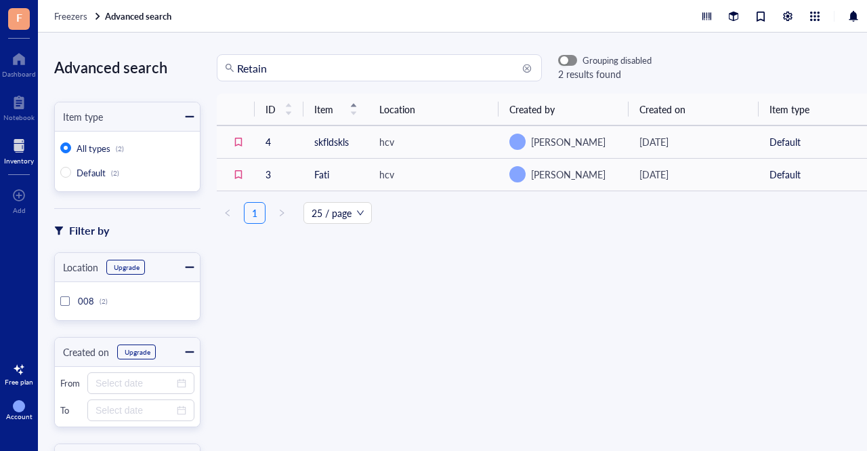
click at [572, 56] on span "button" at bounding box center [568, 60] width 18 height 9
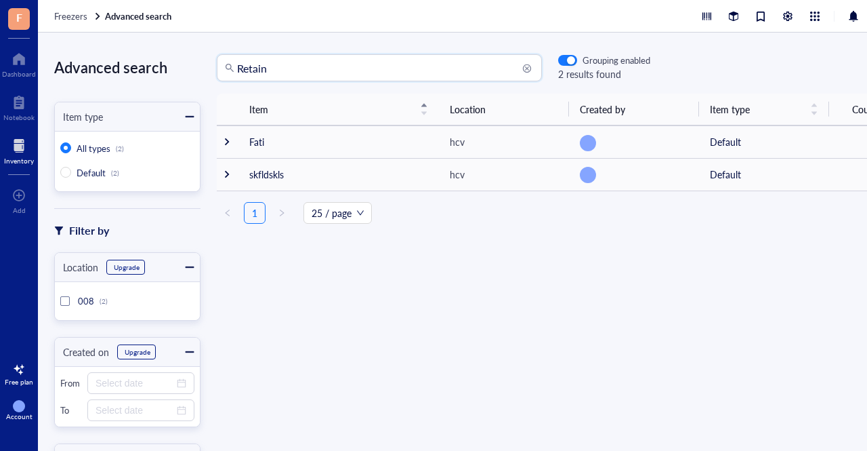
drag, startPoint x: 286, startPoint y: 68, endPoint x: 182, endPoint y: 24, distance: 113.0
click at [182, 24] on div "Freezers Advanced search Advanced search Item type All types (2) Default (2) Fi…" at bounding box center [471, 225] width 867 height 451
type input "fati"
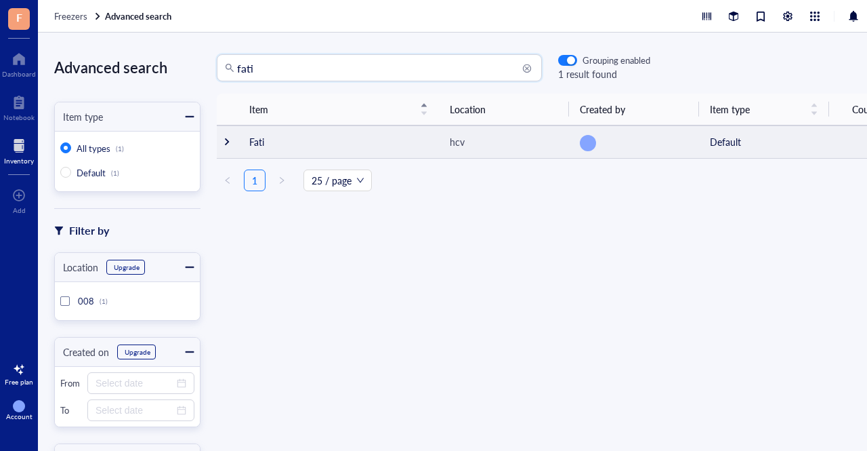
click at [493, 150] on td "hcv" at bounding box center [504, 141] width 130 height 33
click at [419, 140] on td "Fati" at bounding box center [339, 141] width 201 height 33
click at [606, 147] on div at bounding box center [634, 141] width 108 height 16
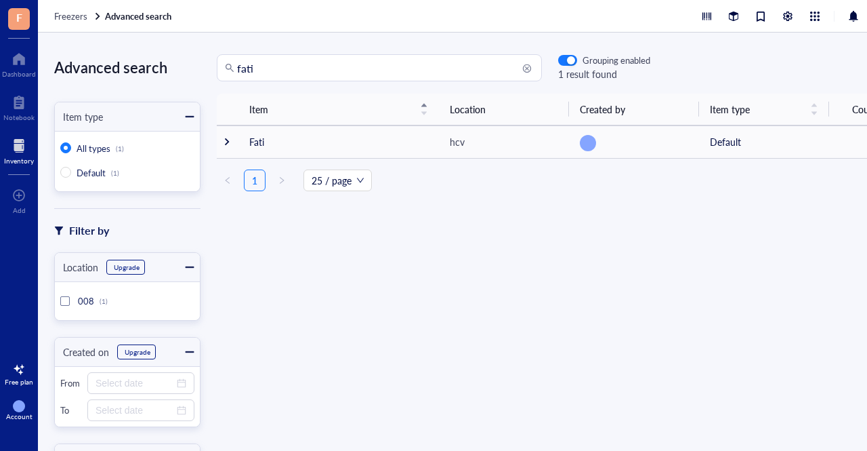
click at [570, 82] on div "fati Grouping enabled 1 result found Item Location Created by Item type Count F…" at bounding box center [553, 241] width 705 height 375
click at [565, 60] on span "button" at bounding box center [568, 60] width 18 height 9
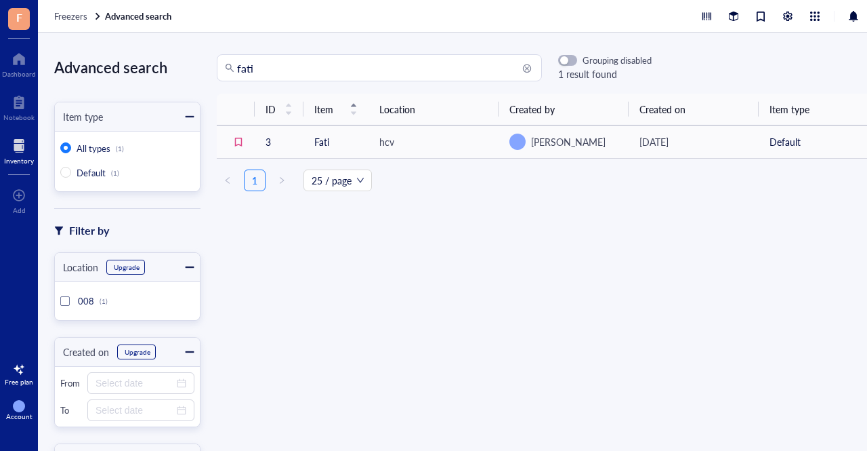
drag, startPoint x: 269, startPoint y: 66, endPoint x: 206, endPoint y: 66, distance: 63.0
click at [206, 66] on div "fati Grouping disabled 1 result found" at bounding box center [426, 67] width 451 height 27
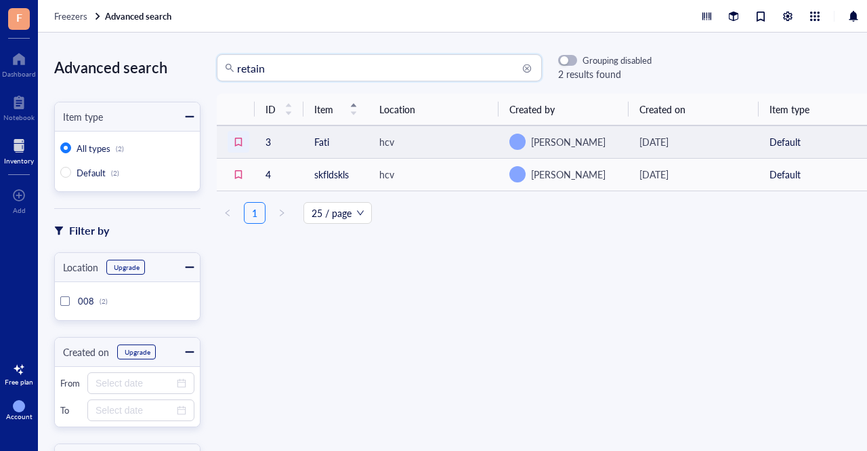
click at [239, 144] on div at bounding box center [239, 142] width 22 height 22
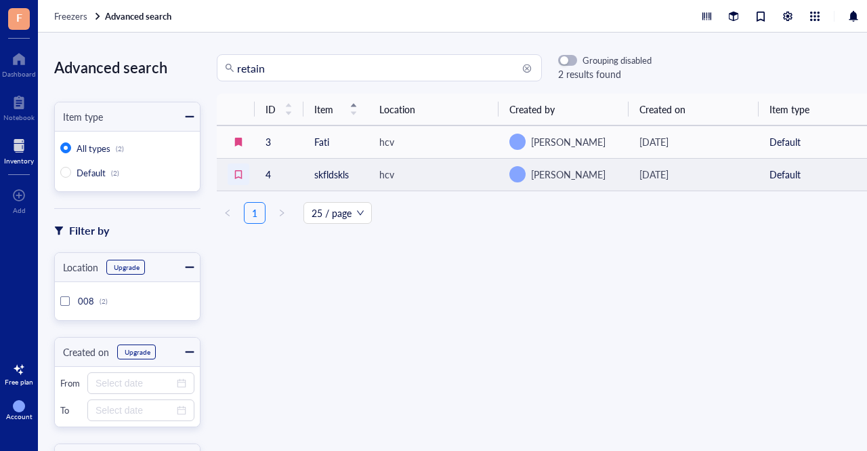
click at [240, 174] on div at bounding box center [239, 174] width 22 height 22
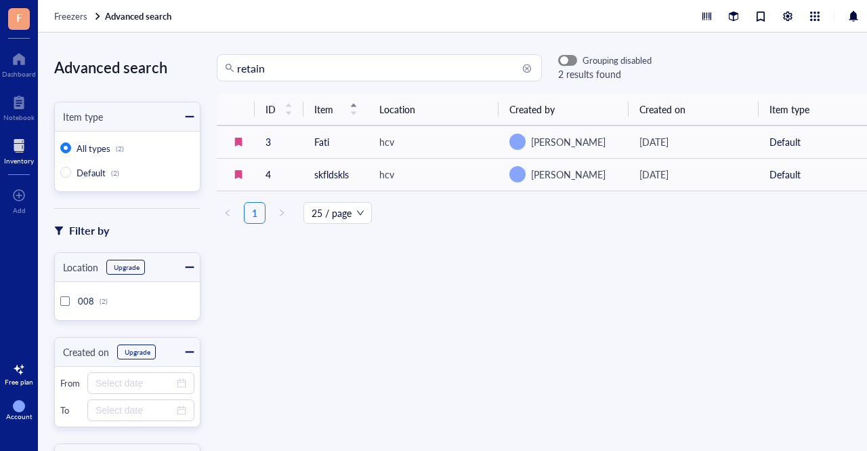
click at [562, 62] on div "button" at bounding box center [564, 61] width 8 height 8
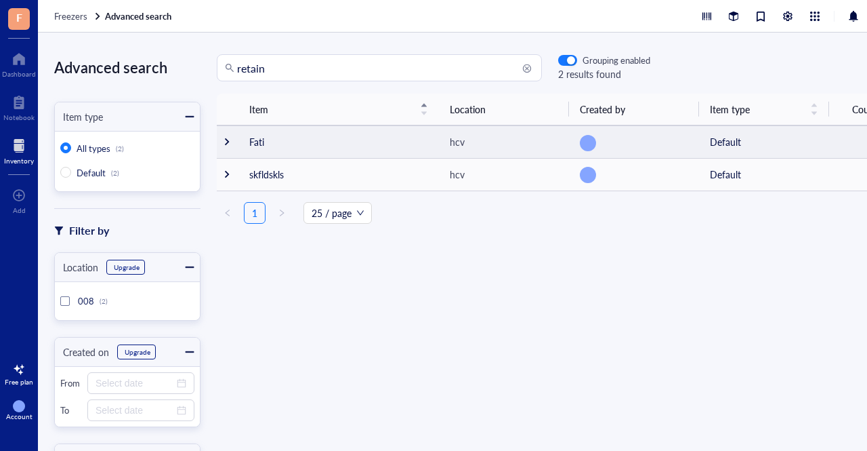
click at [227, 140] on div at bounding box center [226, 141] width 9 height 9
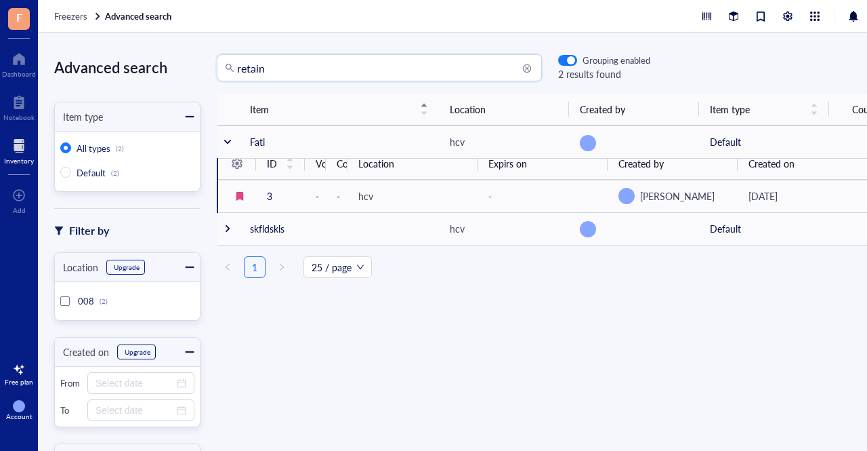
drag, startPoint x: 291, startPoint y: 65, endPoint x: 144, endPoint y: 40, distance: 149.2
click at [144, 40] on div "Advanced search Item type All types (2) Default (2) Filter by Location Upgrade …" at bounding box center [471, 242] width 867 height 418
type input "]"
type input "Fati"
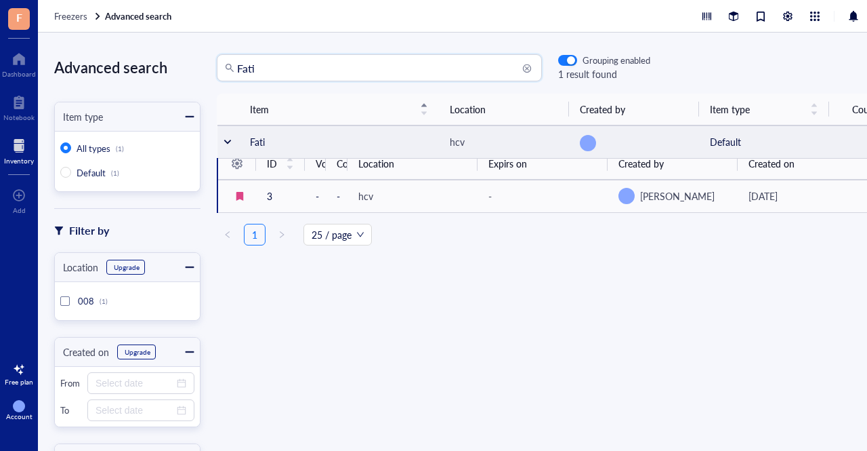
click at [226, 138] on div at bounding box center [227, 141] width 9 height 9
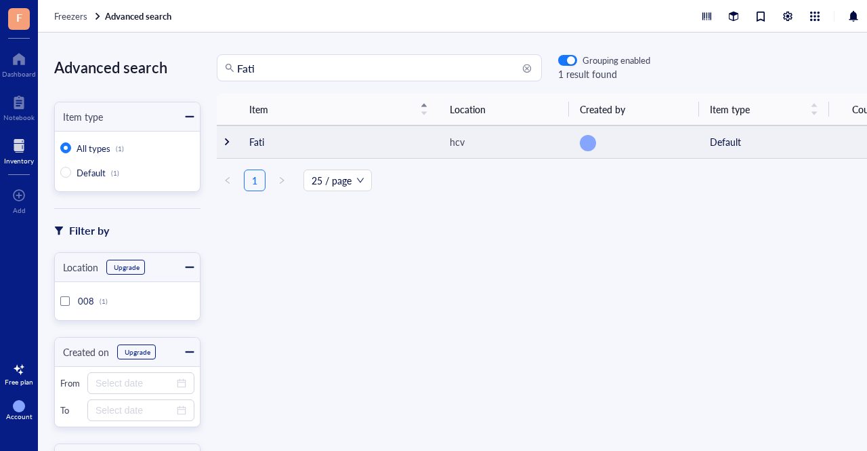
click at [225, 144] on div at bounding box center [226, 141] width 9 height 9
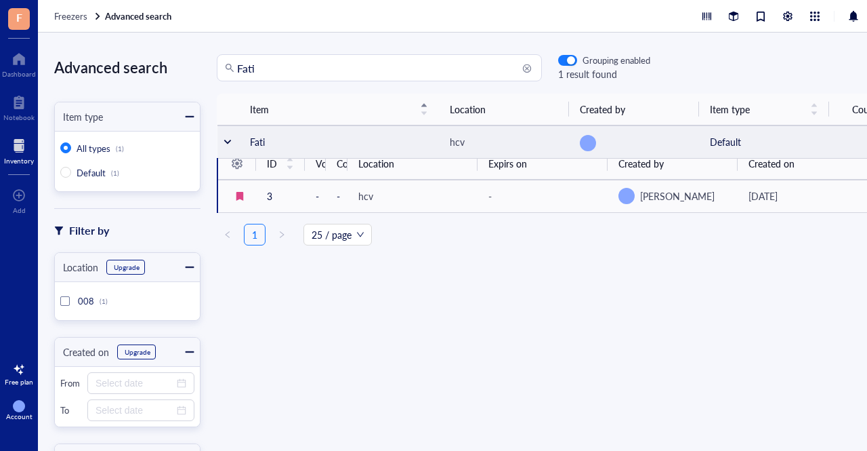
click at [232, 146] on td at bounding box center [229, 141] width 22 height 33
